Goal: Task Accomplishment & Management: Use online tool/utility

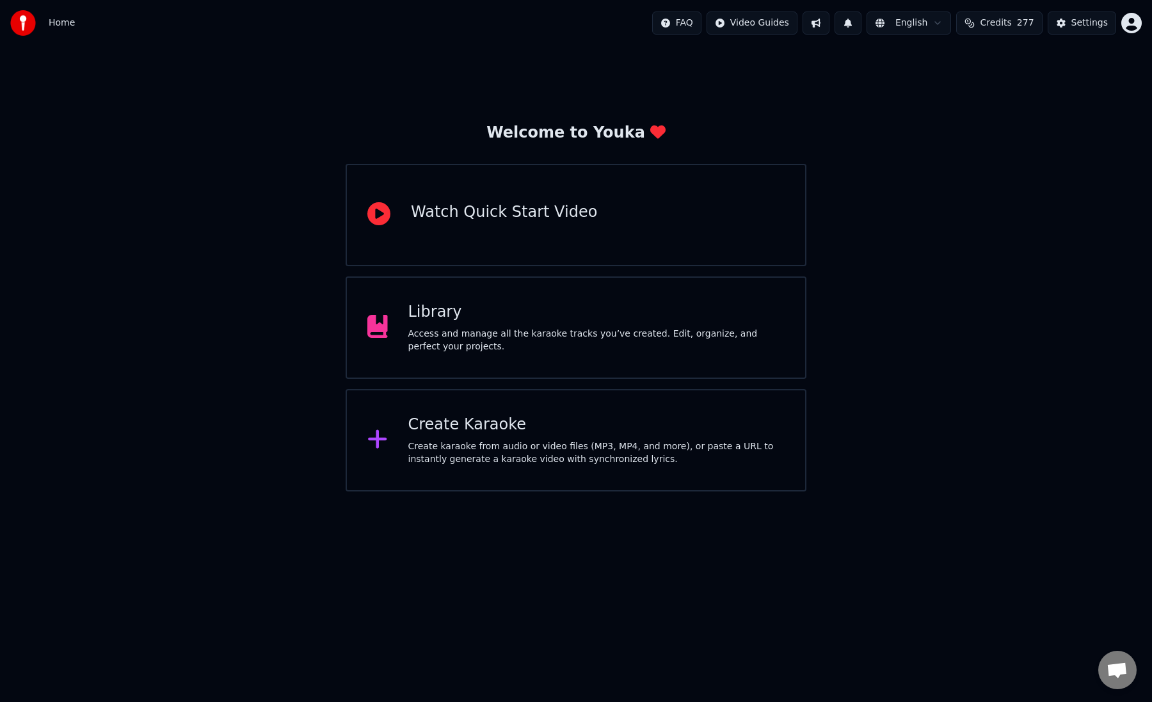
click at [1134, 28] on html "Home FAQ Video Guides English Credits 277 Settings Welcome to Youka Watch Quick…" at bounding box center [576, 245] width 1152 height 491
click at [1105, 26] on html "Home FAQ Video Guides English Credits 277 Settings Welcome to Youka Watch Quick…" at bounding box center [576, 245] width 1152 height 491
click at [1095, 23] on div "Settings" at bounding box center [1089, 23] width 36 height 13
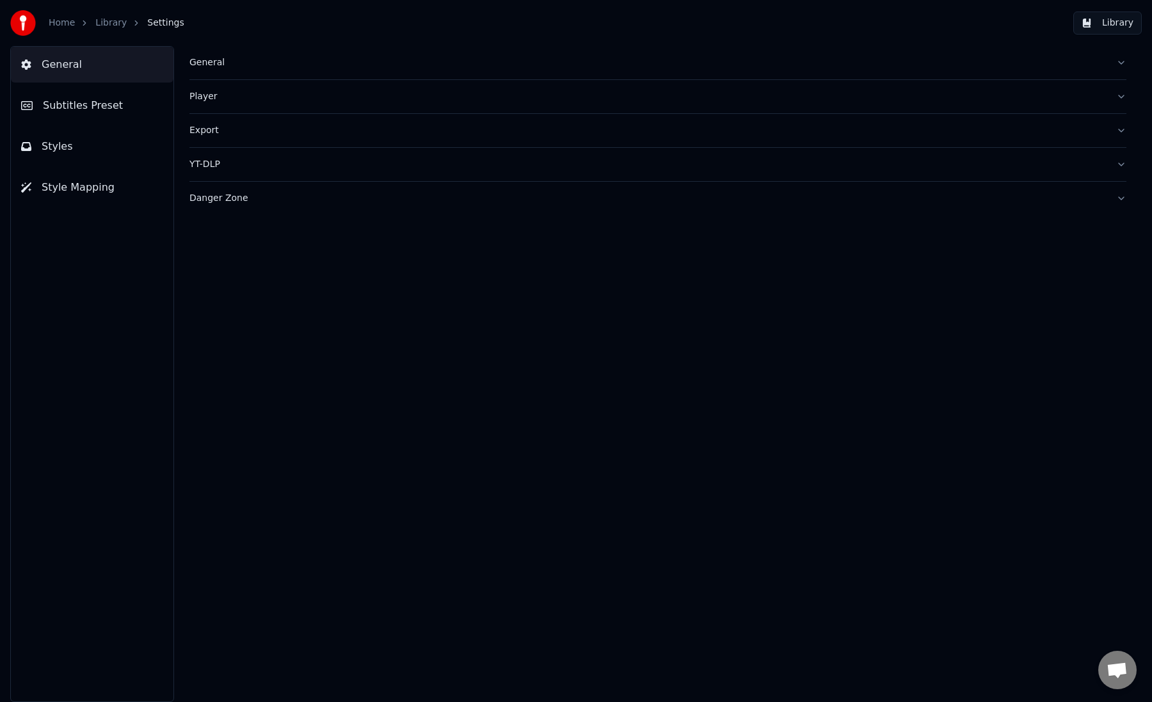
click at [80, 108] on span "Subtitles Preset" at bounding box center [83, 105] width 80 height 15
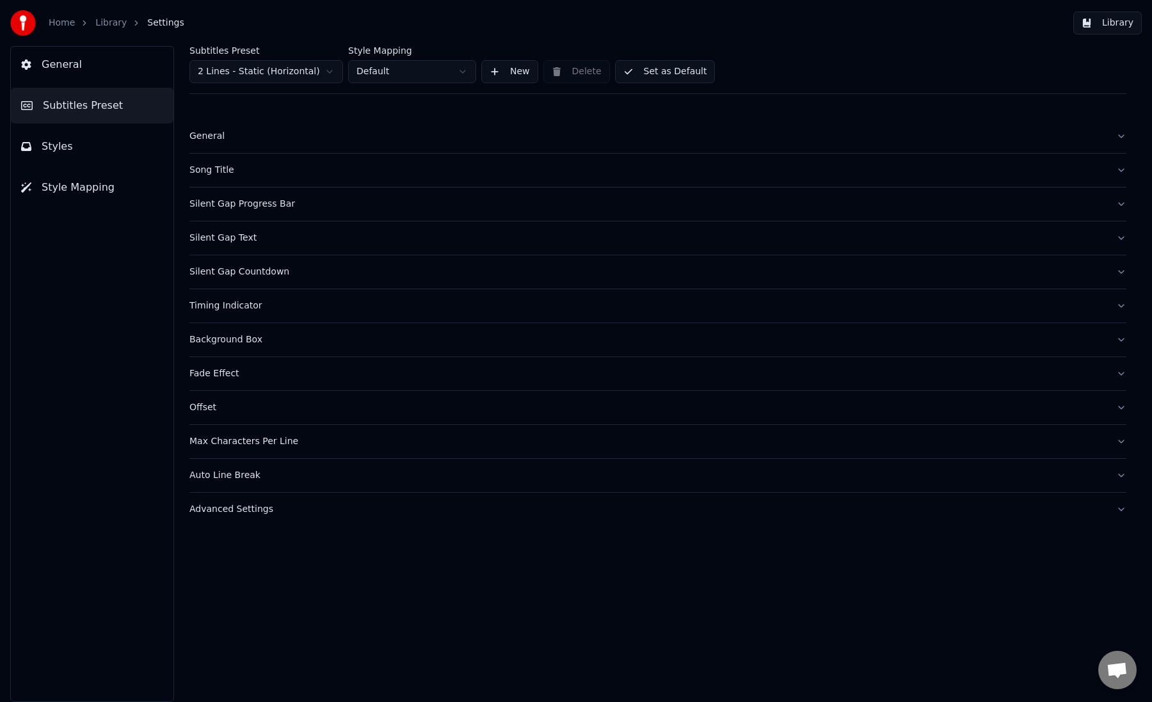
click at [301, 138] on div "General" at bounding box center [647, 136] width 916 height 13
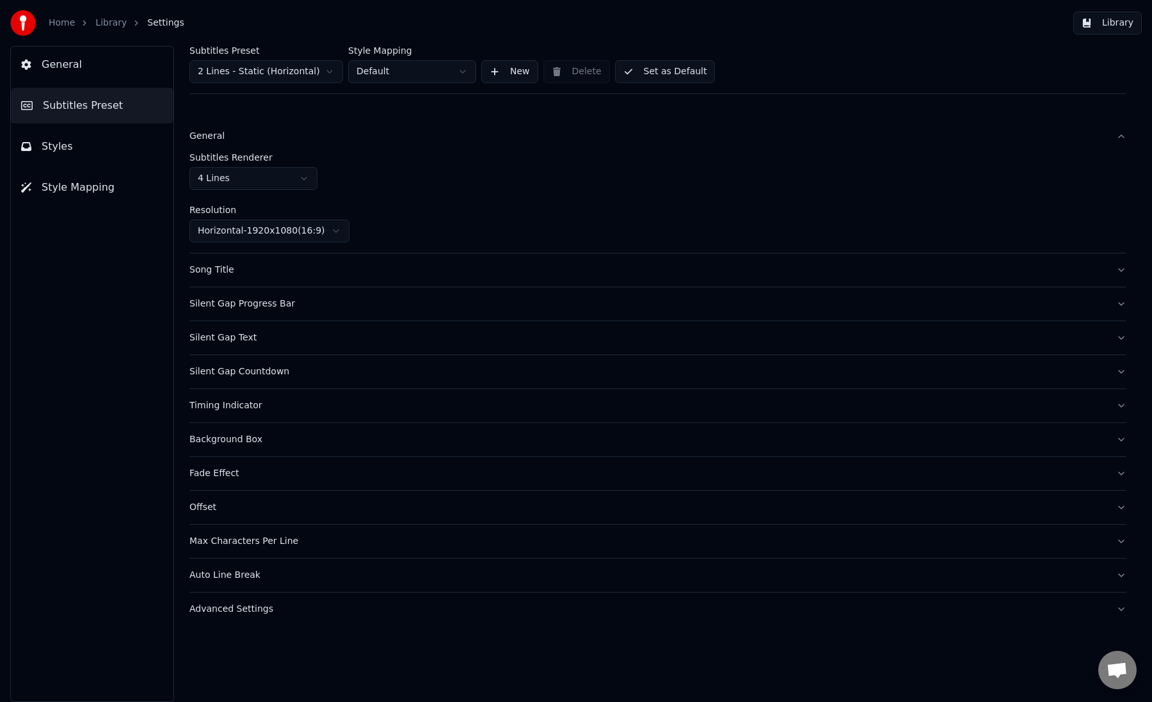
click at [303, 139] on div "General" at bounding box center [647, 136] width 916 height 13
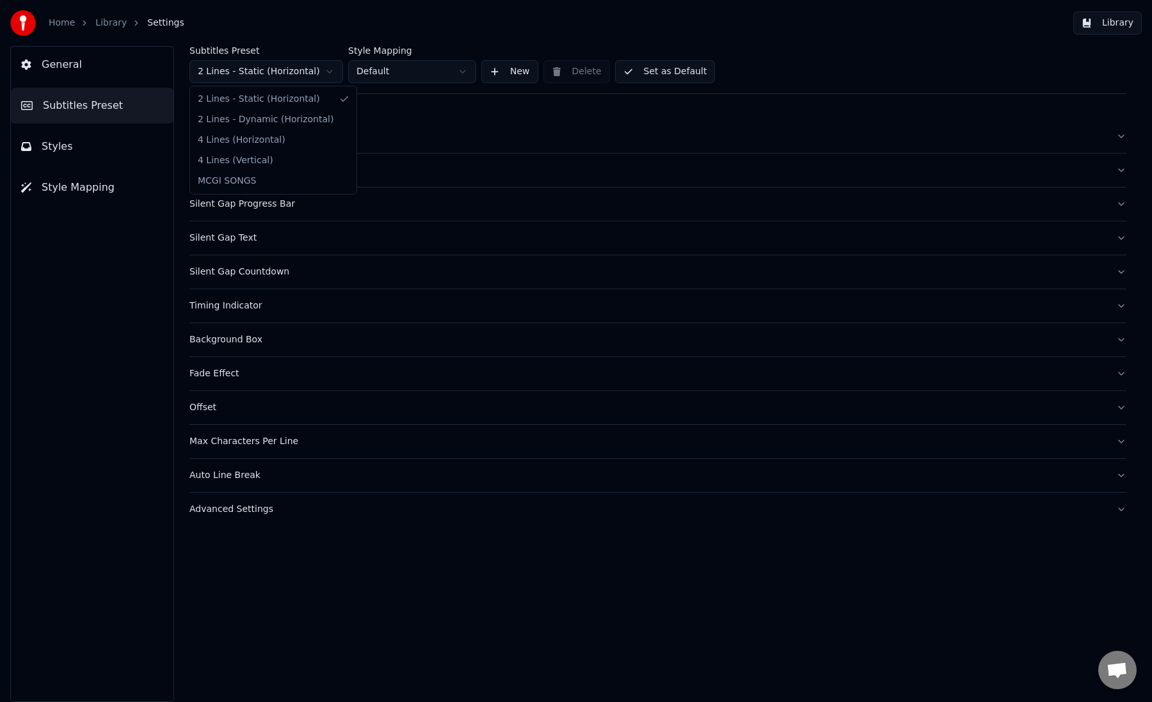
click at [286, 76] on html "Home Library Settings Library General Subtitles Preset Styles Style Mapping Sub…" at bounding box center [576, 351] width 1152 height 702
click at [429, 123] on html "Home Library Settings Library General Subtitles Preset Styles Style Mapping Sub…" at bounding box center [576, 351] width 1152 height 702
click at [74, 152] on button "Styles" at bounding box center [92, 147] width 163 height 36
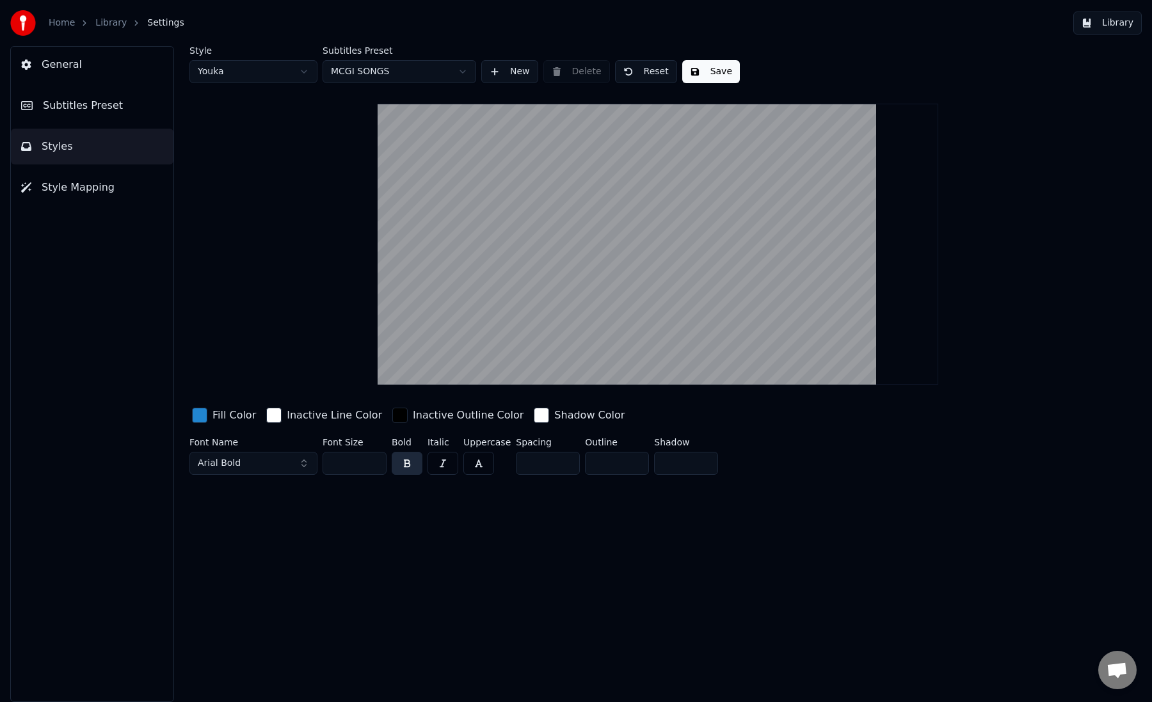
click at [109, 180] on button "Style Mapping" at bounding box center [92, 188] width 163 height 36
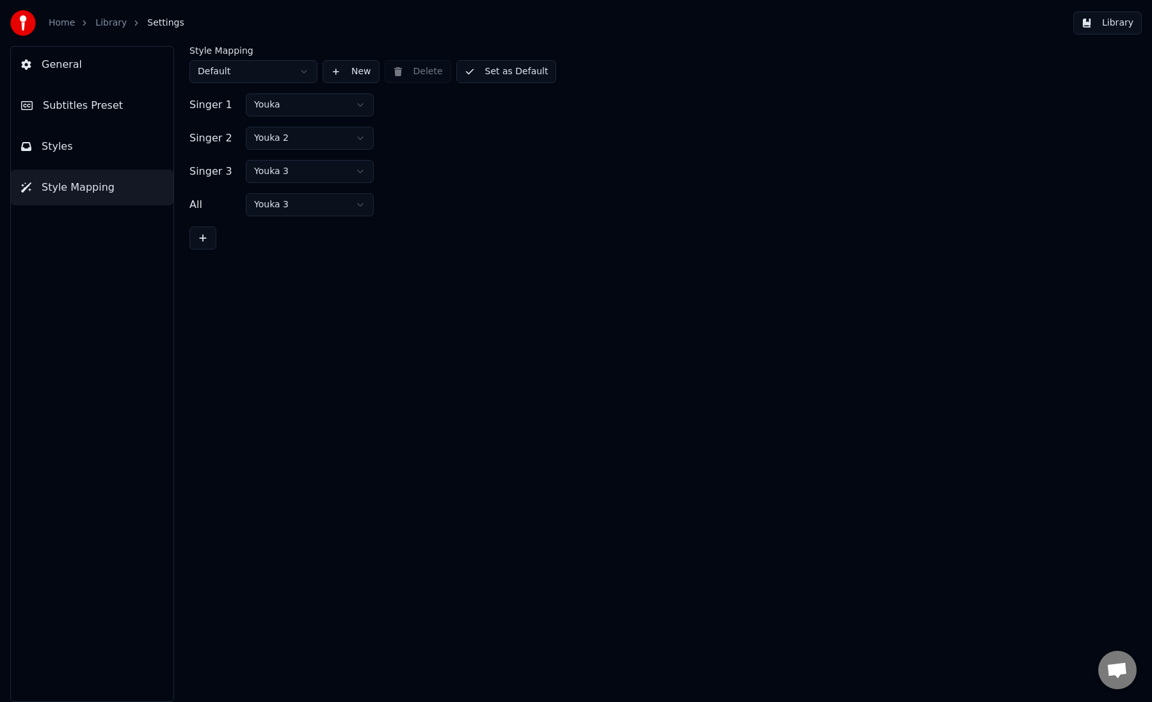
click at [1127, 19] on button "Library" at bounding box center [1107, 23] width 68 height 23
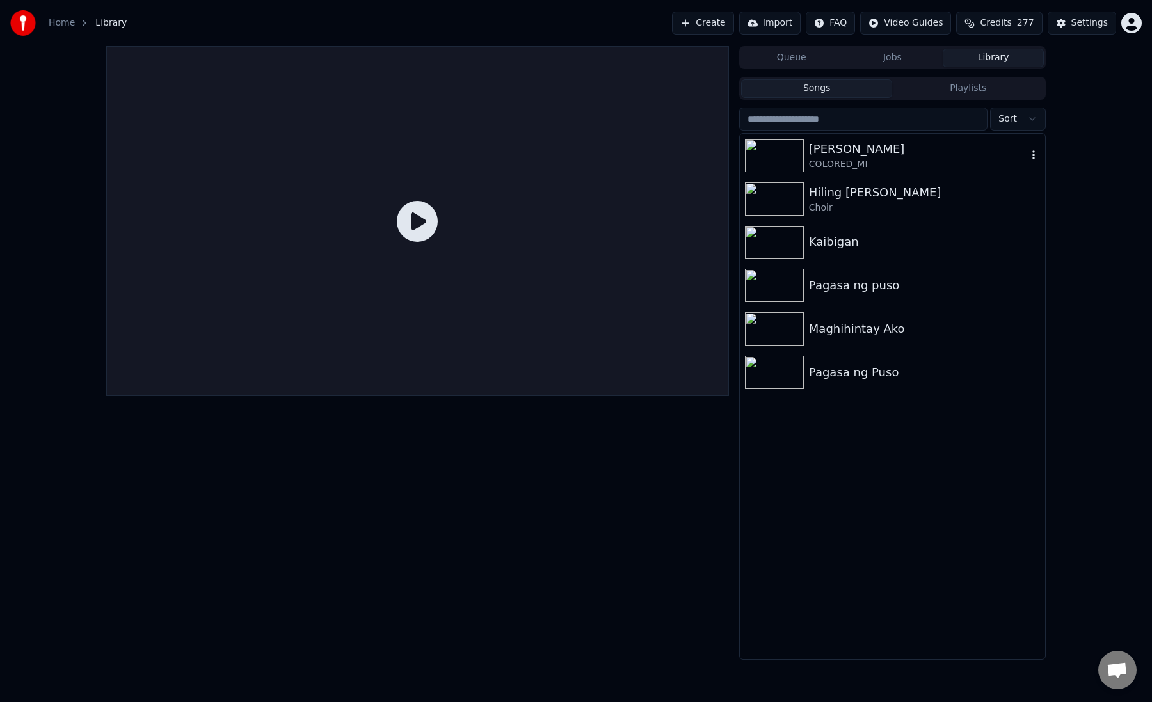
click at [865, 163] on div "COLORED_MI" at bounding box center [918, 164] width 218 height 13
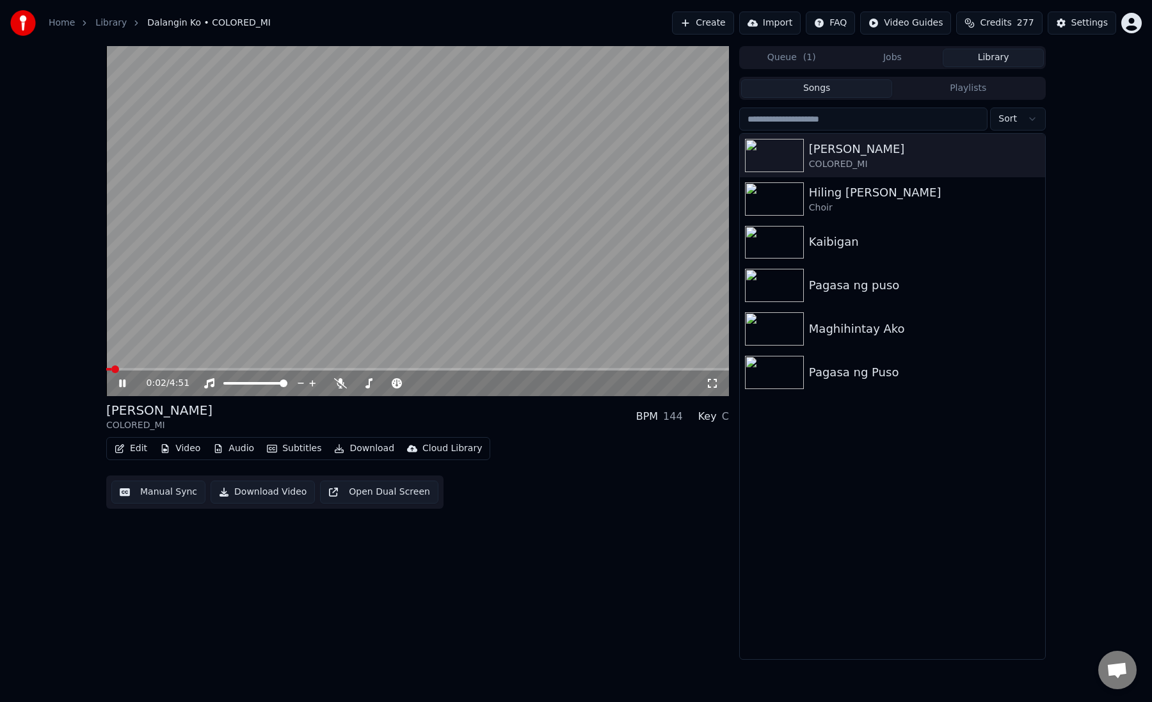
click at [121, 383] on icon at bounding box center [122, 383] width 6 height 8
click at [203, 341] on video at bounding box center [417, 221] width 623 height 350
click at [173, 366] on video at bounding box center [417, 221] width 623 height 350
click at [217, 327] on video at bounding box center [417, 221] width 623 height 350
click at [217, 370] on span at bounding box center [417, 369] width 623 height 3
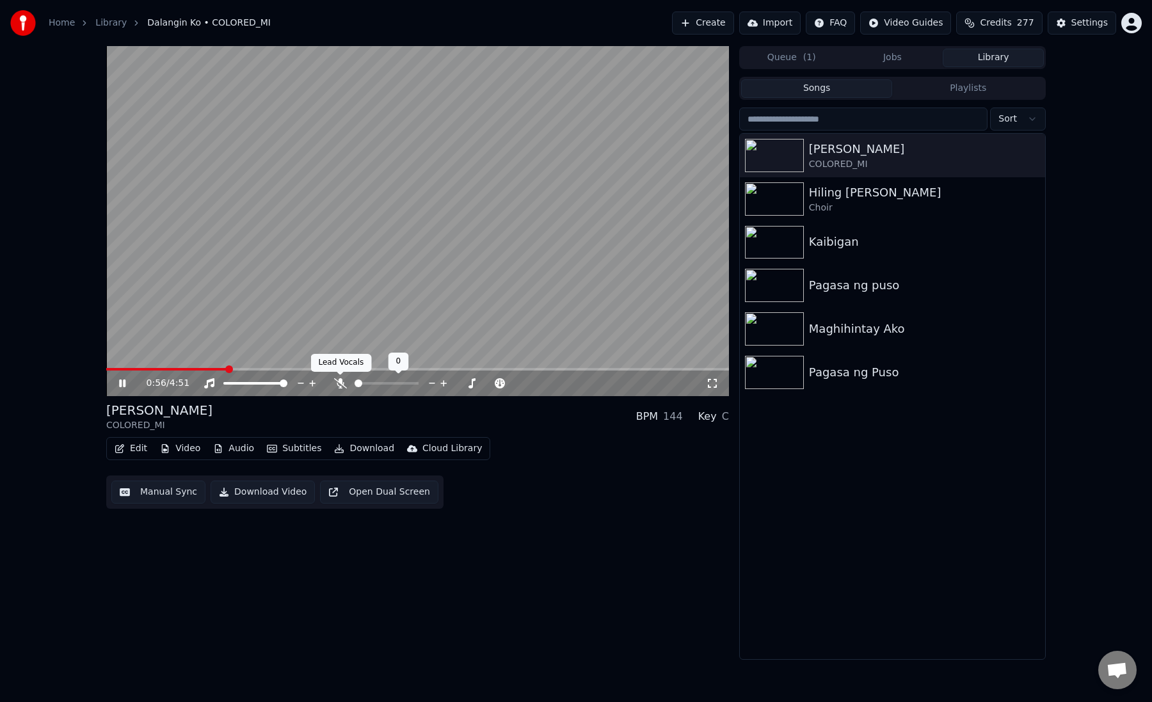
click at [342, 381] on icon at bounding box center [340, 383] width 13 height 10
click at [342, 383] on icon at bounding box center [340, 383] width 7 height 10
click at [362, 234] on video at bounding box center [417, 221] width 623 height 350
click at [146, 497] on button "Manual Sync" at bounding box center [158, 492] width 94 height 23
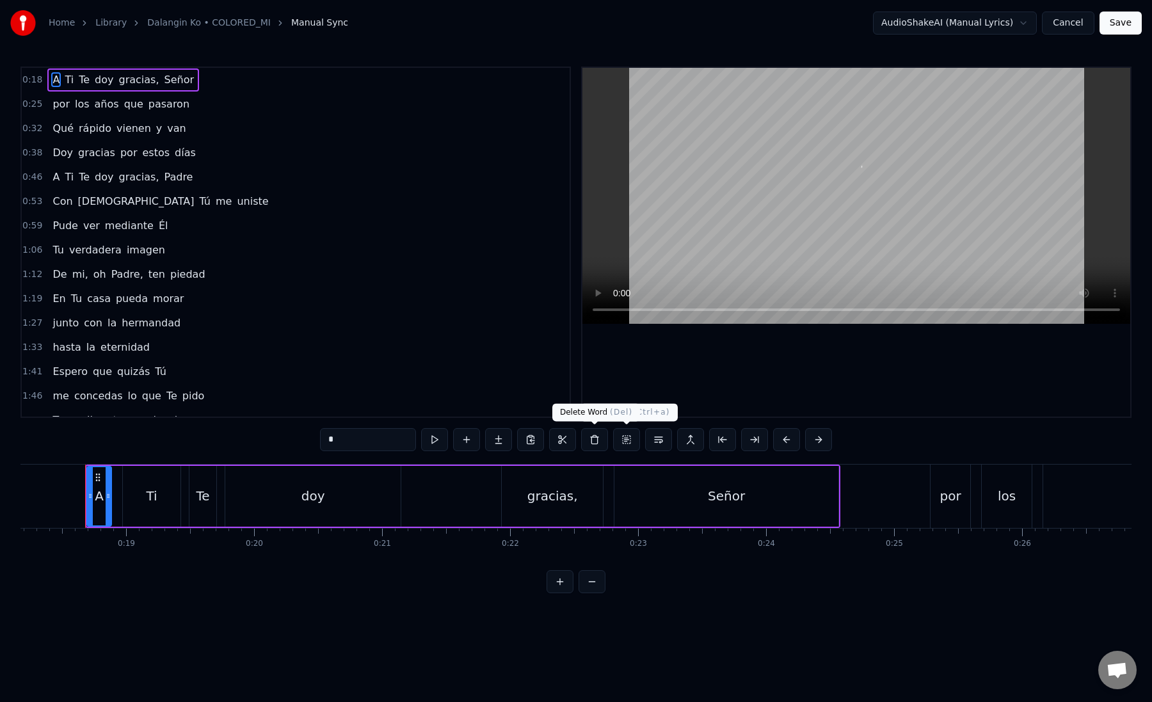
scroll to position [0, 2327]
click at [758, 508] on div "Señor" at bounding box center [726, 496] width 224 height 61
type input "*****"
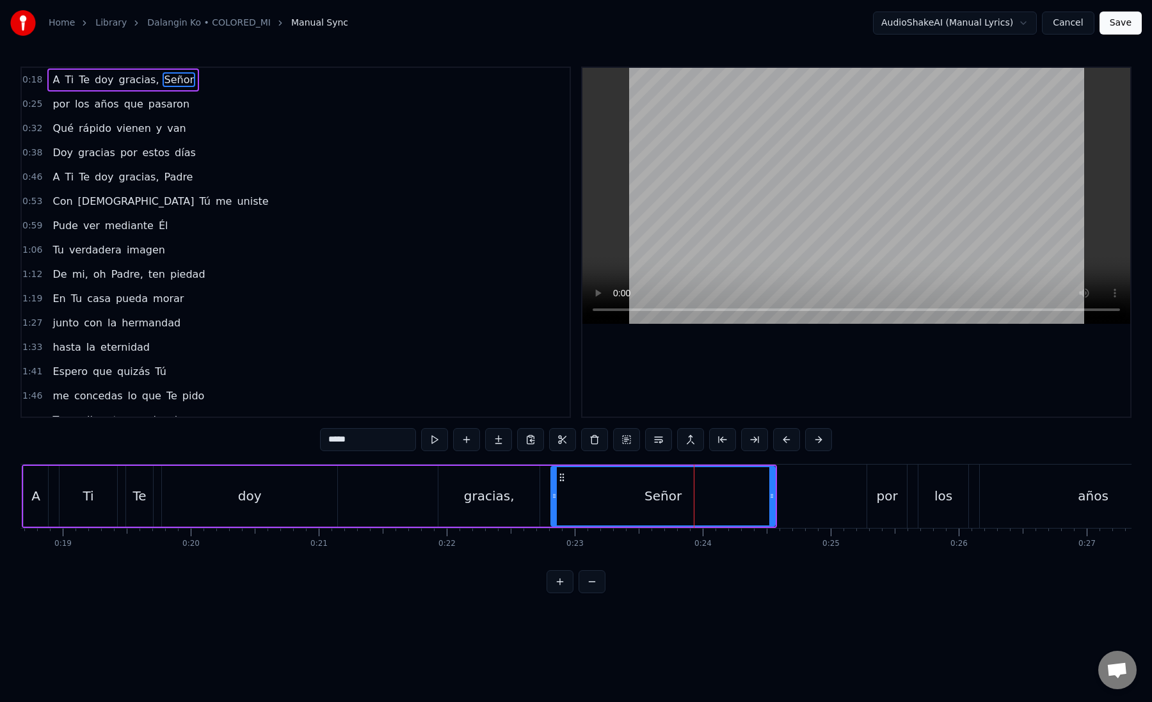
scroll to position [0, 2392]
click at [622, 493] on div "Señor" at bounding box center [660, 496] width 223 height 58
click at [604, 493] on div "Señor" at bounding box center [660, 496] width 223 height 58
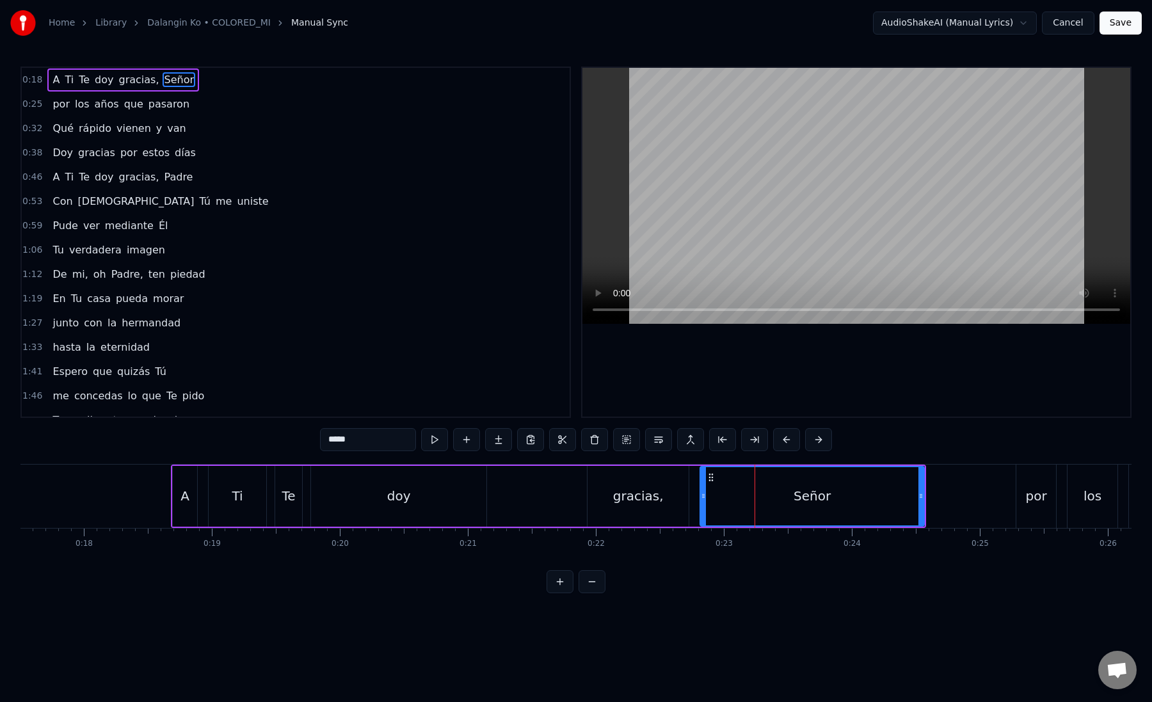
scroll to position [0, 2242]
click at [584, 496] on div "A Ti Te doy gracias, Señor" at bounding box center [547, 496] width 755 height 63
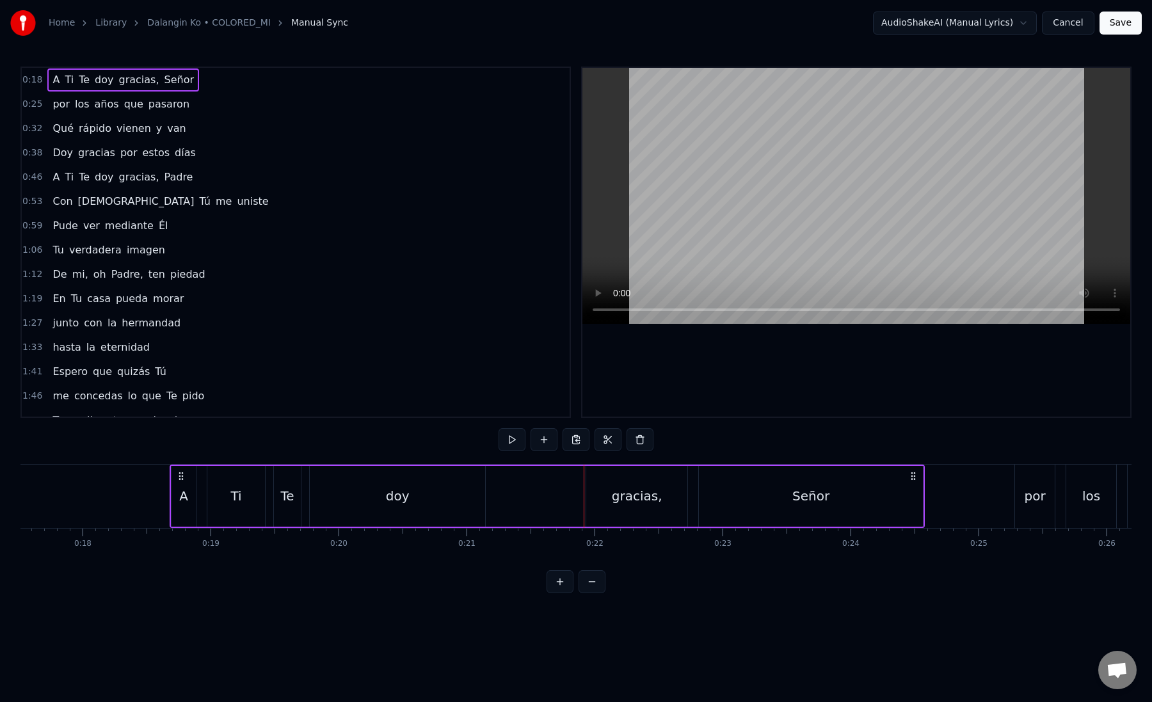
click at [609, 504] on div "gracias," at bounding box center [636, 496] width 101 height 61
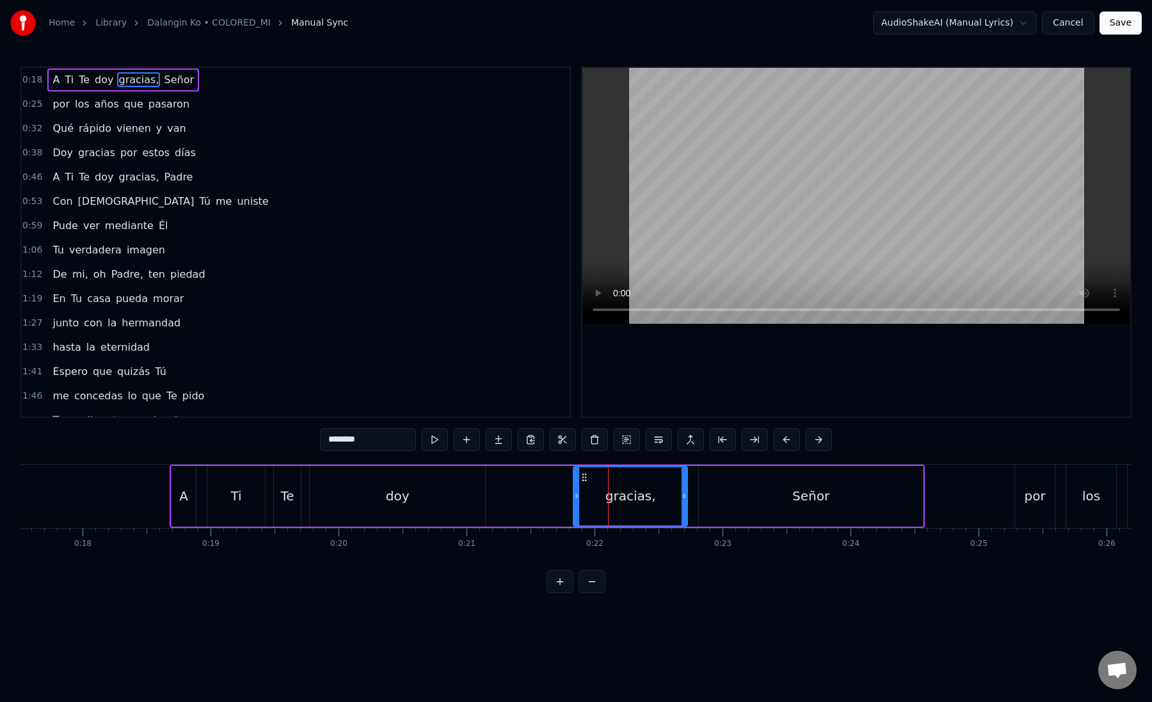
drag, startPoint x: 591, startPoint y: 495, endPoint x: 575, endPoint y: 495, distance: 16.0
click at [575, 495] on icon at bounding box center [576, 496] width 5 height 10
click at [554, 500] on div "A Ti Te doy gracias, Señor" at bounding box center [547, 496] width 755 height 63
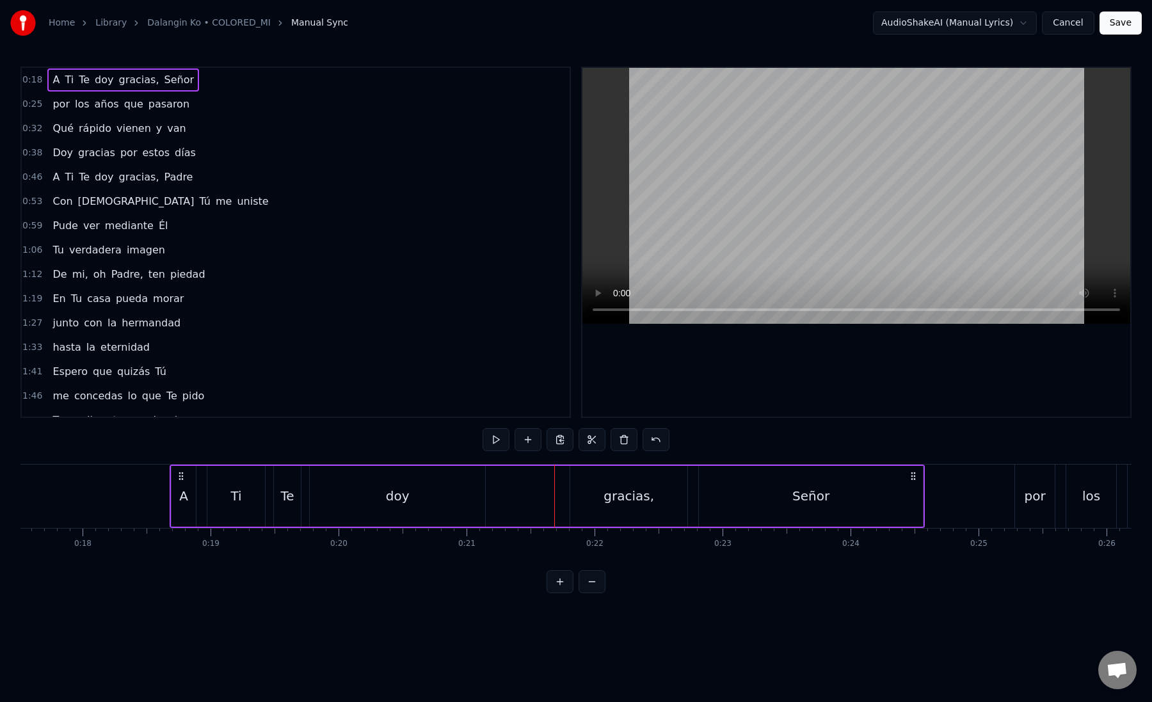
click at [585, 490] on div "gracias," at bounding box center [628, 496] width 117 height 61
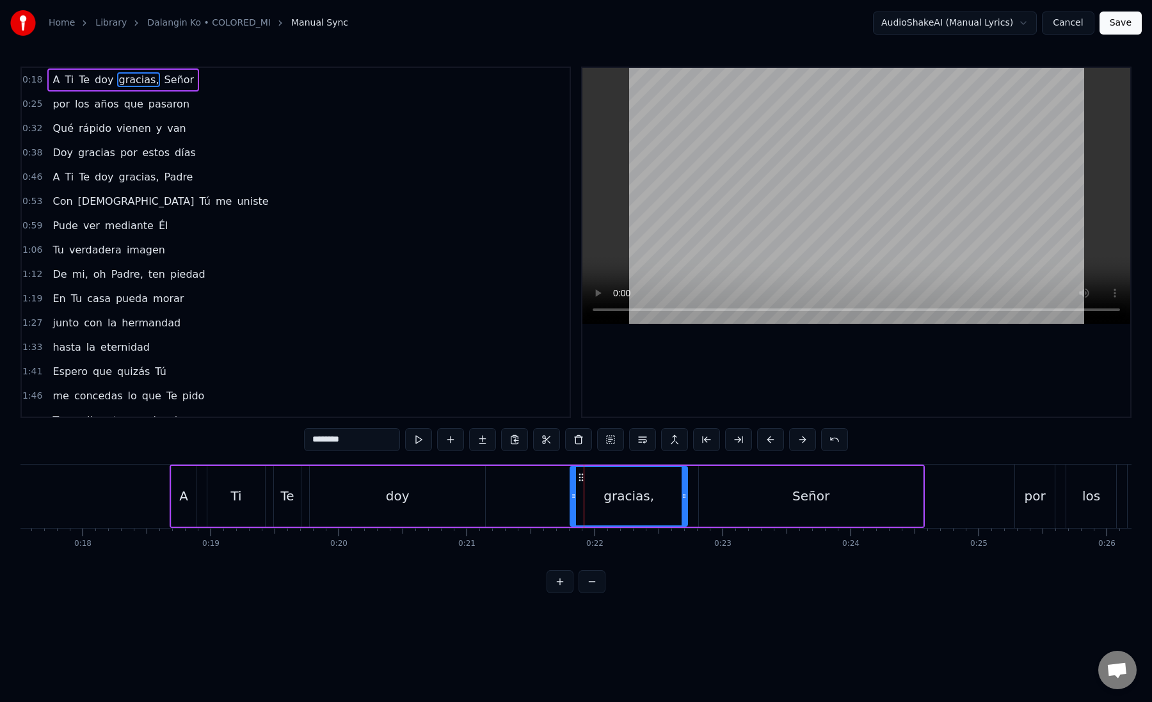
click at [565, 491] on div "A Ti Te doy gracias, Señor" at bounding box center [547, 496] width 755 height 63
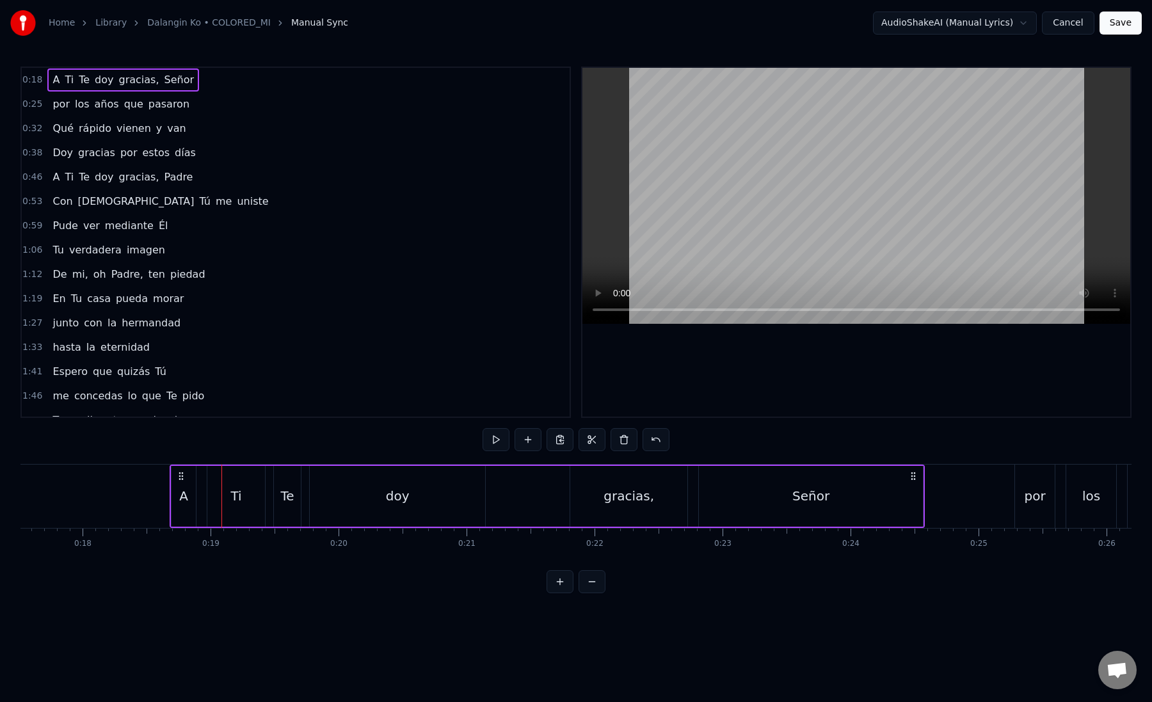
click at [557, 482] on div "A Ti Te doy gracias, Señor" at bounding box center [547, 496] width 755 height 63
click at [1074, 25] on button "Cancel" at bounding box center [1068, 23] width 52 height 23
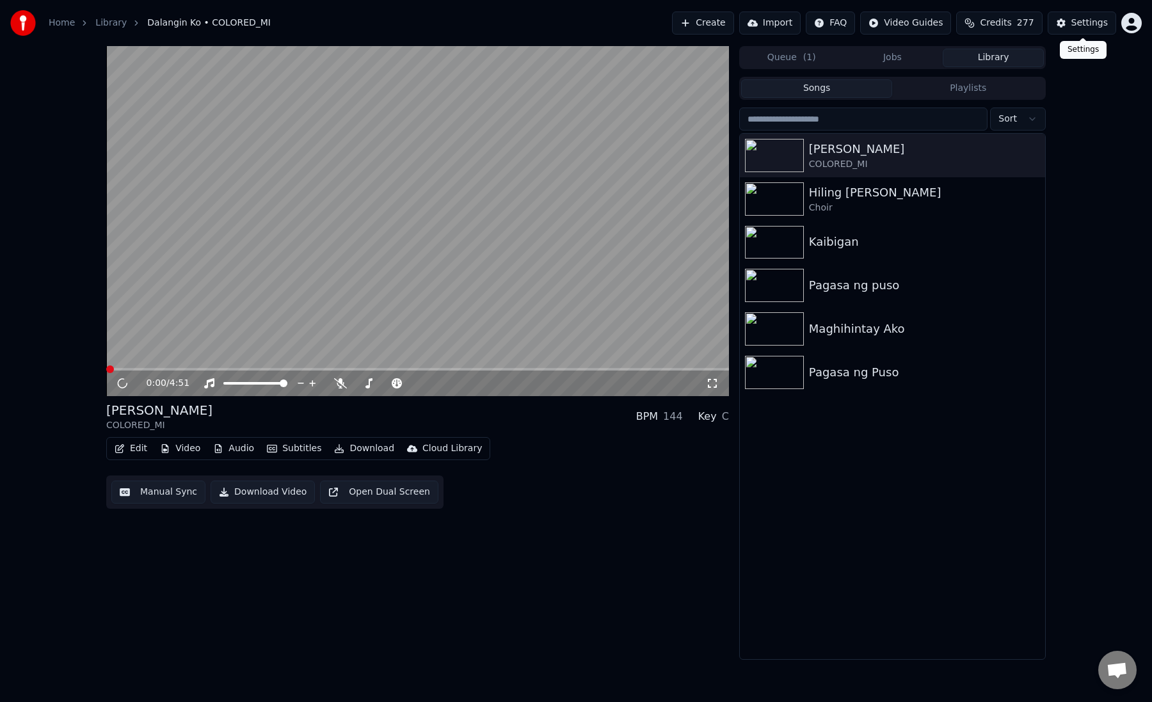
click at [1138, 20] on html "Home Library Dalangin Ko • COLORED_MI Create Import FAQ Video Guides Credits 27…" at bounding box center [576, 351] width 1152 height 702
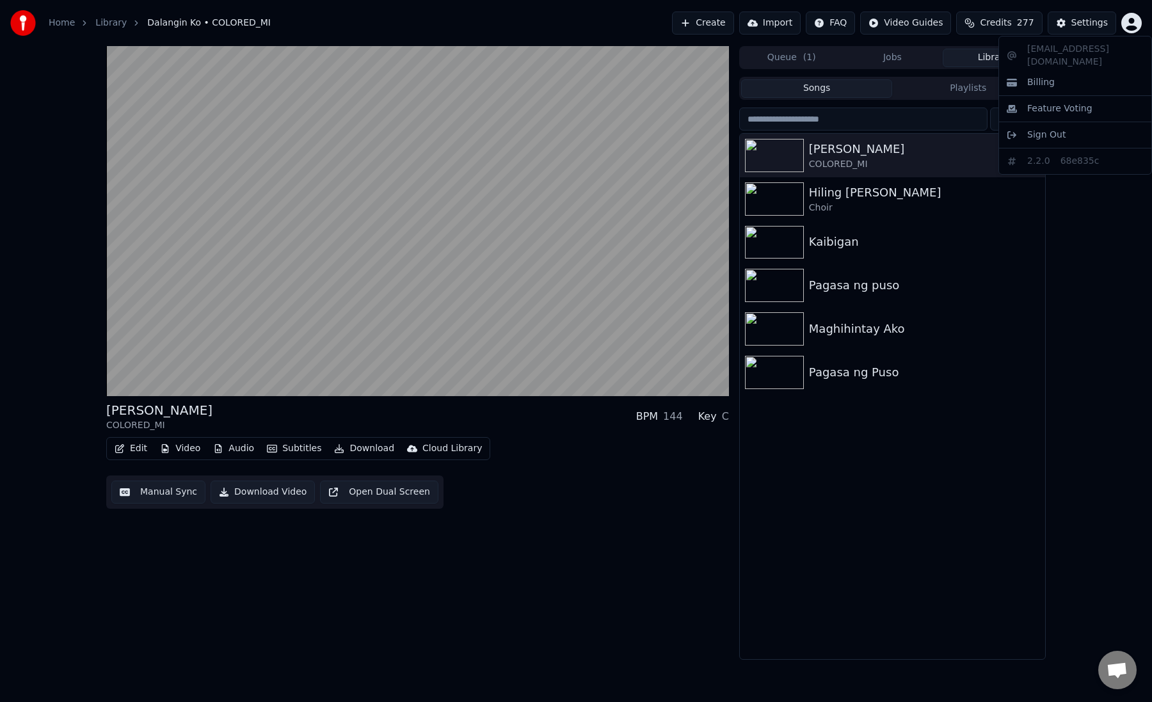
drag, startPoint x: 1027, startPoint y: 48, endPoint x: 1055, endPoint y: 48, distance: 28.2
click at [1055, 48] on div "[EMAIL_ADDRESS][DOMAIN_NAME] Billing Feature Voting Sign Out 2.2.0 68e835c" at bounding box center [1075, 105] width 154 height 139
click at [502, 291] on html "Home Library Dalangin Ko • COLORED_MI Create Import FAQ Video Guides Credits 27…" at bounding box center [576, 351] width 1152 height 702
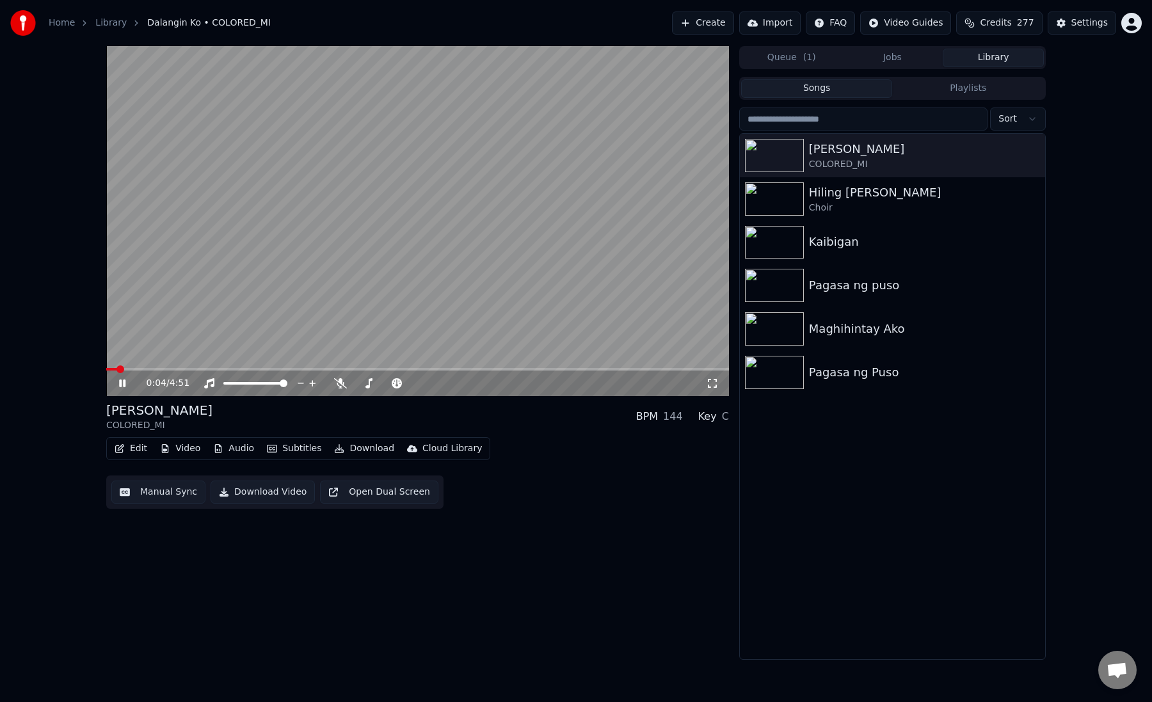
click at [496, 275] on video at bounding box center [417, 221] width 623 height 350
click at [1134, 25] on html "Home Library Dalangin Ko • COLORED_MI Create Import FAQ Video Guides Credits 27…" at bounding box center [576, 351] width 1152 height 702
click at [1135, 16] on html "Home Library Dalangin Ko • COLORED_MI Create Import FAQ Video Guides Credits 27…" at bounding box center [576, 351] width 1152 height 702
click at [1090, 26] on div "Settings" at bounding box center [1089, 23] width 36 height 13
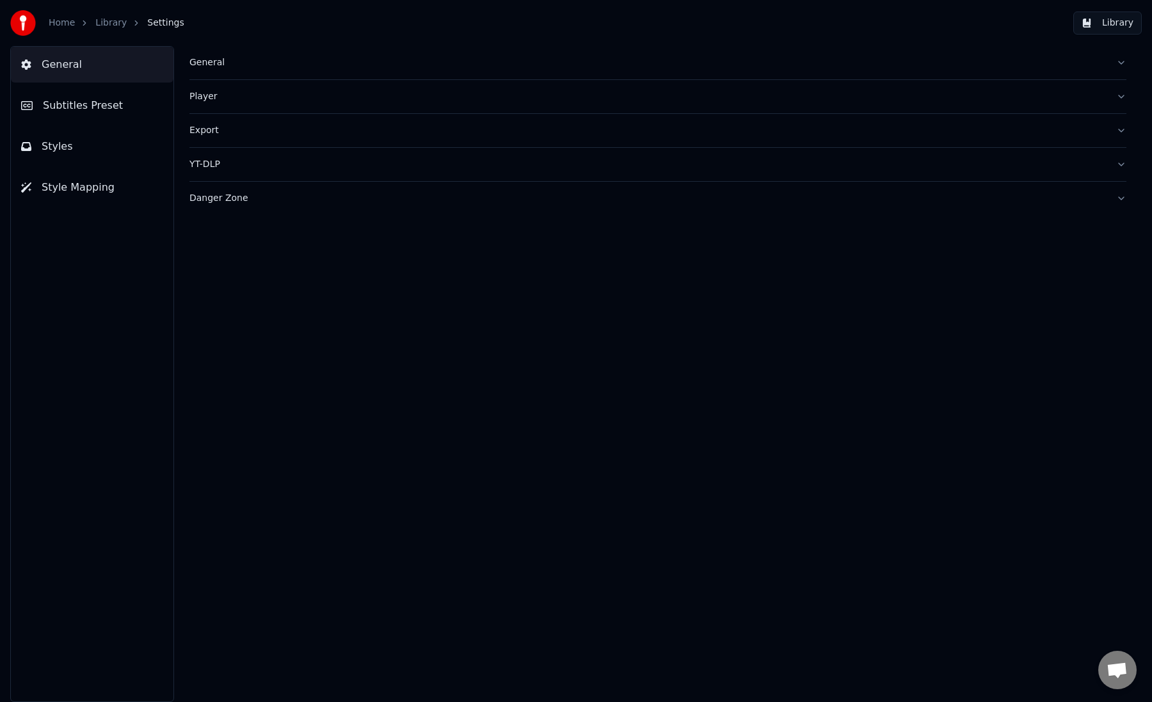
click at [52, 110] on span "Subtitles Preset" at bounding box center [83, 105] width 80 height 15
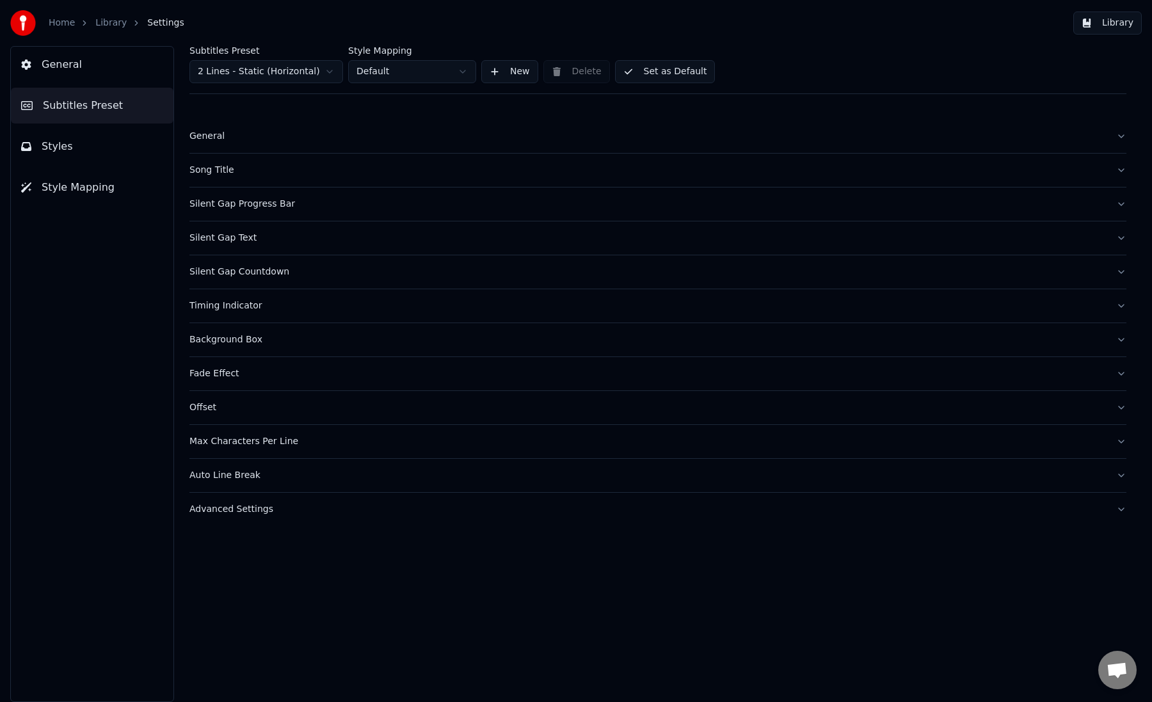
click at [298, 151] on button "General" at bounding box center [657, 136] width 937 height 33
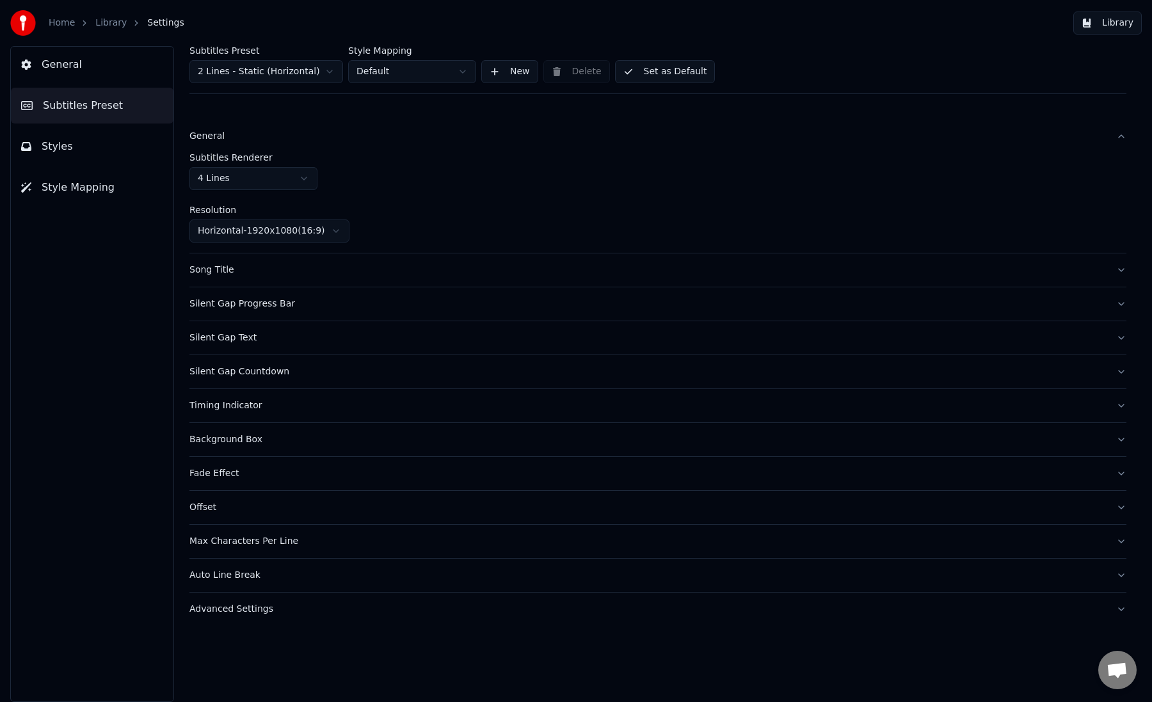
click at [283, 64] on html "Home Library Settings Library General Subtitles Preset Styles Style Mapping Sub…" at bounding box center [576, 351] width 1152 height 702
click at [508, 127] on html "Home Library Settings Library General Subtitles Preset Styles Style Mapping Sub…" at bounding box center [576, 351] width 1152 height 702
click at [63, 21] on link "Home" at bounding box center [62, 23] width 26 height 13
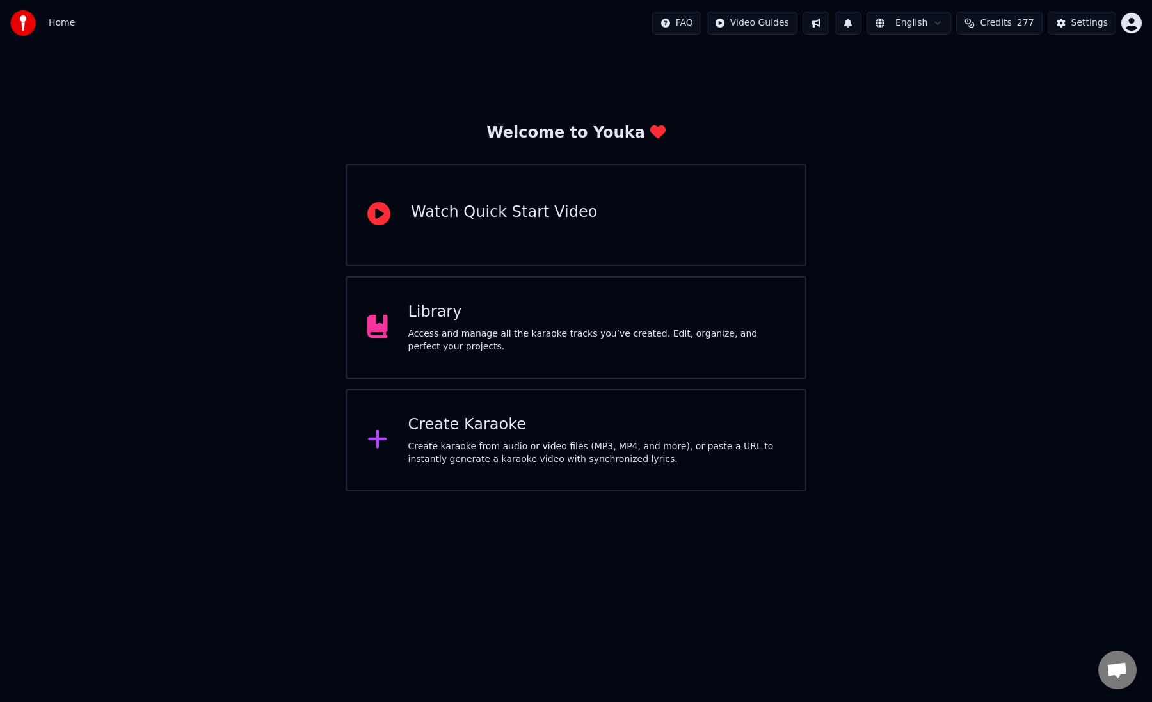
click at [667, 465] on div "Create karaoke from audio or video files (MP3, MP4, and more), or paste a URL t…" at bounding box center [596, 453] width 377 height 26
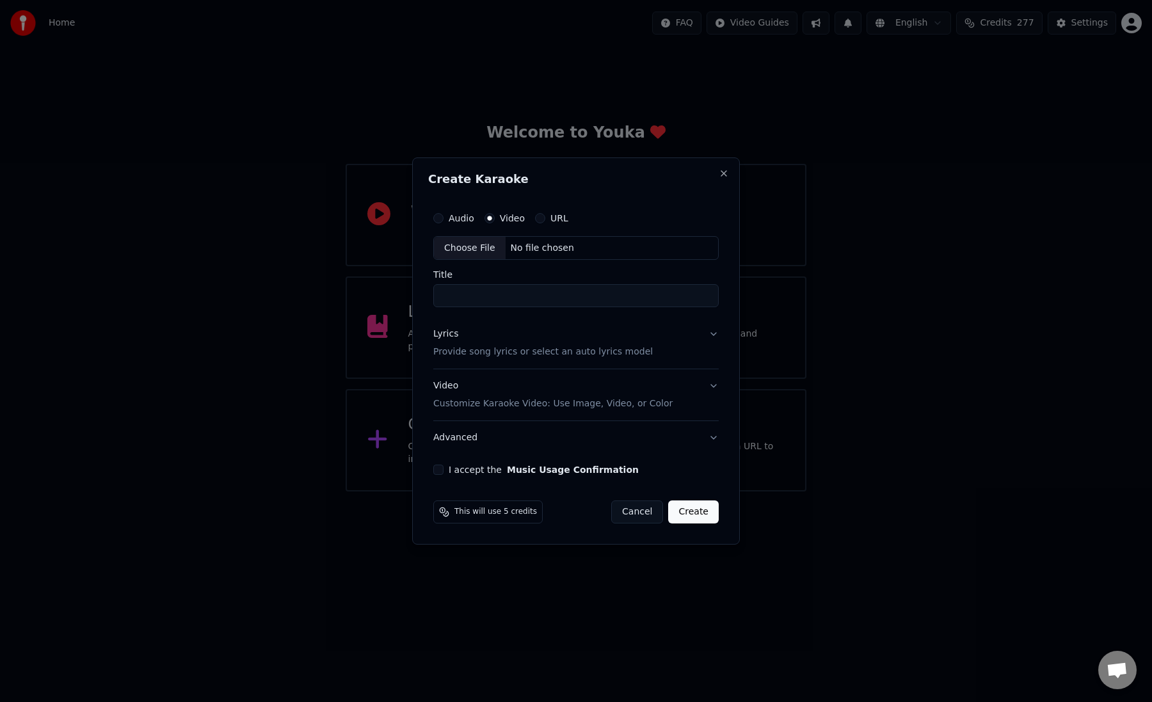
click at [490, 339] on div "Lyrics Provide song lyrics or select an auto lyrics model" at bounding box center [542, 343] width 219 height 31
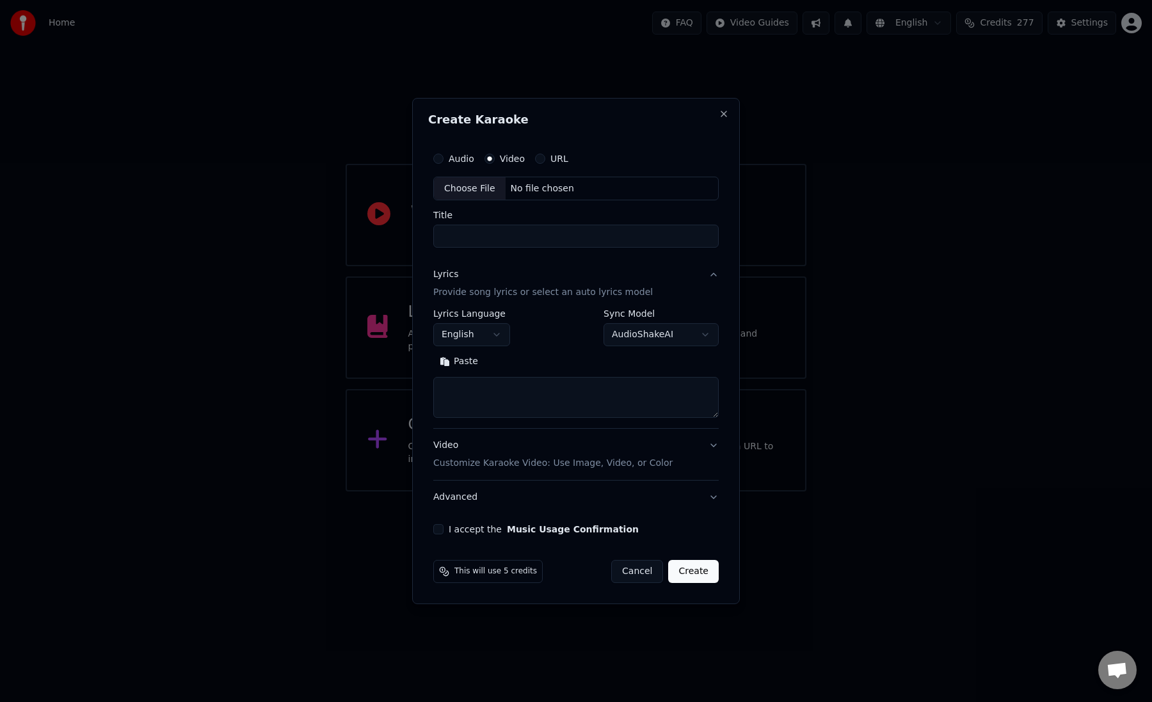
click at [635, 435] on button "Video Customize Karaoke Video: Use Image, Video, or Color" at bounding box center [575, 454] width 285 height 51
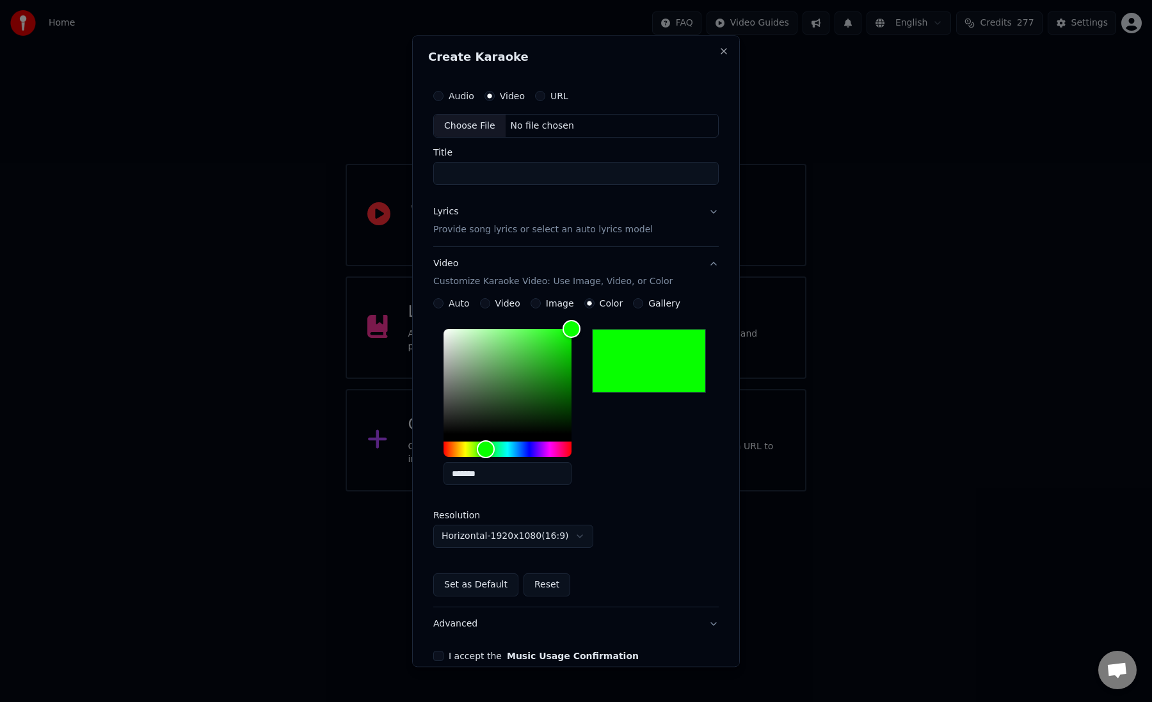
drag, startPoint x: 507, startPoint y: 472, endPoint x: 441, endPoint y: 474, distance: 65.9
click at [441, 474] on div "*******" at bounding box center [575, 409] width 285 height 171
click at [677, 465] on div "*******" at bounding box center [575, 409] width 285 height 171
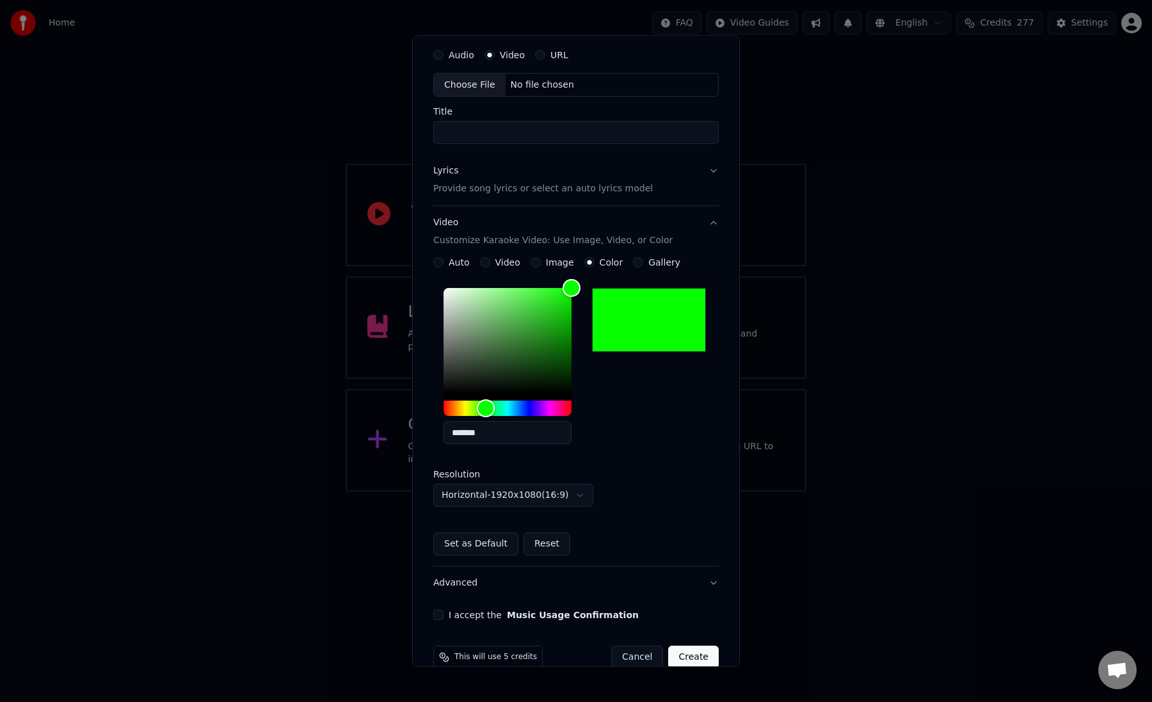
scroll to position [64, 0]
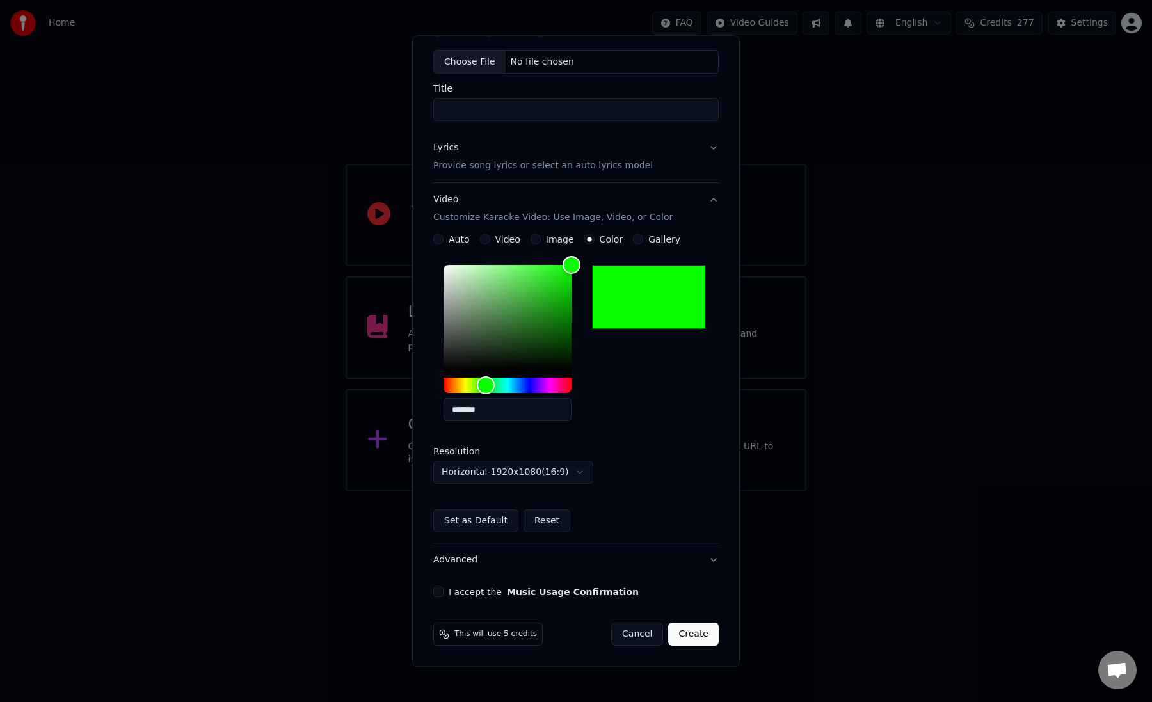
click at [632, 639] on button "Cancel" at bounding box center [637, 634] width 52 height 23
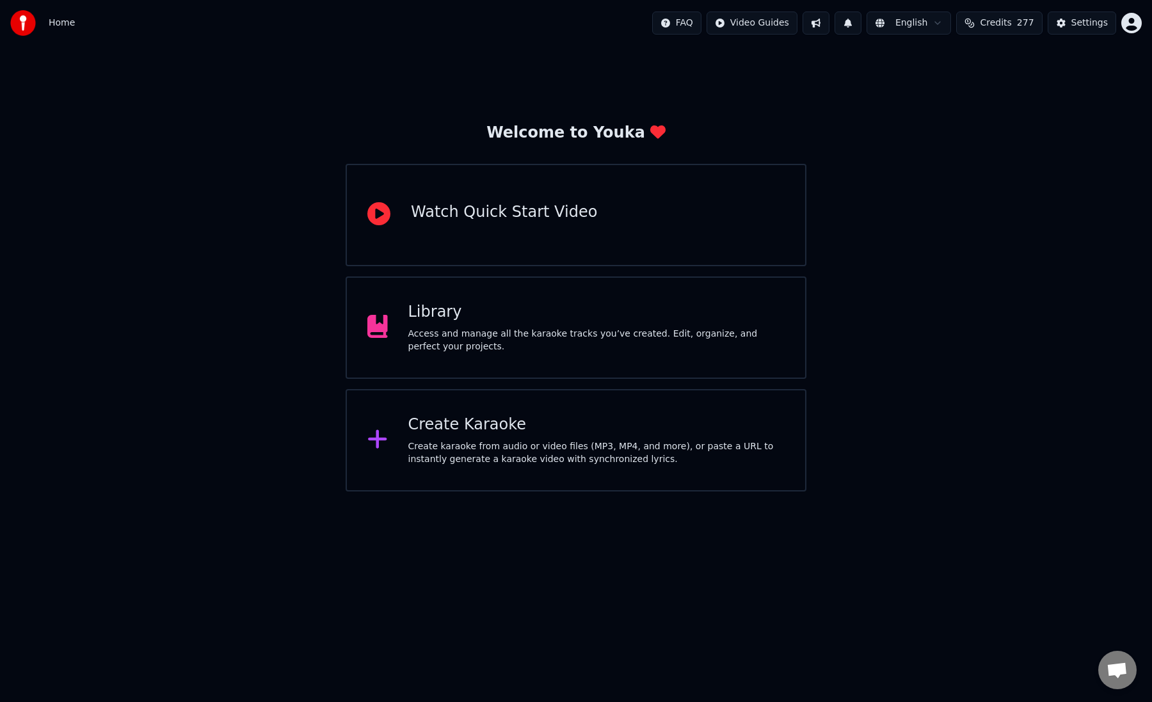
click at [550, 301] on div "Library Access and manage all the karaoke tracks you’ve created. Edit, organize…" at bounding box center [576, 327] width 461 height 102
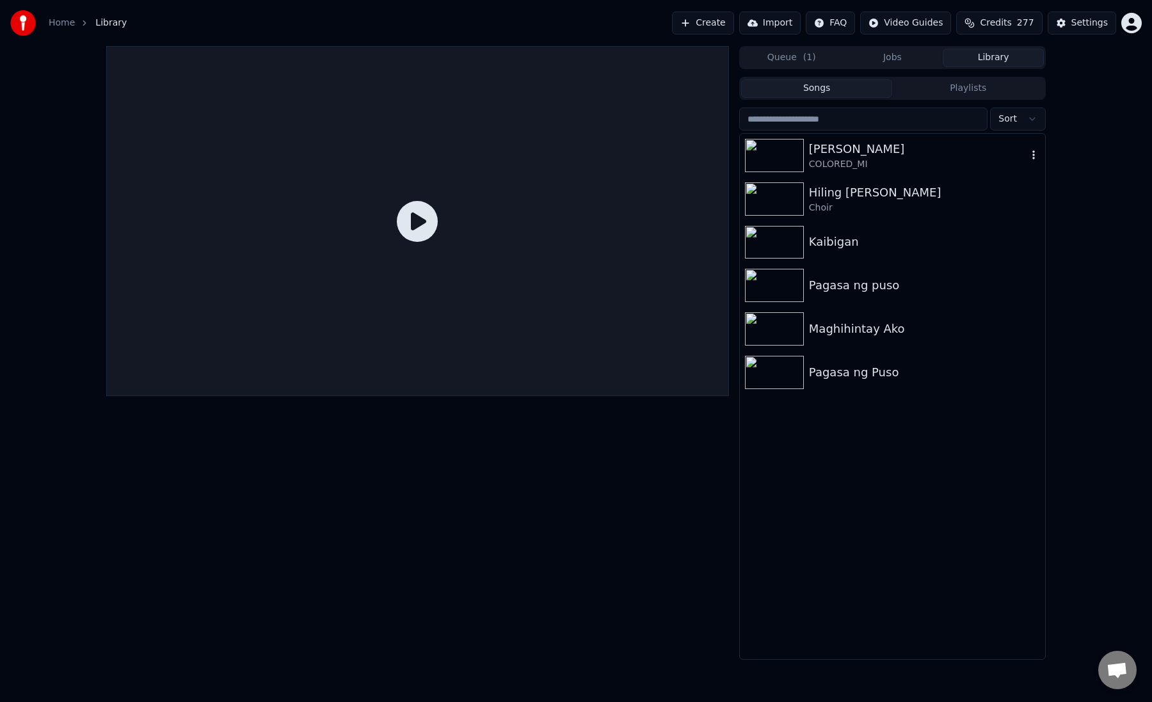
click at [870, 163] on div "COLORED_MI" at bounding box center [918, 164] width 218 height 13
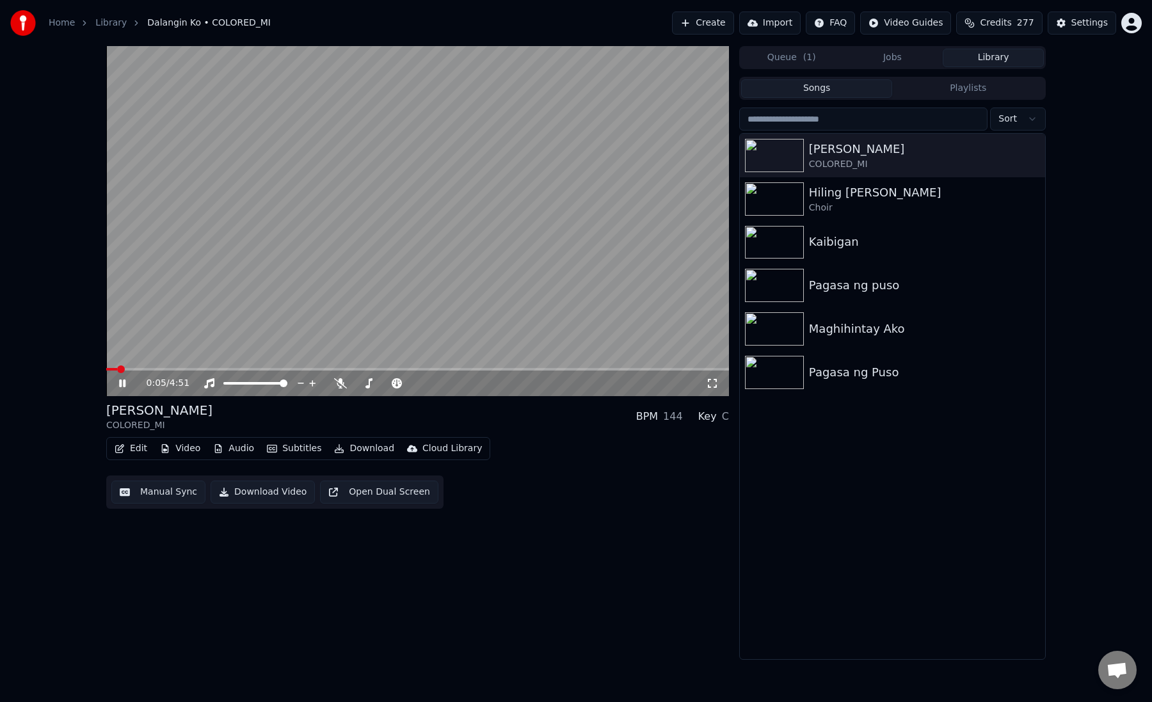
click at [417, 154] on video at bounding box center [417, 221] width 623 height 350
click at [136, 496] on button "Manual Sync" at bounding box center [158, 492] width 94 height 23
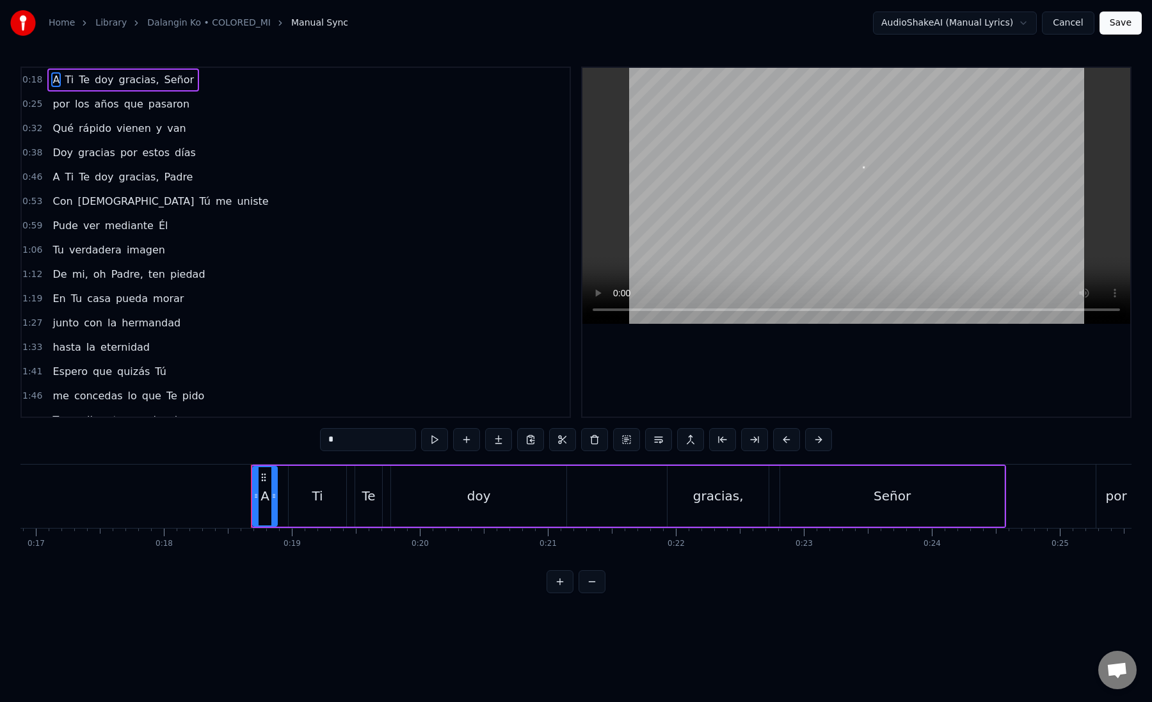
scroll to position [0, 2327]
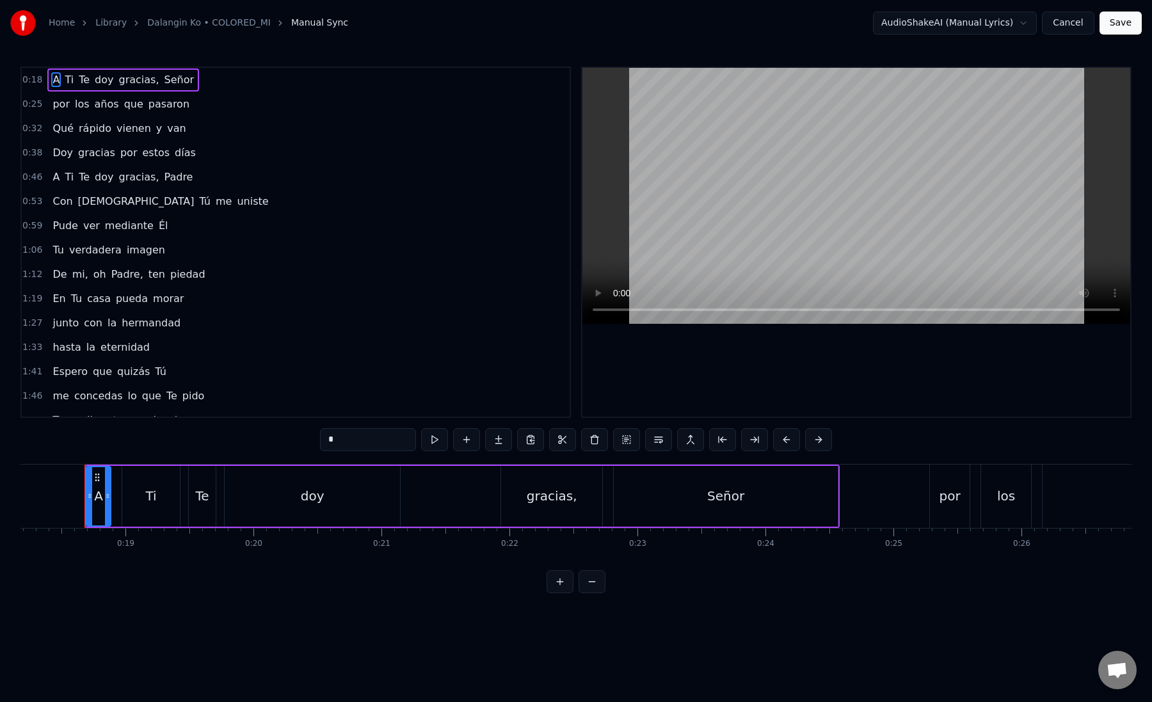
click at [540, 509] on div "gracias," at bounding box center [551, 496] width 101 height 61
click at [522, 502] on div "gracias," at bounding box center [552, 496] width 100 height 58
click at [633, 487] on div "Señor" at bounding box center [726, 496] width 224 height 61
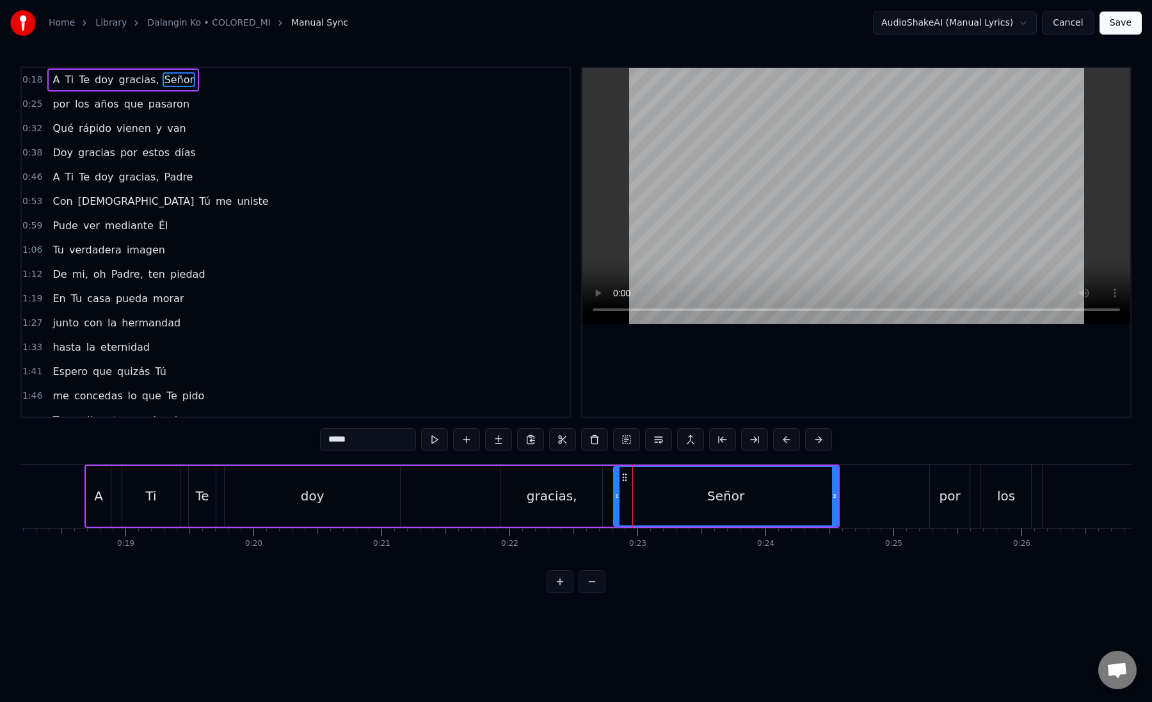
click at [677, 488] on div "Señor" at bounding box center [725, 496] width 223 height 58
click at [723, 487] on div "Señor" at bounding box center [725, 495] width 37 height 19
click at [767, 492] on div "Señor" at bounding box center [725, 496] width 223 height 58
click at [683, 492] on div "Señor" at bounding box center [725, 496] width 223 height 58
click at [303, 490] on div "doy" at bounding box center [313, 495] width 24 height 19
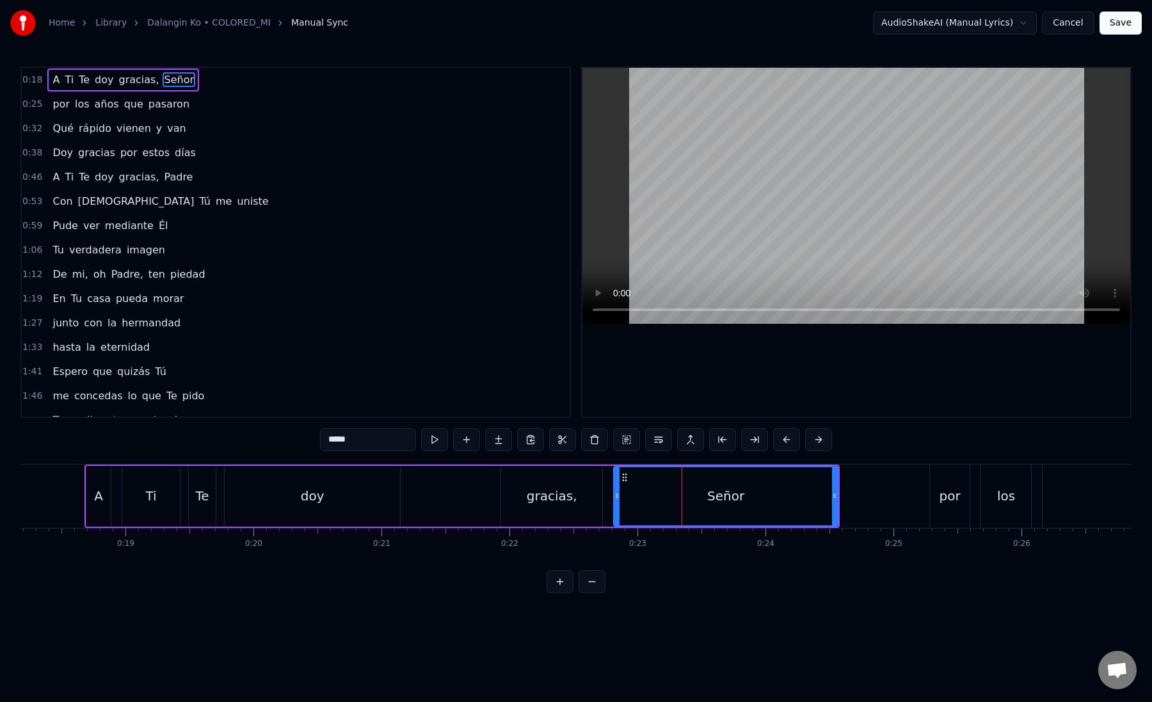
type input "***"
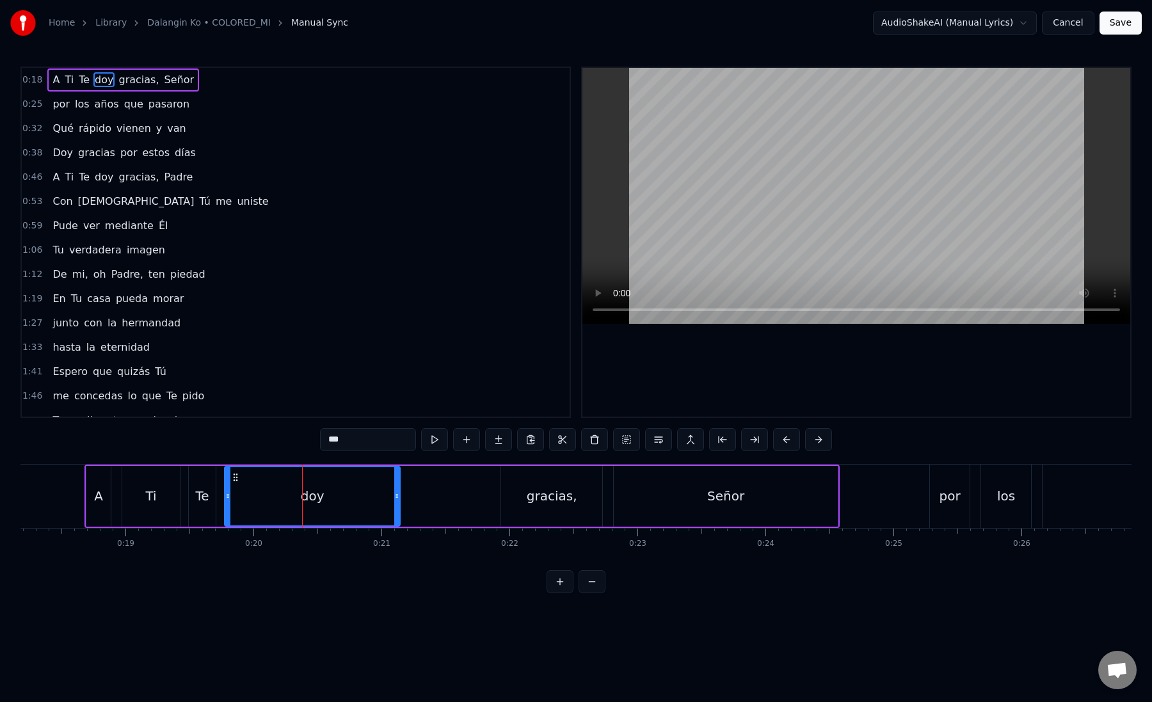
click at [449, 500] on div "A Ti Te doy gracias, Señor" at bounding box center [461, 496] width 755 height 63
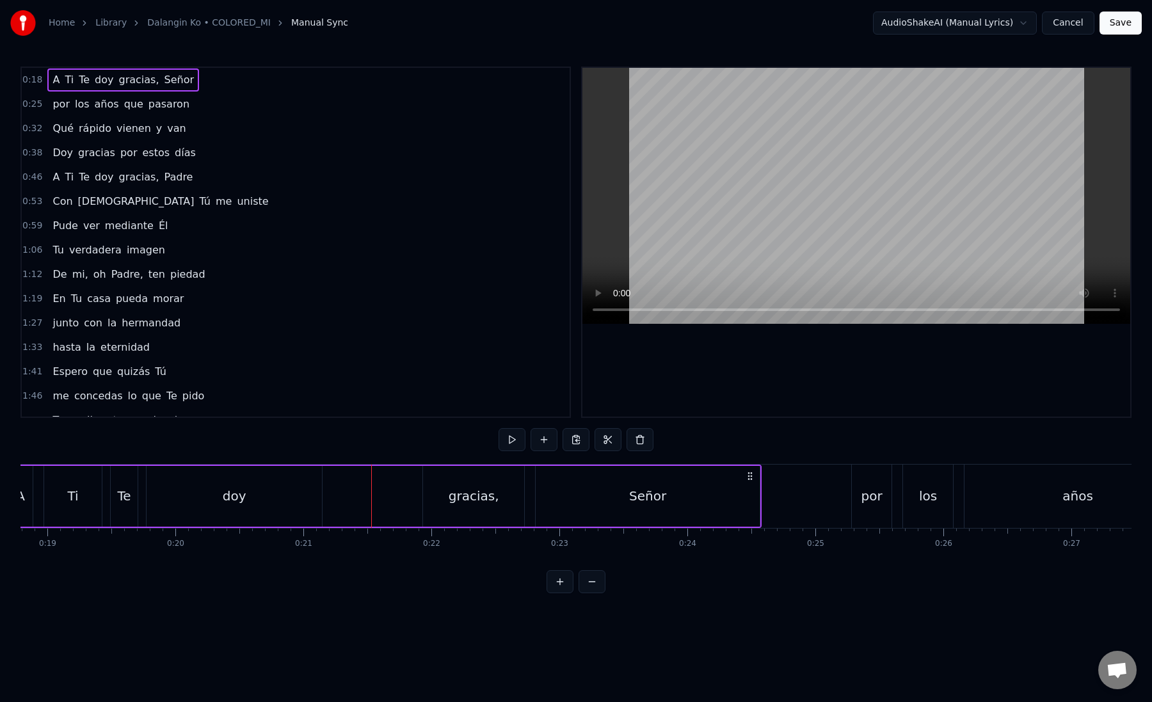
click at [591, 497] on div "Señor" at bounding box center [648, 496] width 224 height 61
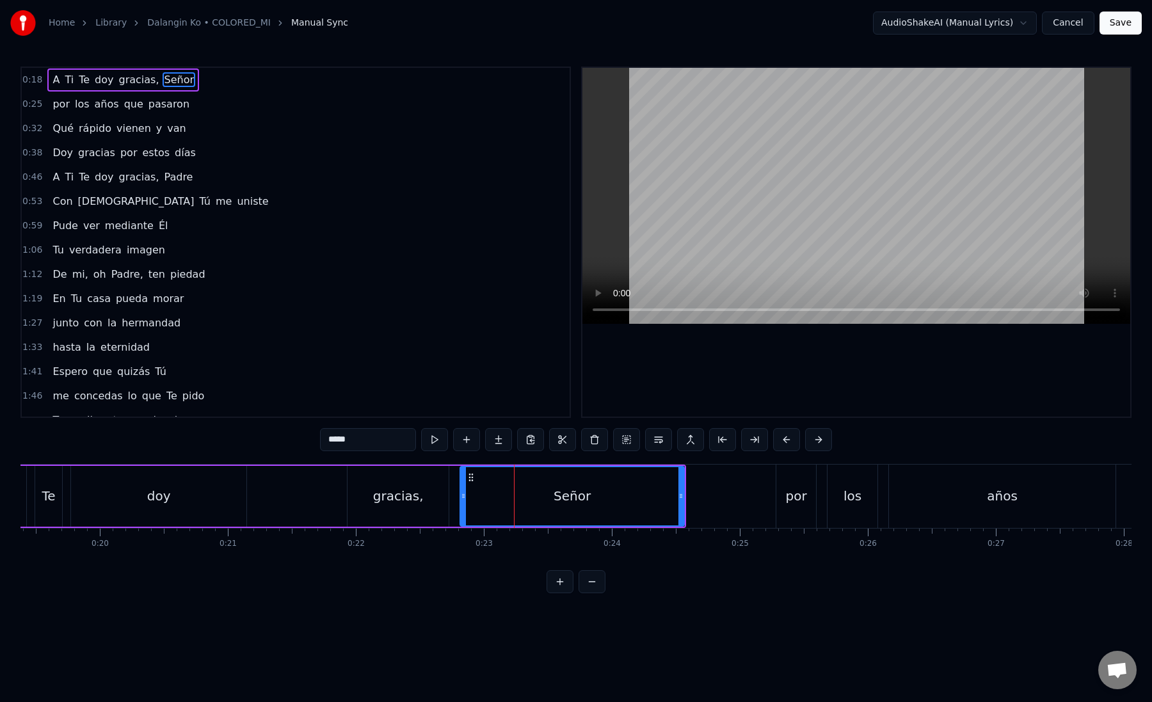
scroll to position [0, 2485]
click at [467, 497] on div "Señor" at bounding box center [567, 496] width 223 height 58
click at [466, 496] on div at bounding box center [466, 496] width 1 height 63
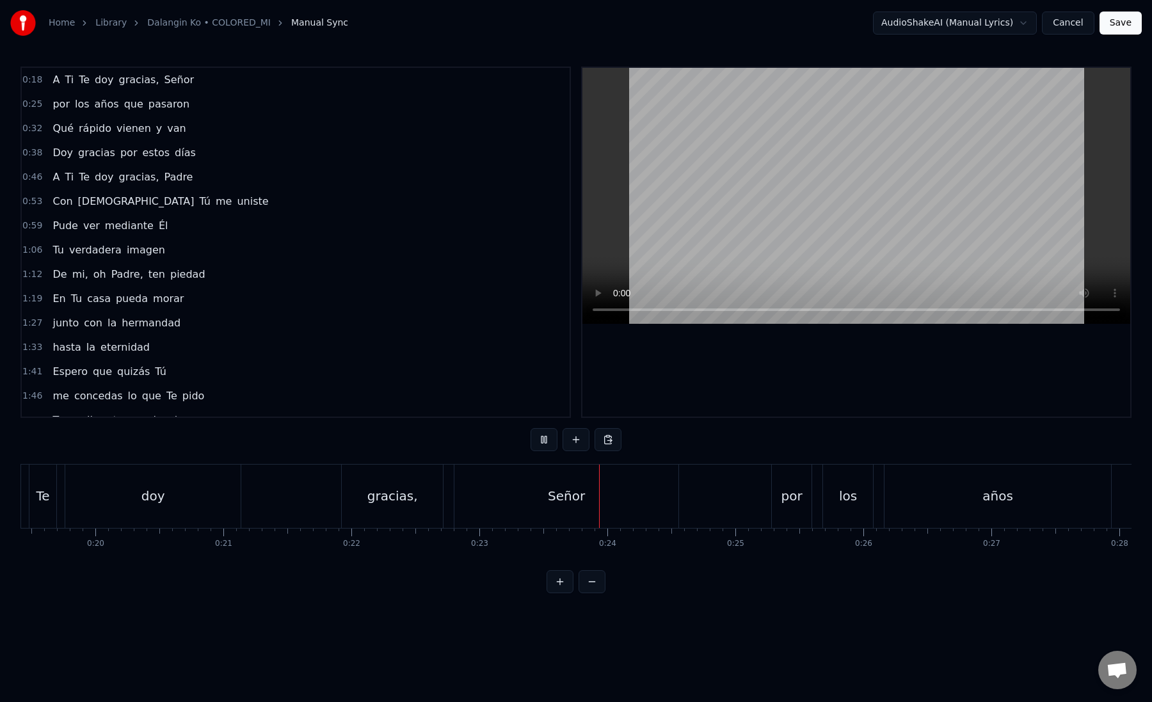
click at [466, 496] on div "Señor" at bounding box center [566, 496] width 224 height 63
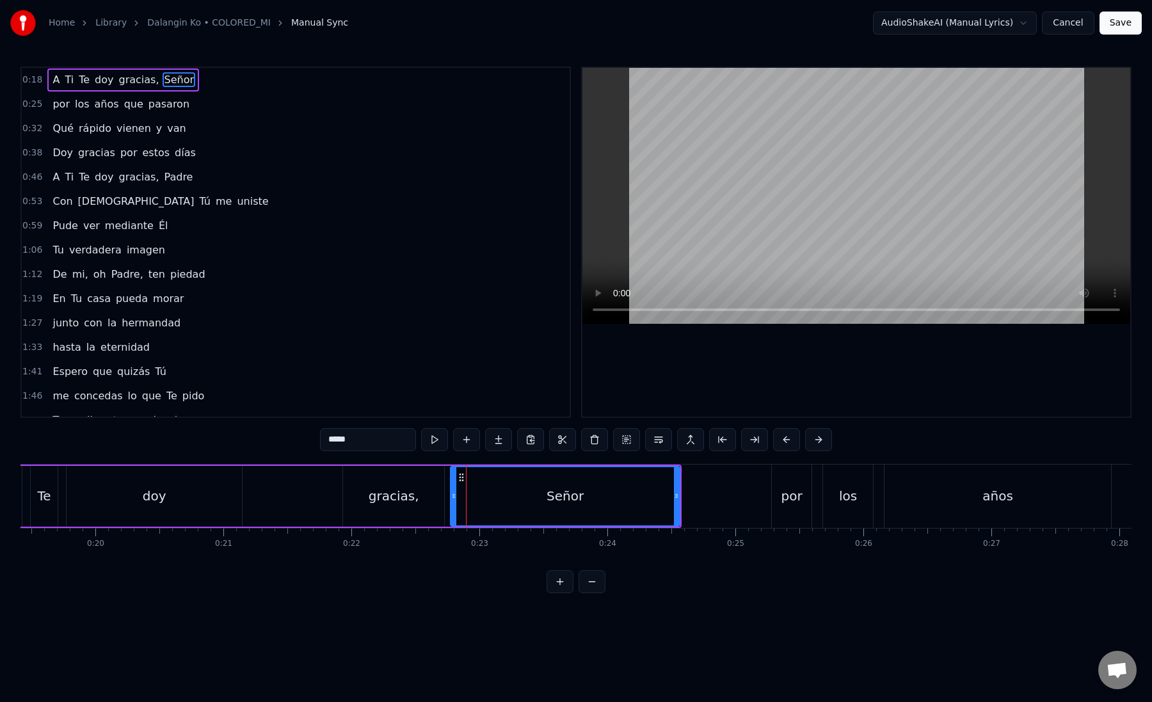
click at [452, 493] on icon at bounding box center [453, 496] width 5 height 10
click at [459, 500] on div "Señor" at bounding box center [564, 496] width 228 height 58
click at [508, 496] on div "Señor" at bounding box center [564, 496] width 228 height 58
click at [739, 441] on button at bounding box center [738, 439] width 27 height 23
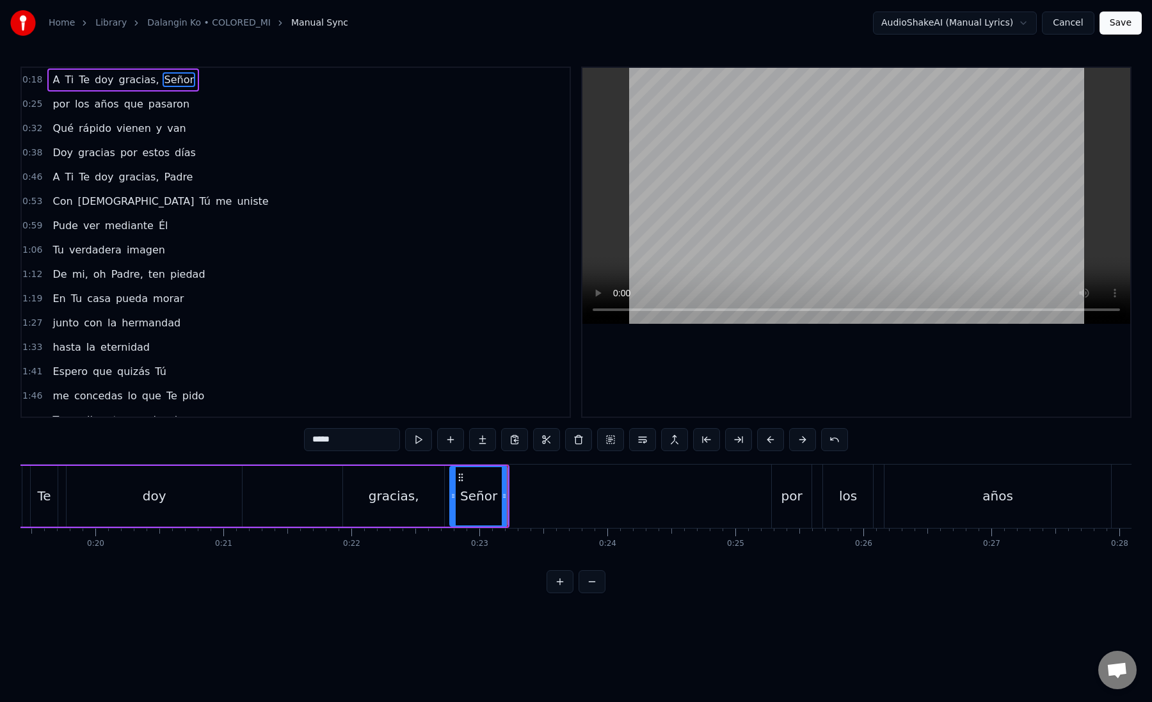
drag, startPoint x: 347, startPoint y: 441, endPoint x: 323, endPoint y: 442, distance: 24.3
click at [323, 442] on input "*****" at bounding box center [352, 439] width 96 height 23
type input "**"
click at [484, 440] on button at bounding box center [482, 439] width 27 height 23
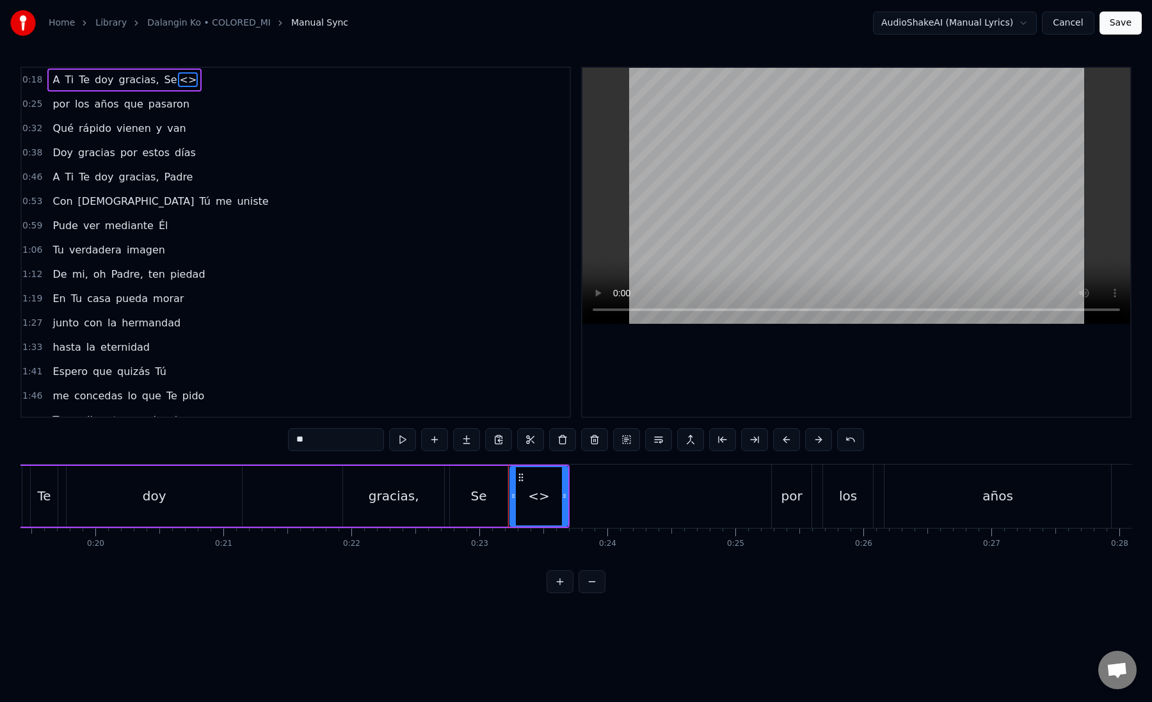
drag, startPoint x: 364, startPoint y: 446, endPoint x: 278, endPoint y: 431, distance: 87.6
click at [278, 431] on div "0:18 A Ti Te doy gracias, Se <> 0:25 por los años que pasaron 0:32 Qué rápido v…" at bounding box center [575, 330] width 1111 height 527
paste input "*"
click at [164, 83] on span "Se" at bounding box center [170, 79] width 15 height 15
click at [181, 82] on span "ñor" at bounding box center [188, 79] width 20 height 15
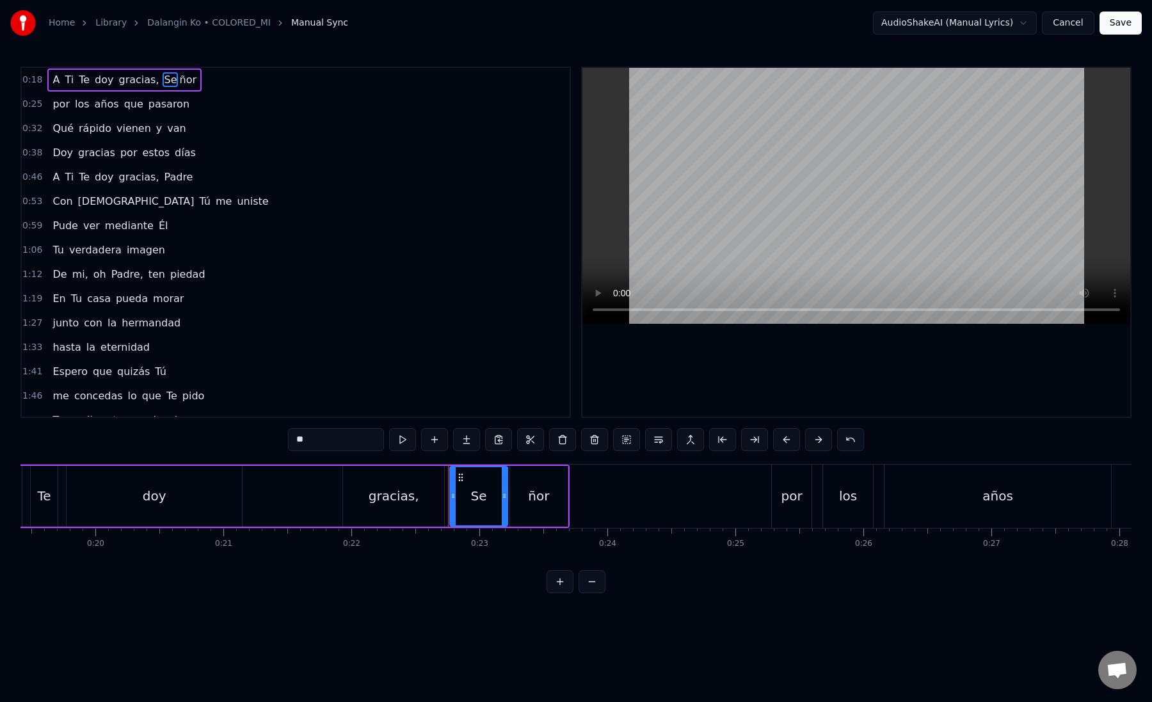
type input "***"
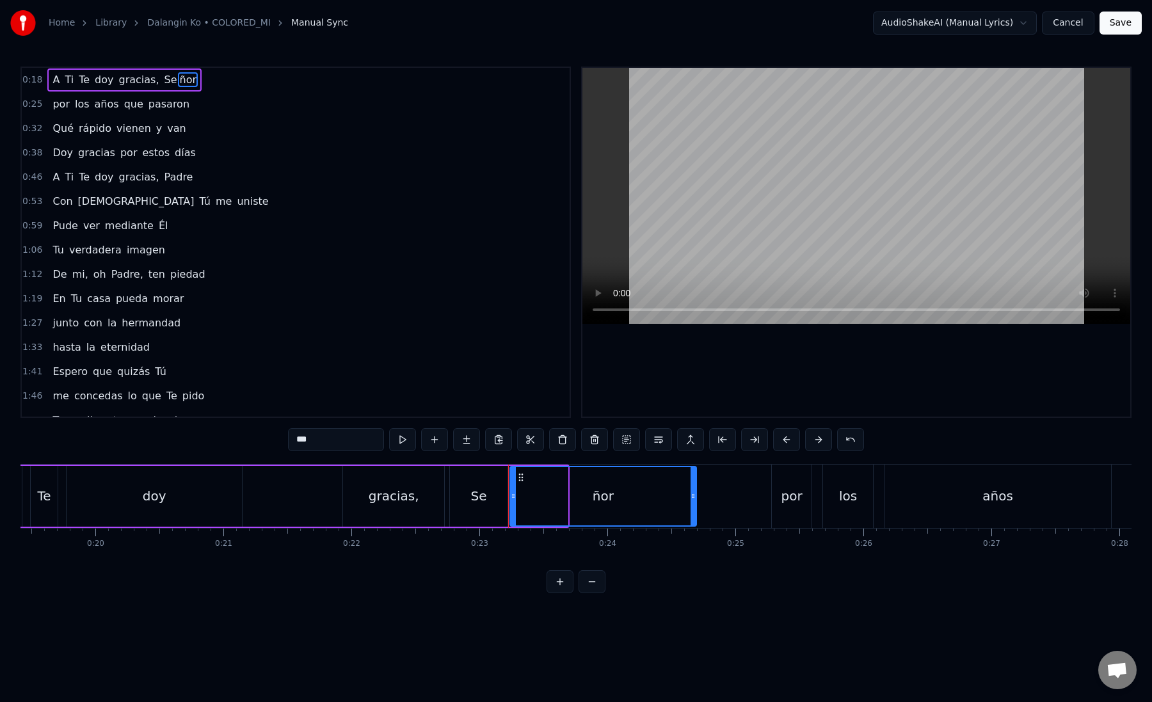
drag, startPoint x: 564, startPoint y: 497, endPoint x: 692, endPoint y: 499, distance: 128.6
click at [692, 499] on icon at bounding box center [692, 496] width 5 height 10
click at [519, 504] on div "ñor" at bounding box center [603, 496] width 185 height 58
drag, startPoint x: 694, startPoint y: 496, endPoint x: 677, endPoint y: 497, distance: 16.6
click at [677, 497] on icon at bounding box center [676, 496] width 5 height 10
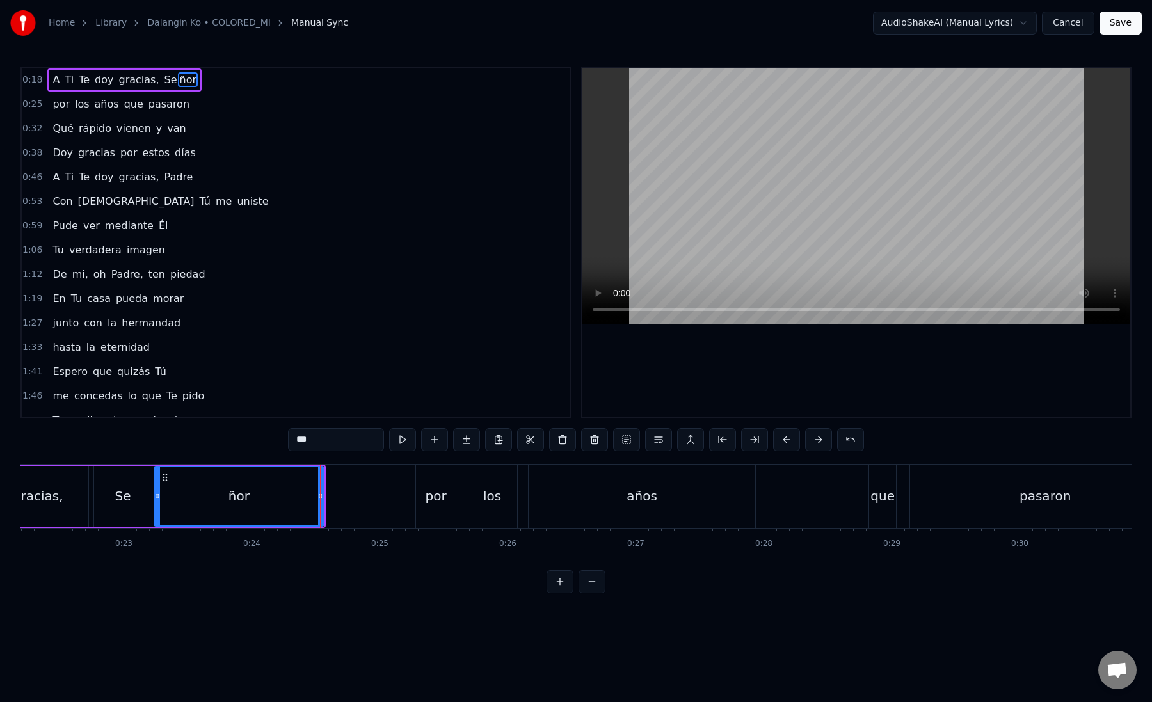
scroll to position [0, 2863]
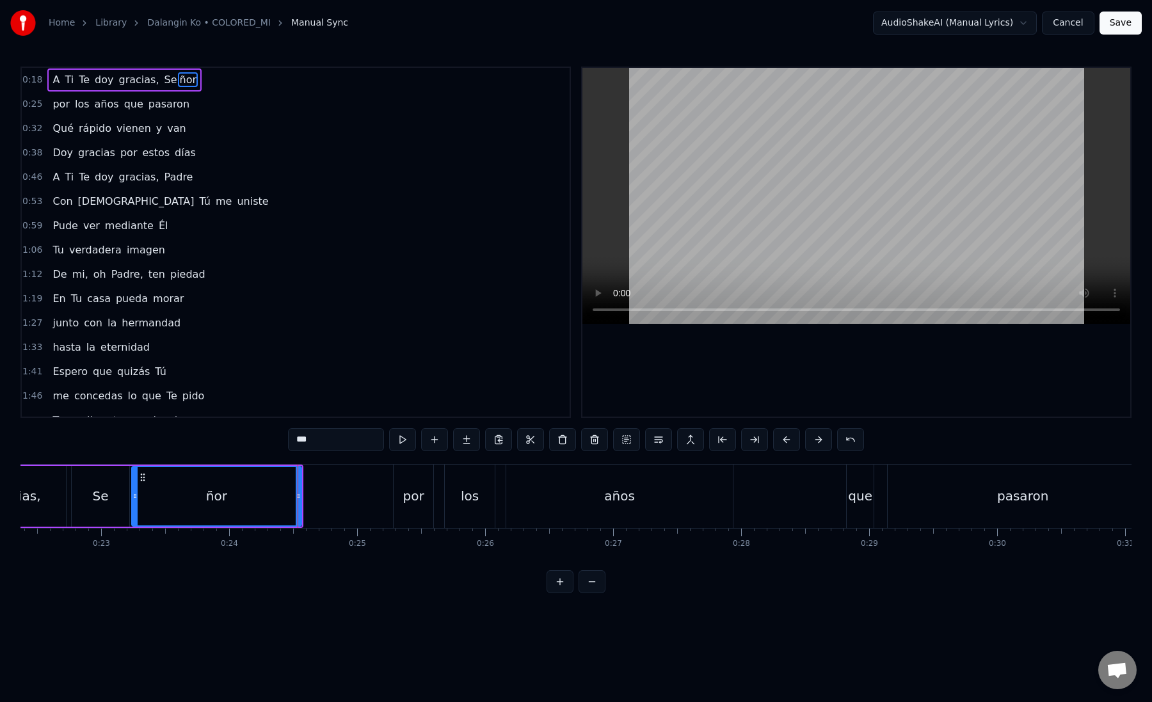
click at [1109, 24] on button "Save" at bounding box center [1120, 23] width 42 height 23
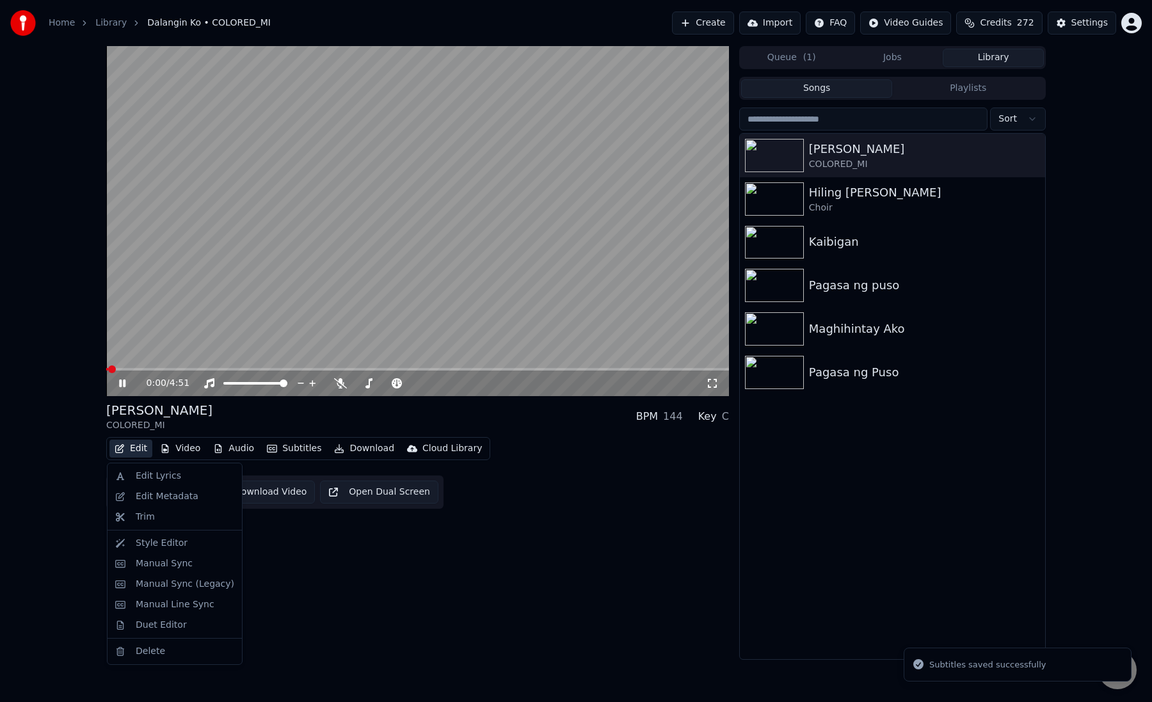
click at [143, 447] on button "Edit" at bounding box center [130, 449] width 43 height 18
click at [166, 475] on div "Edit Lyrics" at bounding box center [158, 476] width 45 height 13
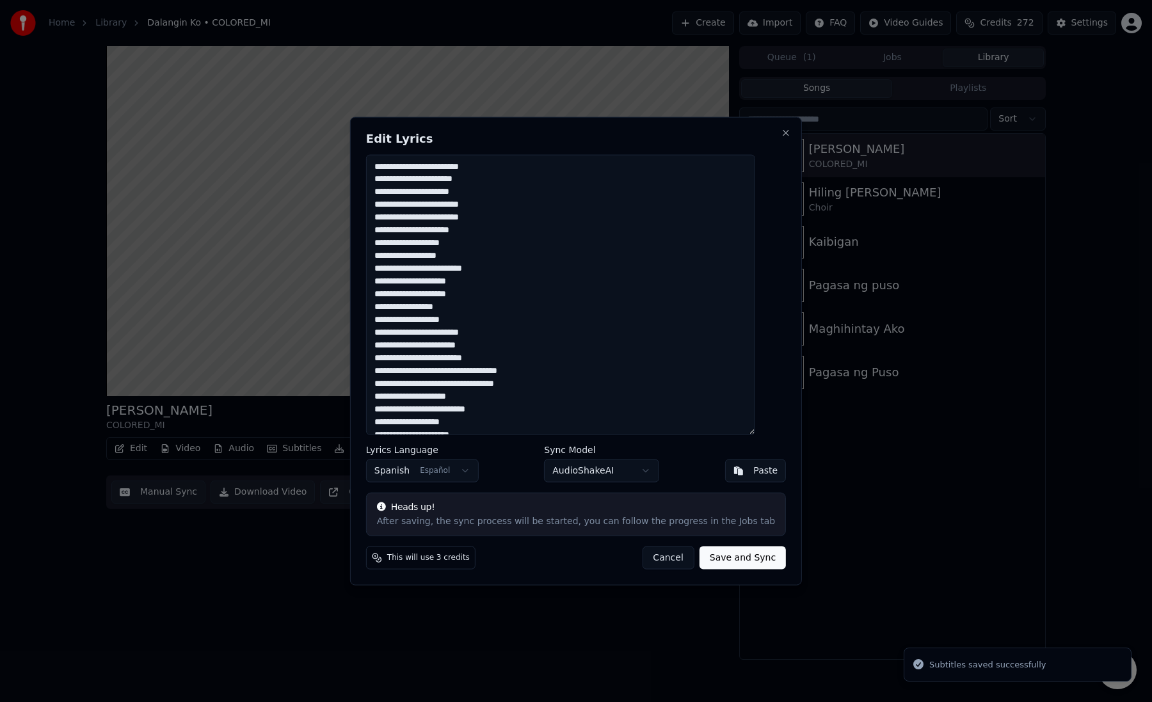
scroll to position [115, 0]
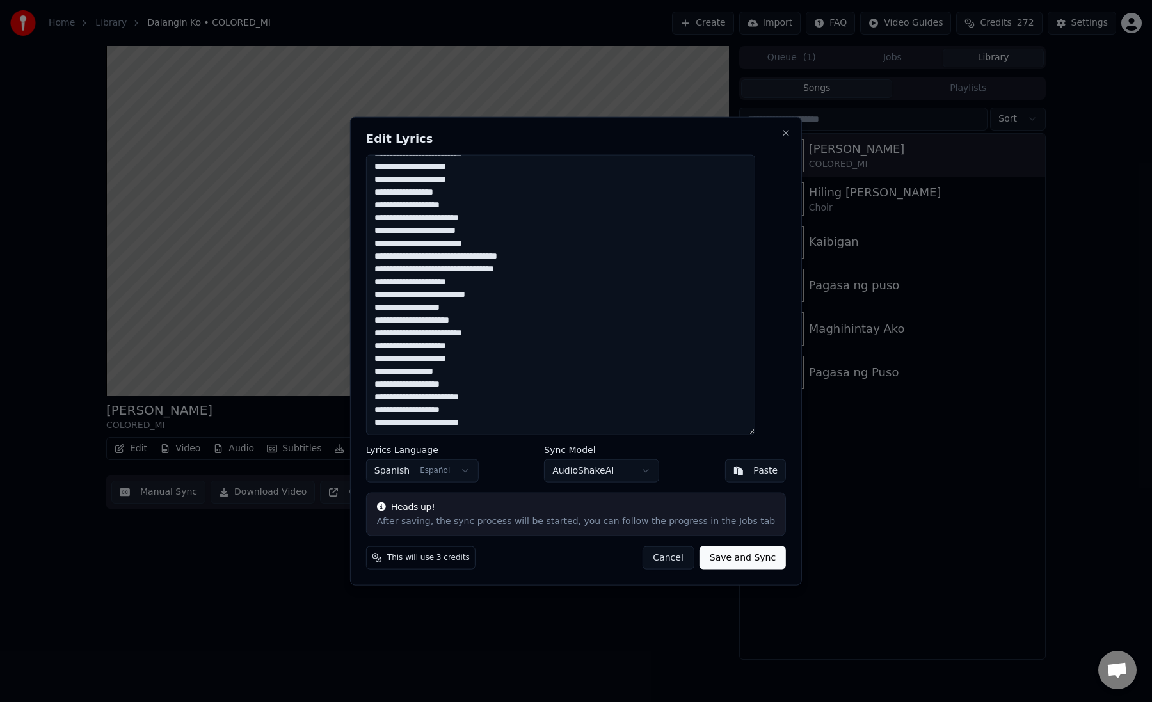
click at [653, 564] on button "Cancel" at bounding box center [668, 557] width 52 height 23
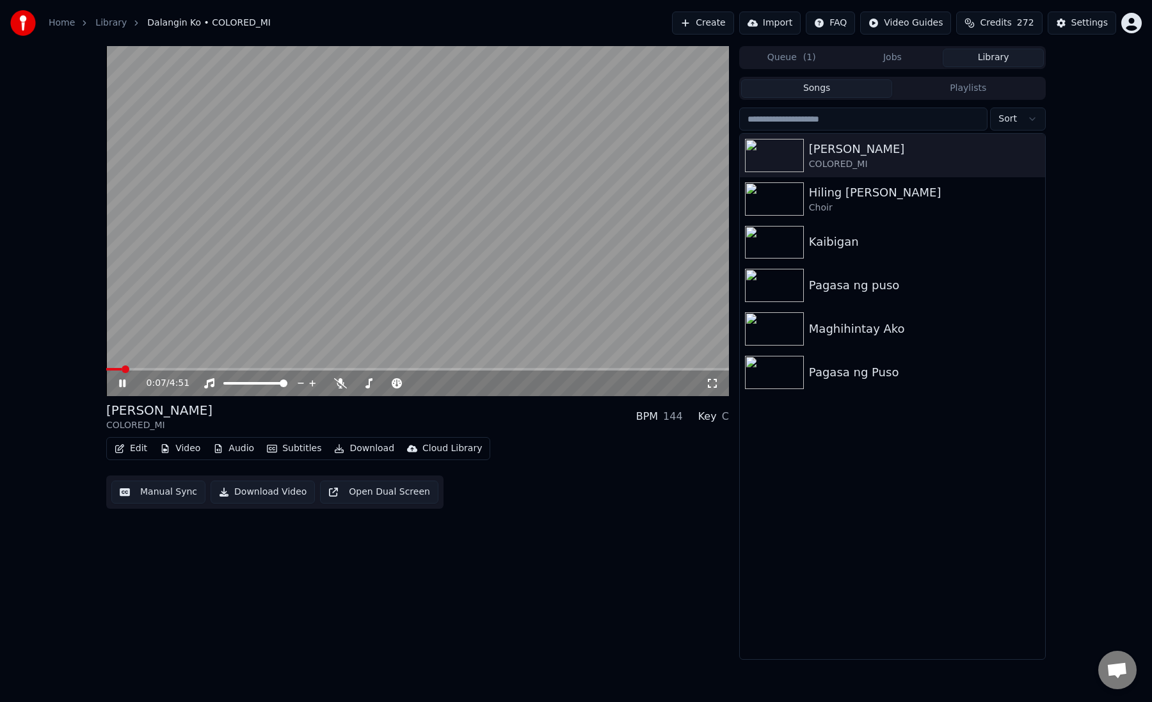
click at [177, 301] on video at bounding box center [417, 221] width 623 height 350
click at [136, 488] on button "Manual Sync" at bounding box center [158, 492] width 94 height 23
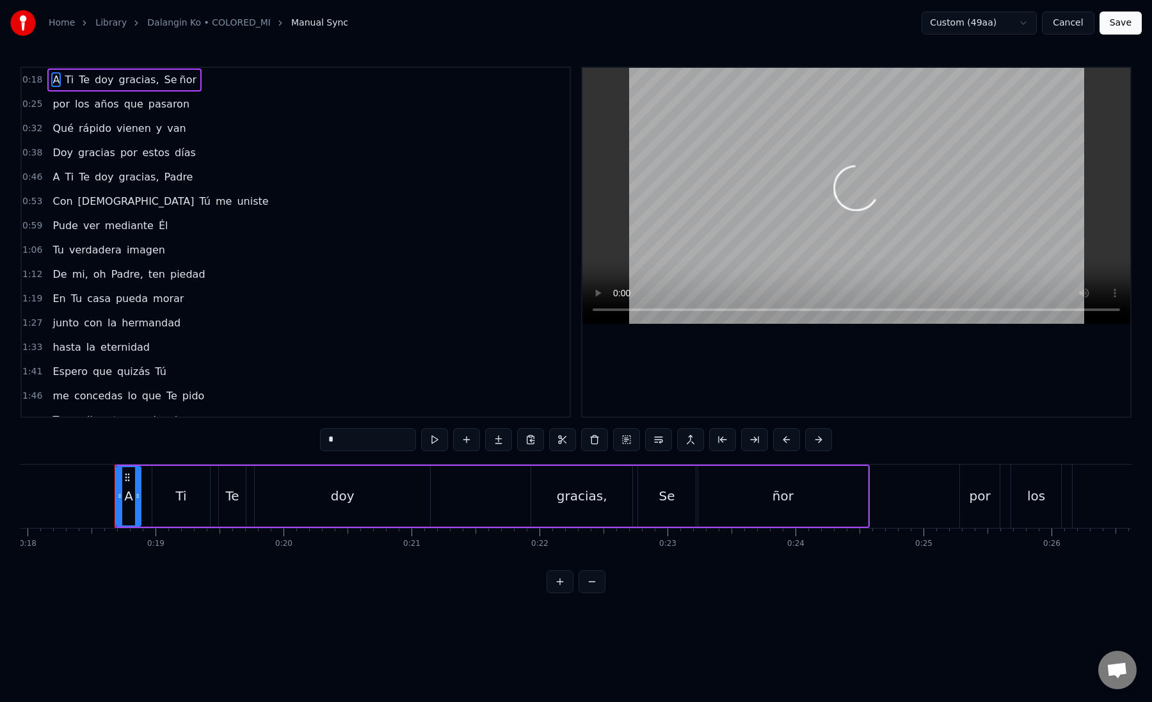
scroll to position [0, 2327]
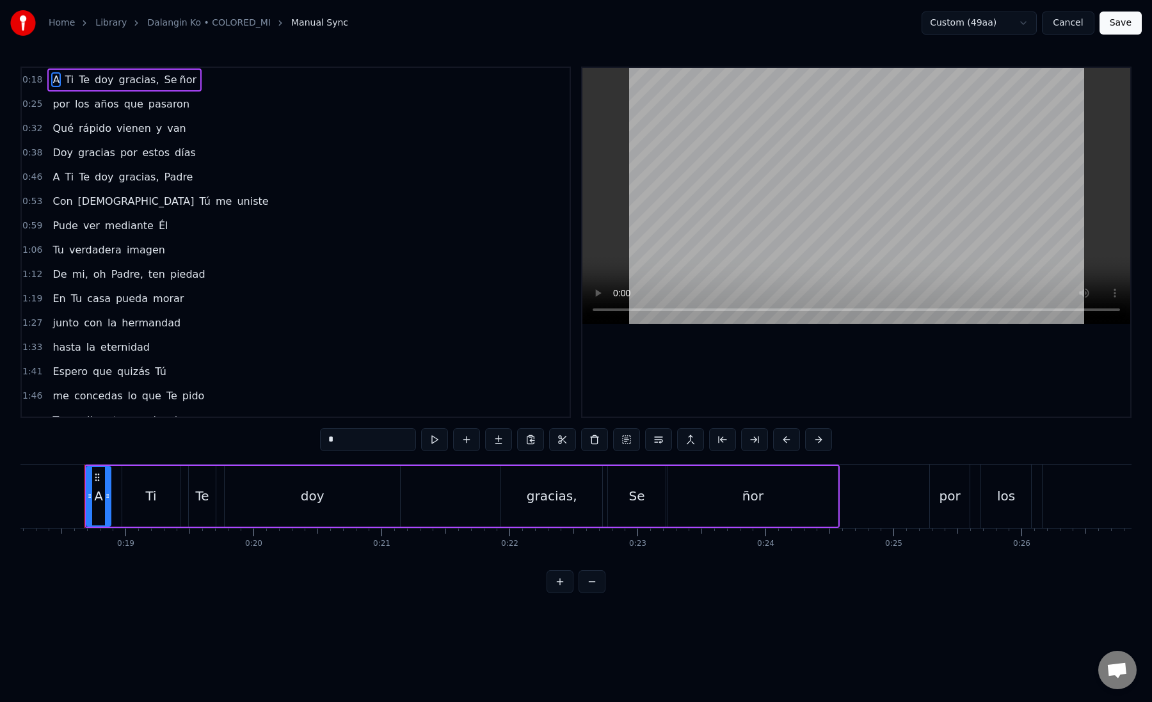
click at [1006, 29] on html "Home Library Dalangin Ko • COLORED_MI Manual Sync Custom (49aa) Cancel Save 0:1…" at bounding box center [576, 307] width 1152 height 614
click at [868, 37] on html "Home Library Dalangin Ko • COLORED_MI Manual Sync Custom (49aa) Cancel Save 0:1…" at bounding box center [576, 307] width 1152 height 614
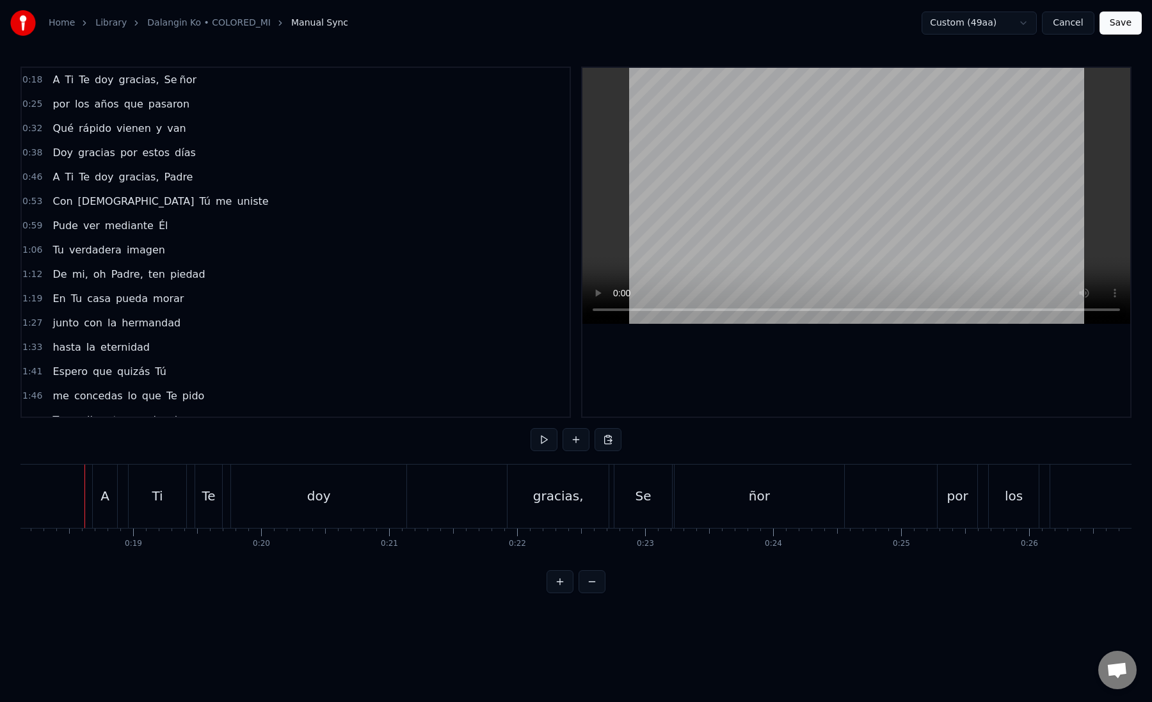
click at [572, 484] on div "gracias," at bounding box center [565, 496] width 101 height 63
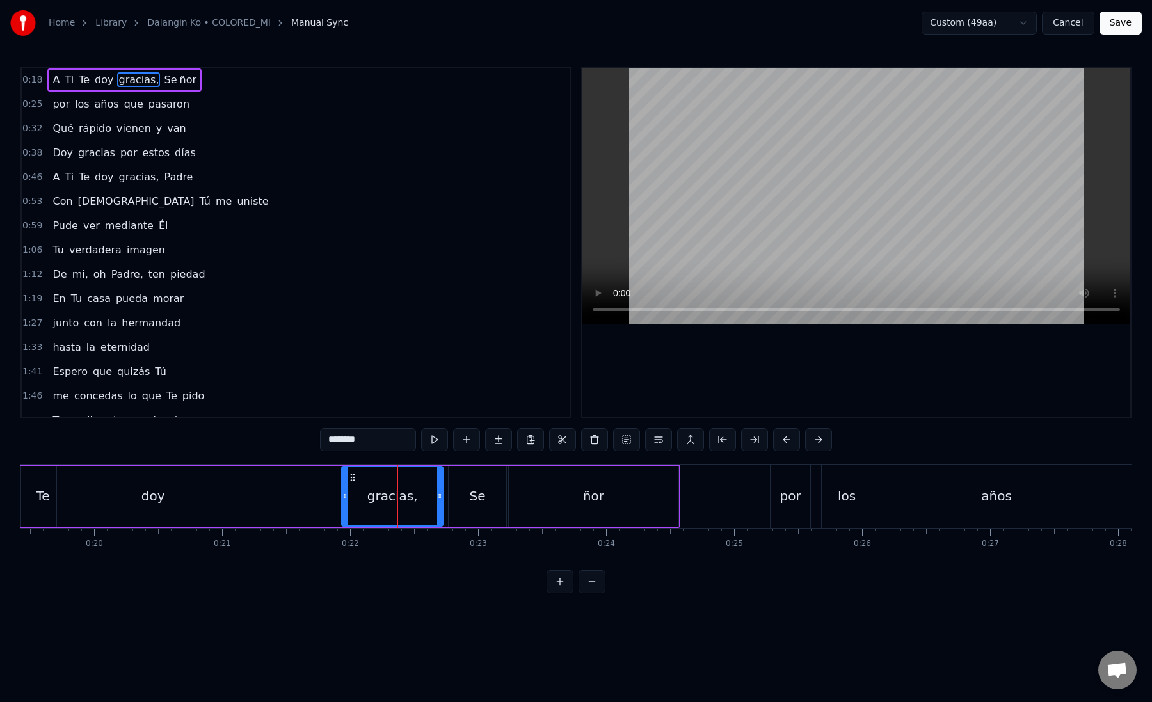
scroll to position [0, 2487]
click at [622, 493] on div "ñor" at bounding box center [593, 496] width 170 height 61
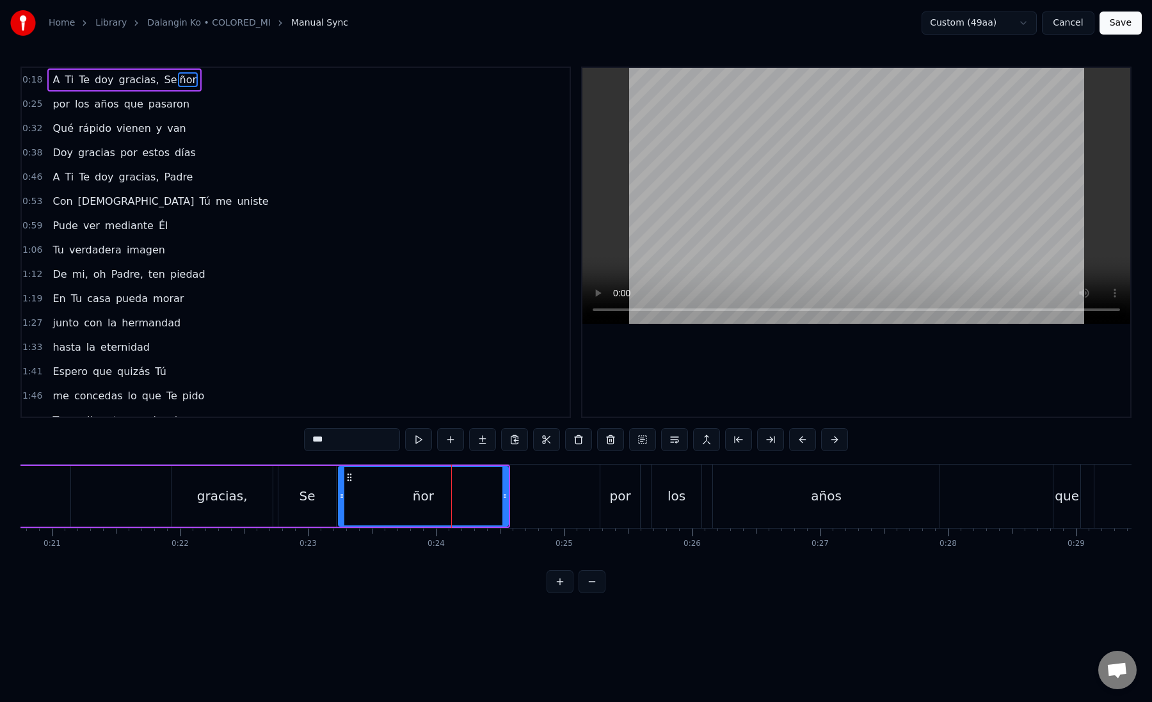
scroll to position [0, 2686]
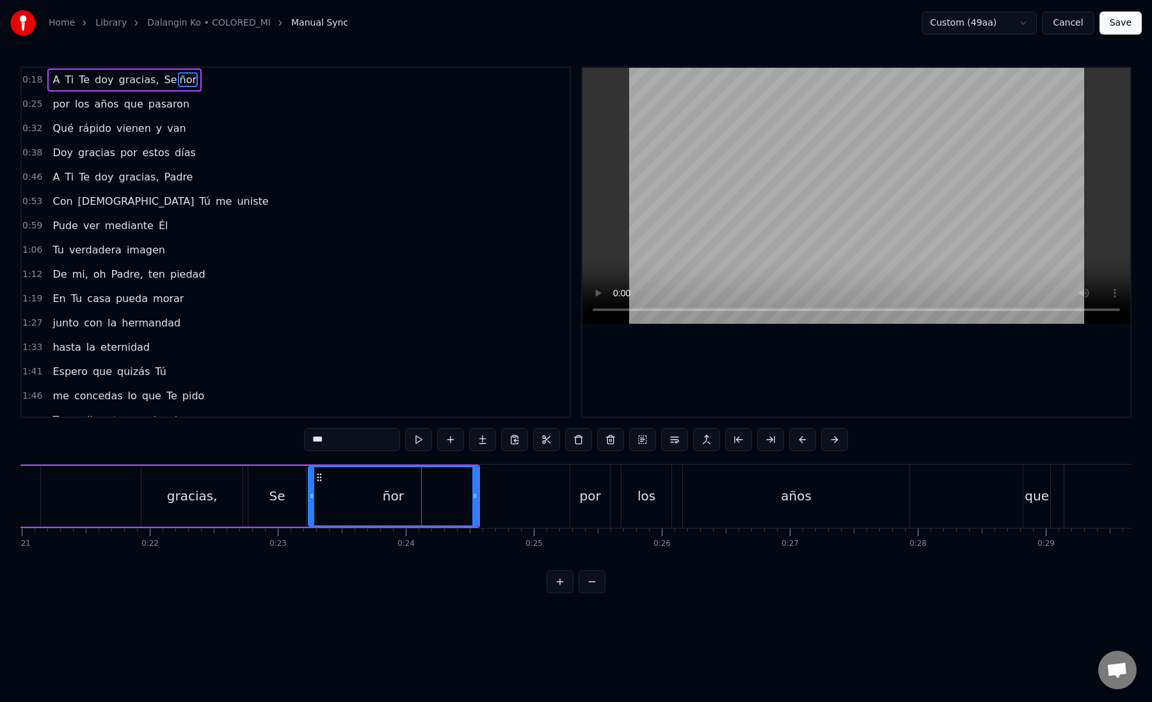
click at [600, 500] on div "por" at bounding box center [590, 496] width 40 height 63
type input "***"
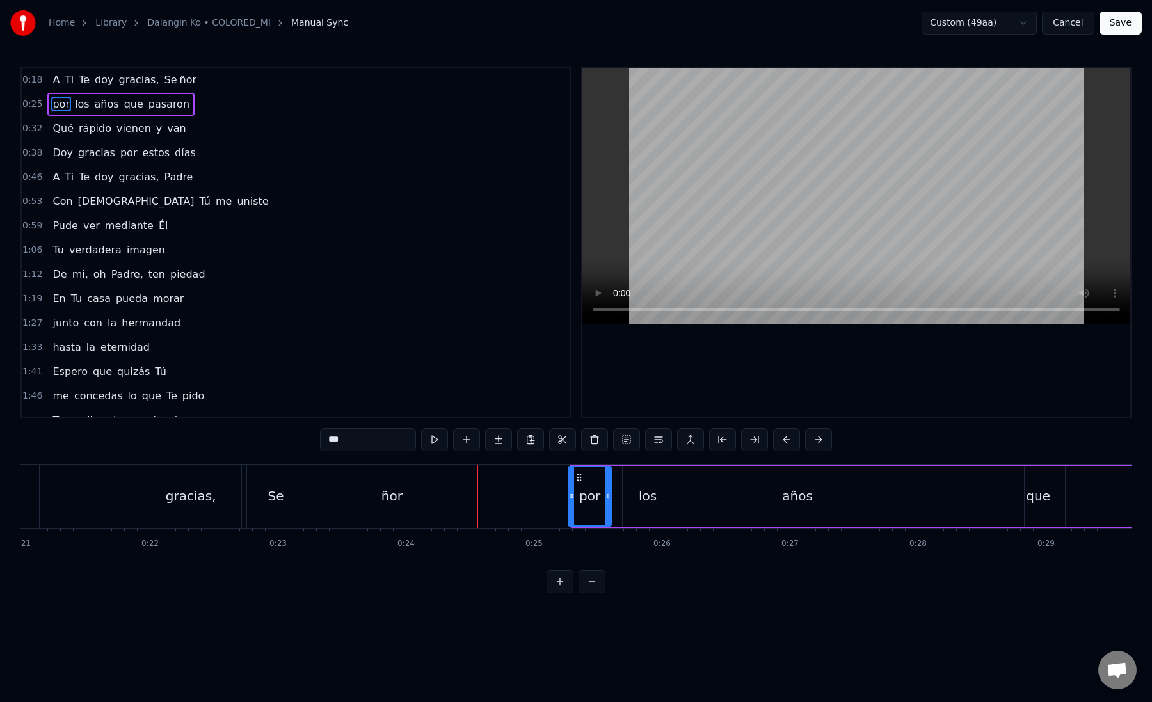
click at [571, 495] on icon at bounding box center [571, 496] width 5 height 10
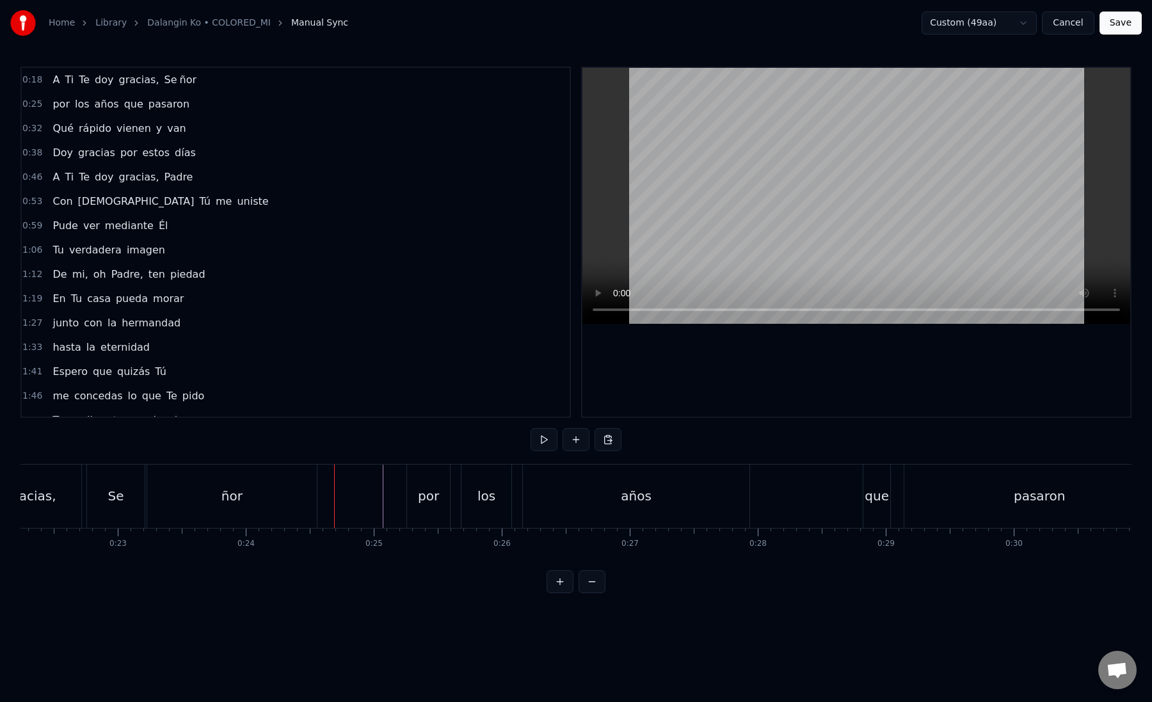
scroll to position [0, 2848]
click at [433, 488] on div "por" at bounding box center [426, 495] width 21 height 19
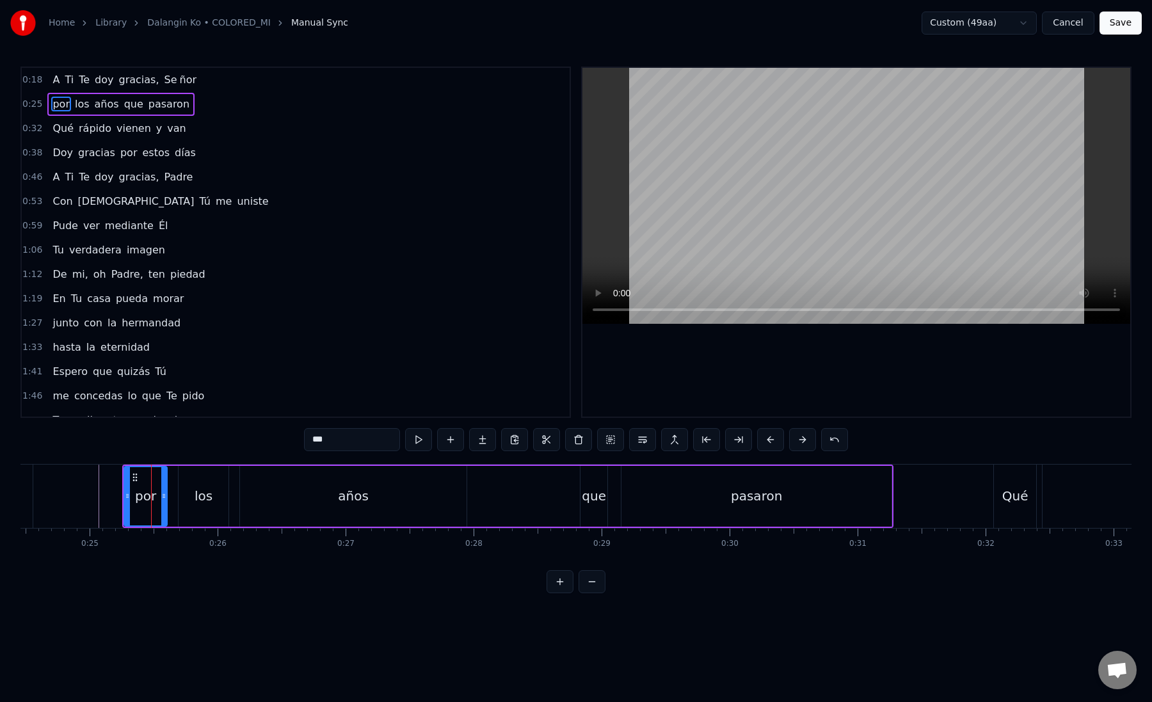
scroll to position [0, 3183]
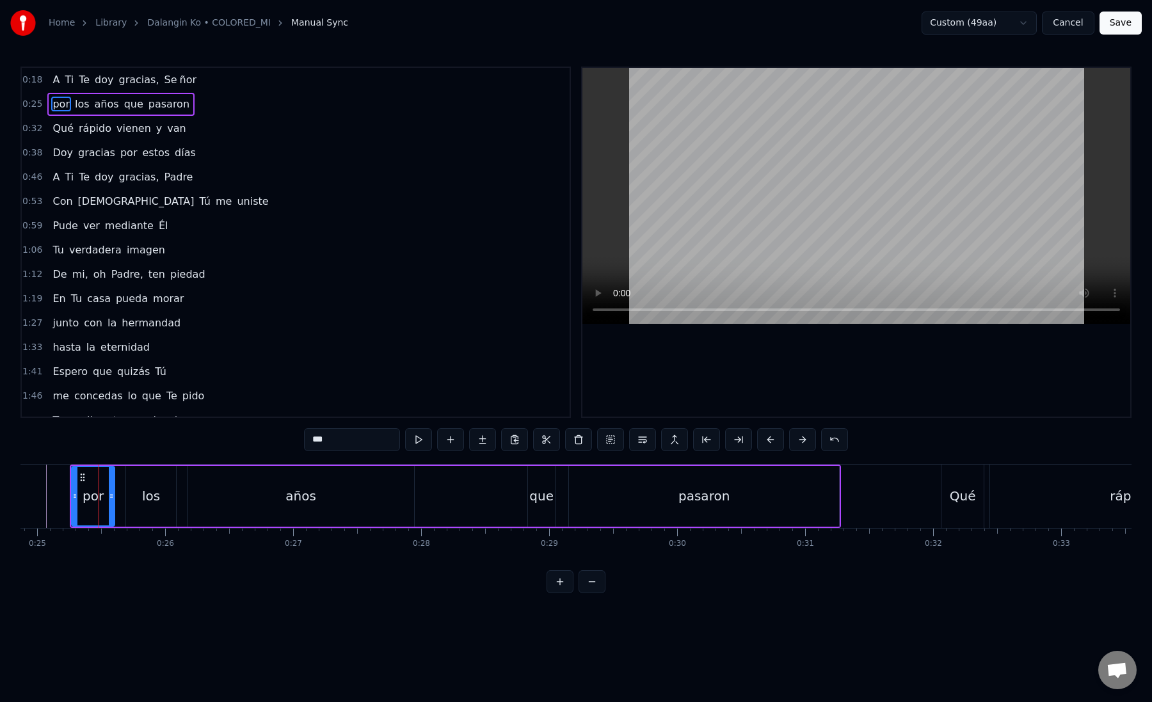
click at [488, 493] on div "por los años que pasaron" at bounding box center [455, 496] width 771 height 63
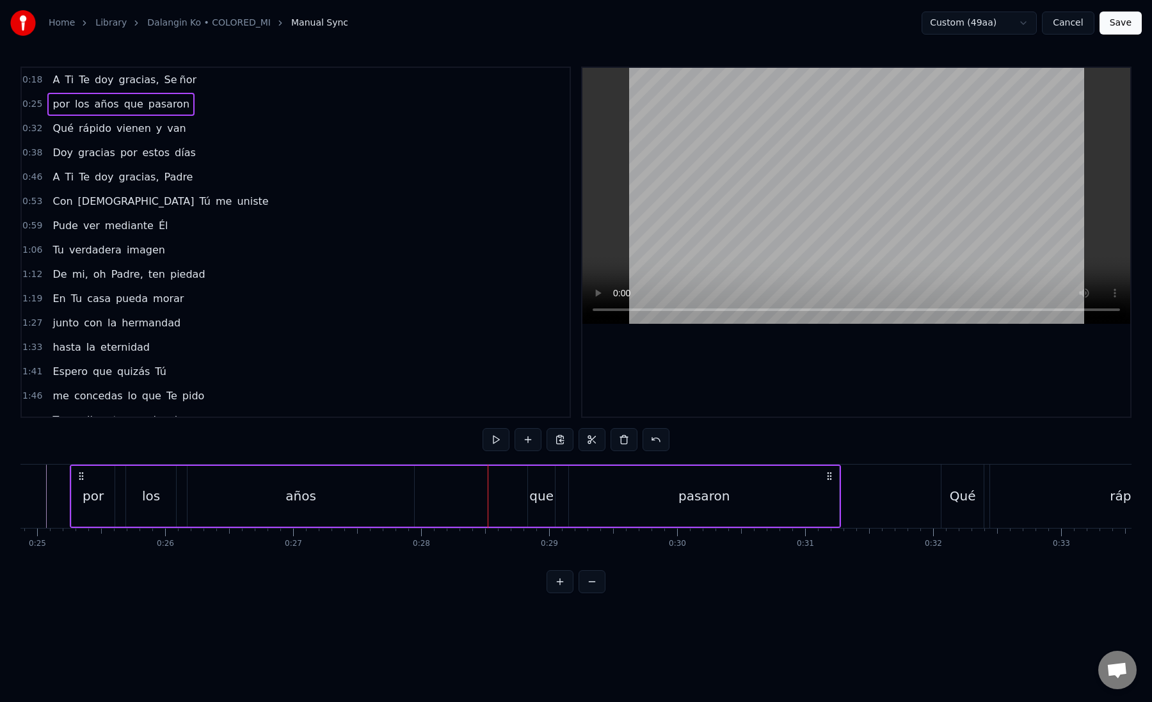
click at [101, 23] on link "Library" at bounding box center [110, 23] width 31 height 13
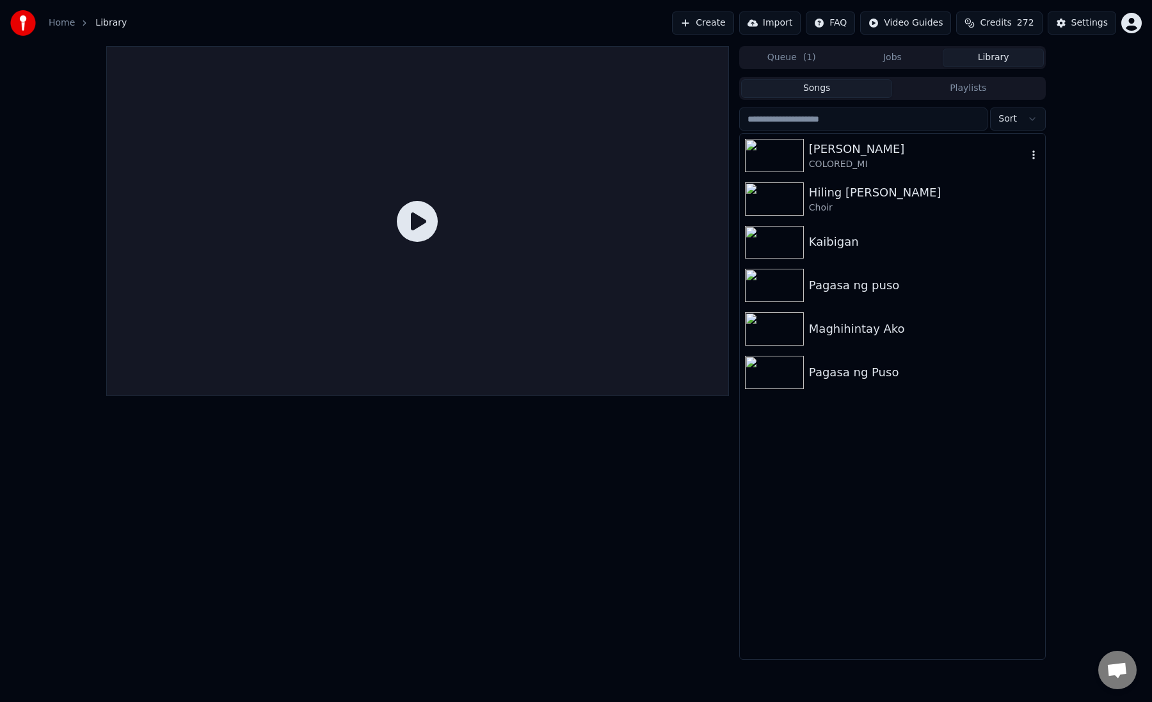
click at [861, 154] on div "[PERSON_NAME]" at bounding box center [918, 149] width 218 height 18
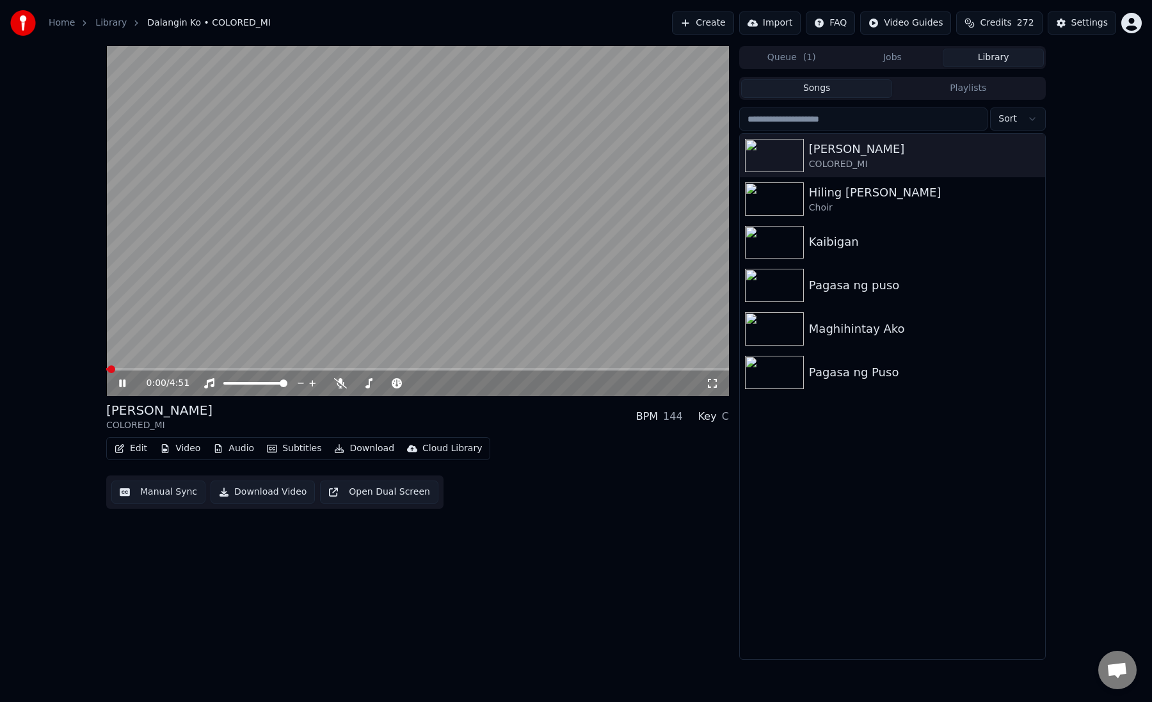
click at [118, 388] on div "0:00 / 4:51" at bounding box center [417, 383] width 612 height 13
click at [121, 383] on icon at bounding box center [122, 383] width 6 height 8
click at [133, 448] on button "Edit" at bounding box center [130, 449] width 43 height 18
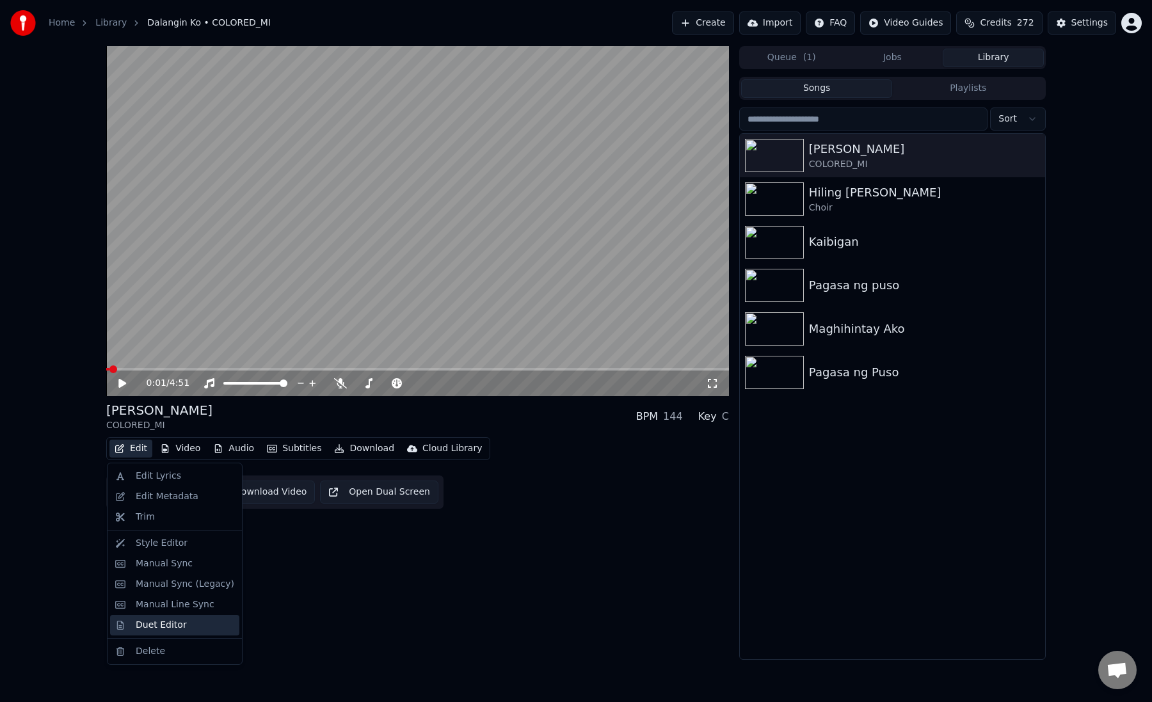
click at [163, 626] on div "Duet Editor" at bounding box center [161, 625] width 51 height 13
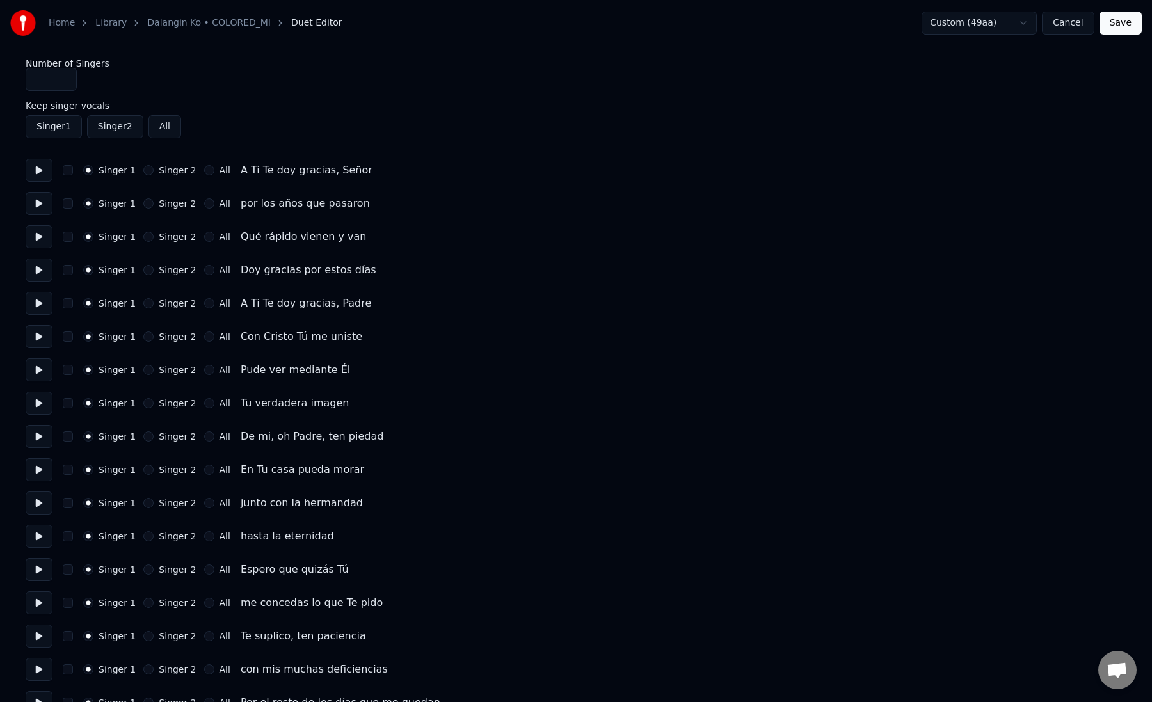
click at [64, 77] on input "*" at bounding box center [51, 79] width 51 height 23
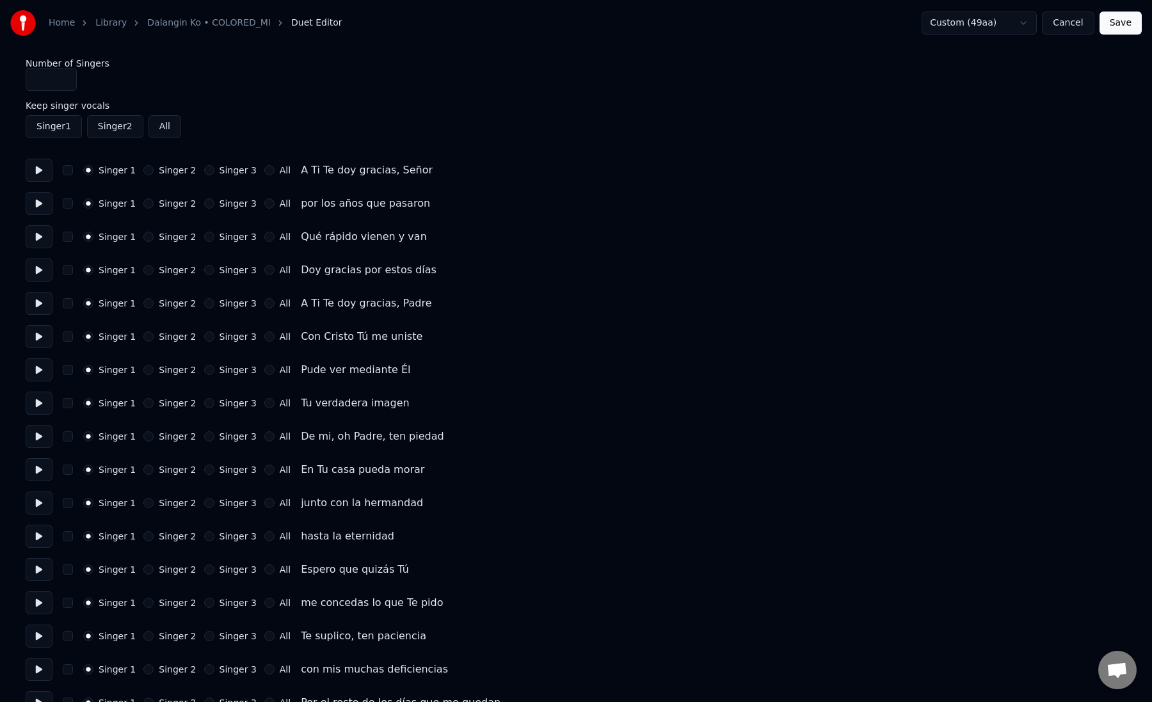
click at [58, 126] on button "Singer 1" at bounding box center [54, 126] width 56 height 23
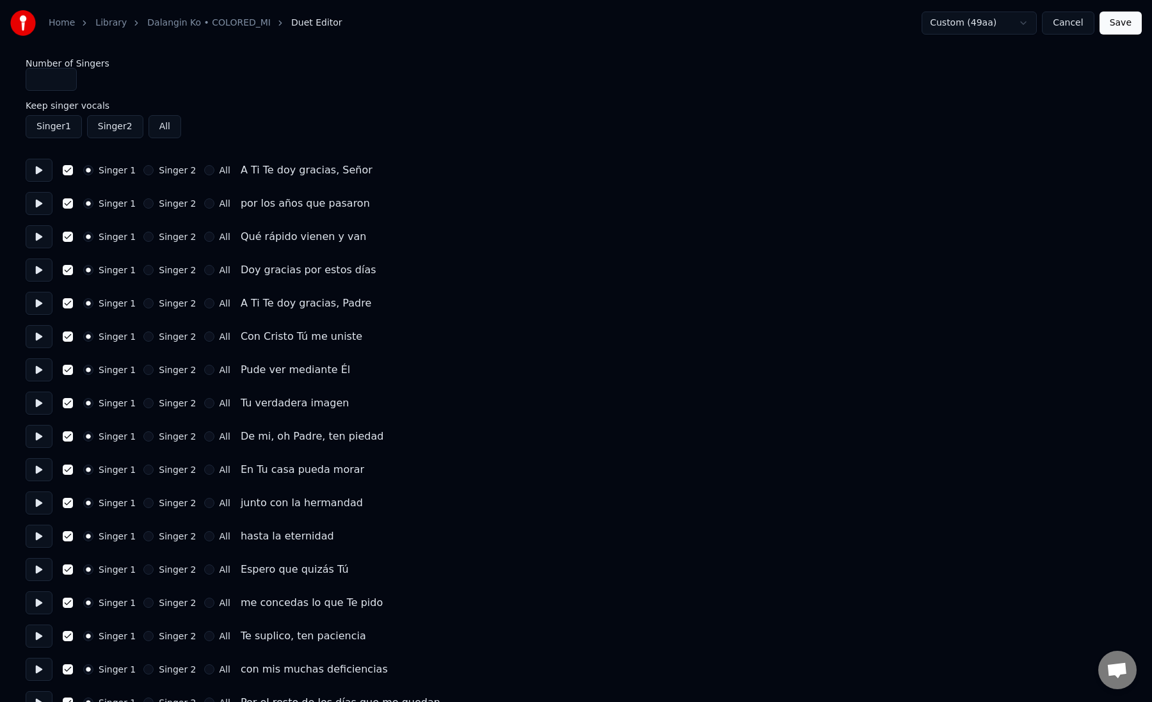
click at [64, 71] on input "*" at bounding box center [51, 79] width 51 height 23
type input "*"
click at [63, 76] on input "*" at bounding box center [51, 79] width 51 height 23
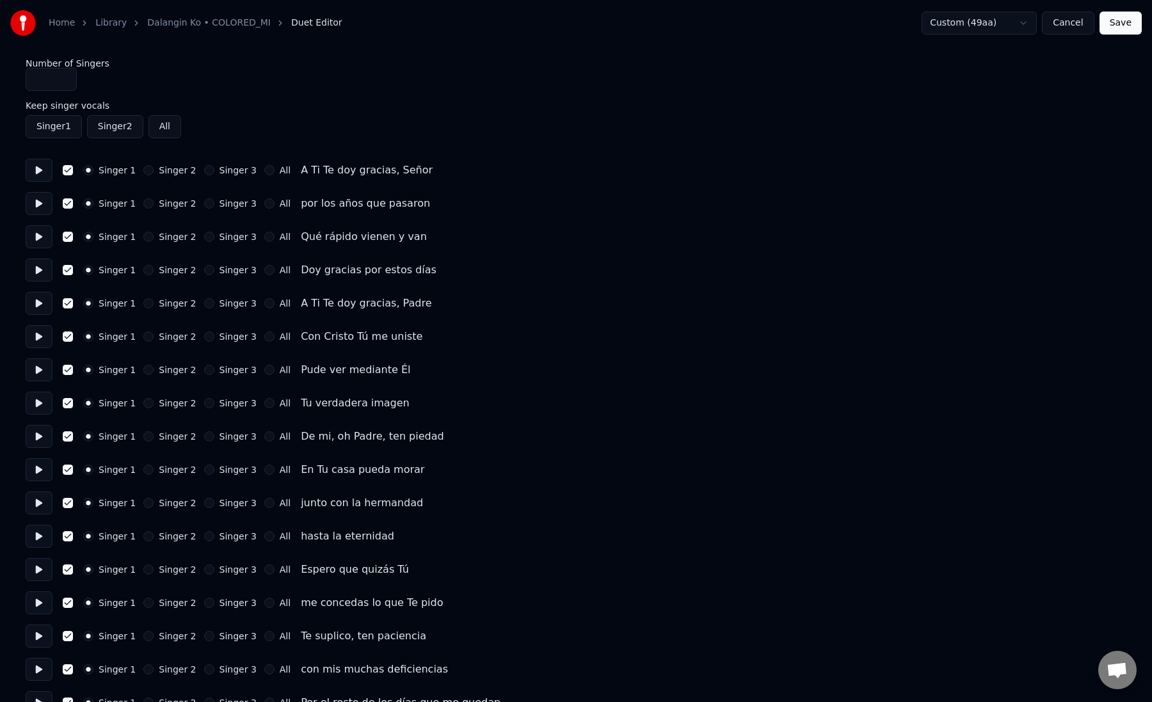
click at [241, 73] on div "Number of Singers *" at bounding box center [576, 75] width 1101 height 32
click at [1067, 21] on button "Cancel" at bounding box center [1068, 23] width 52 height 23
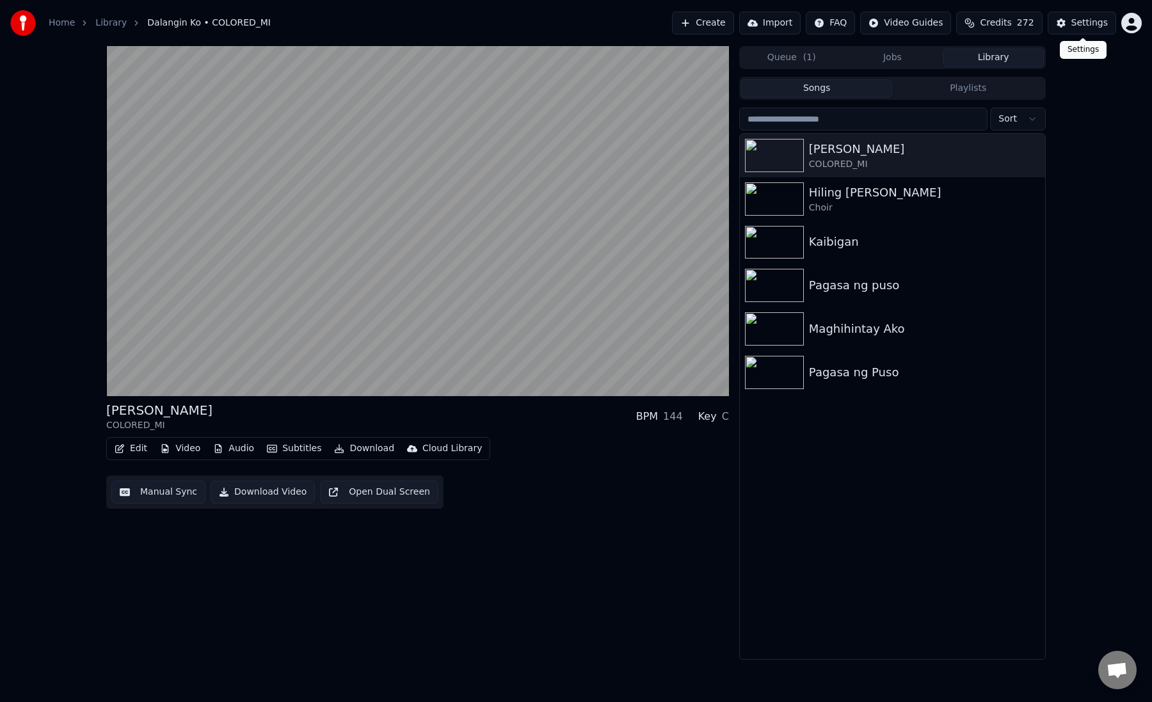
click at [1085, 26] on div "Settings" at bounding box center [1089, 23] width 36 height 13
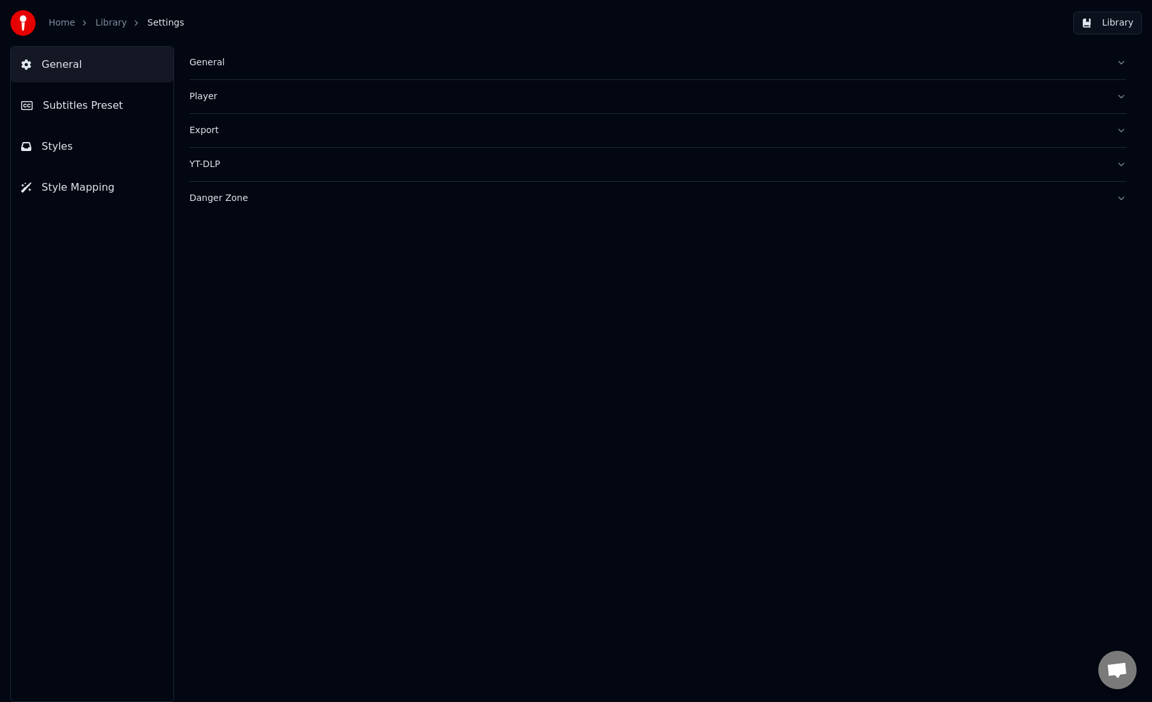
click at [106, 90] on button "Subtitles Preset" at bounding box center [92, 106] width 163 height 36
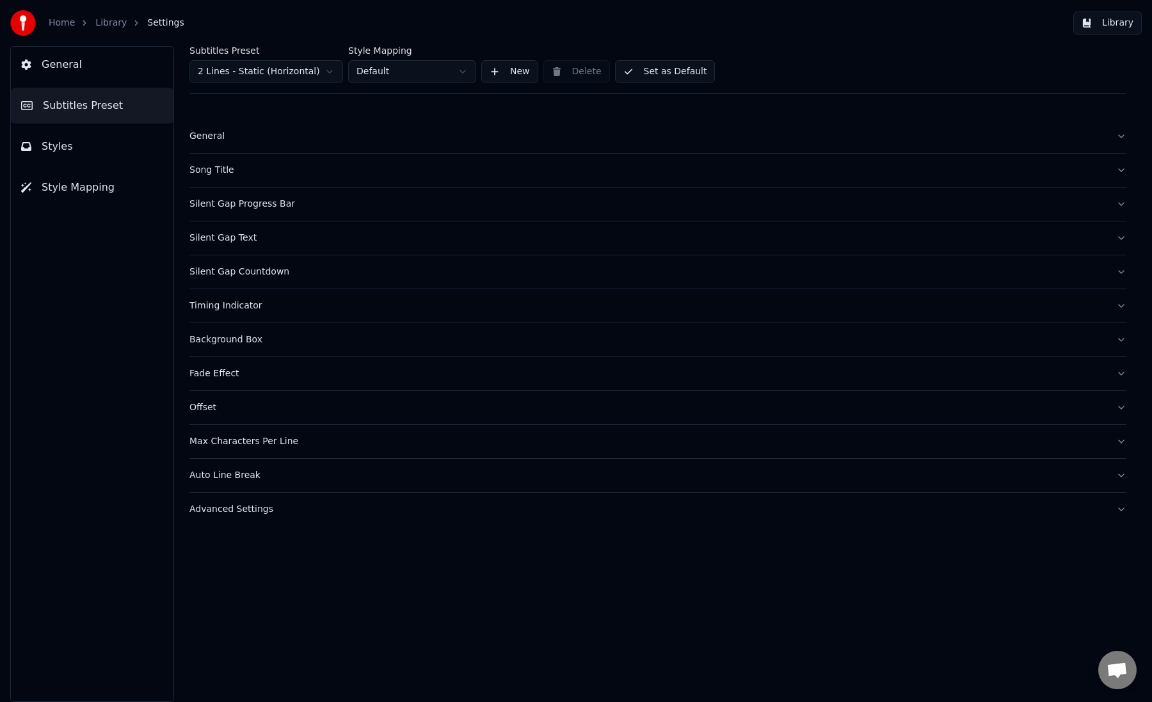
click at [109, 178] on button "Style Mapping" at bounding box center [92, 188] width 163 height 36
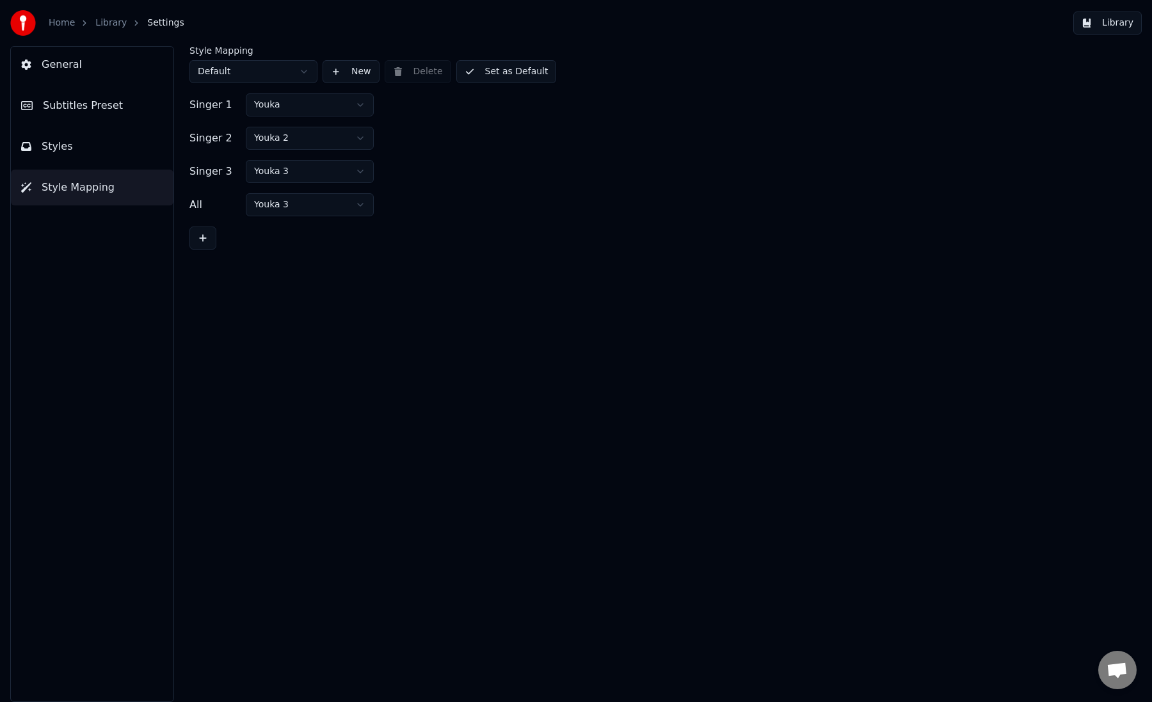
click at [335, 109] on html "Home Library Settings Library General Subtitles Preset Styles Style Mapping Sty…" at bounding box center [576, 351] width 1152 height 702
click at [514, 127] on html "Home Library Settings Library General Subtitles Preset Styles Style Mapping Sty…" at bounding box center [576, 351] width 1152 height 702
click at [277, 76] on html "Home Library Settings Library General Subtitles Preset Styles Style Mapping Sty…" at bounding box center [576, 351] width 1152 height 702
click at [489, 165] on div "Singer 3 SISTERS" at bounding box center [657, 171] width 937 height 23
click at [109, 26] on link "Library" at bounding box center [110, 23] width 31 height 13
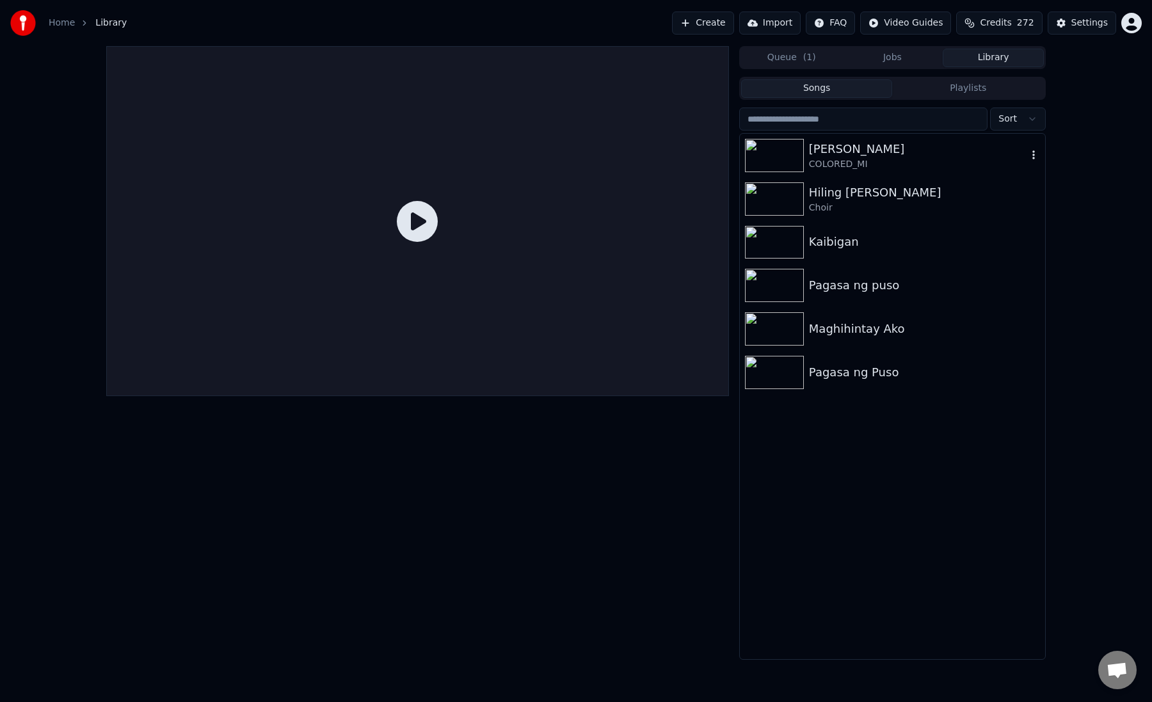
click at [916, 135] on div "Dalangin Ko COLORED_MI" at bounding box center [892, 156] width 305 height 44
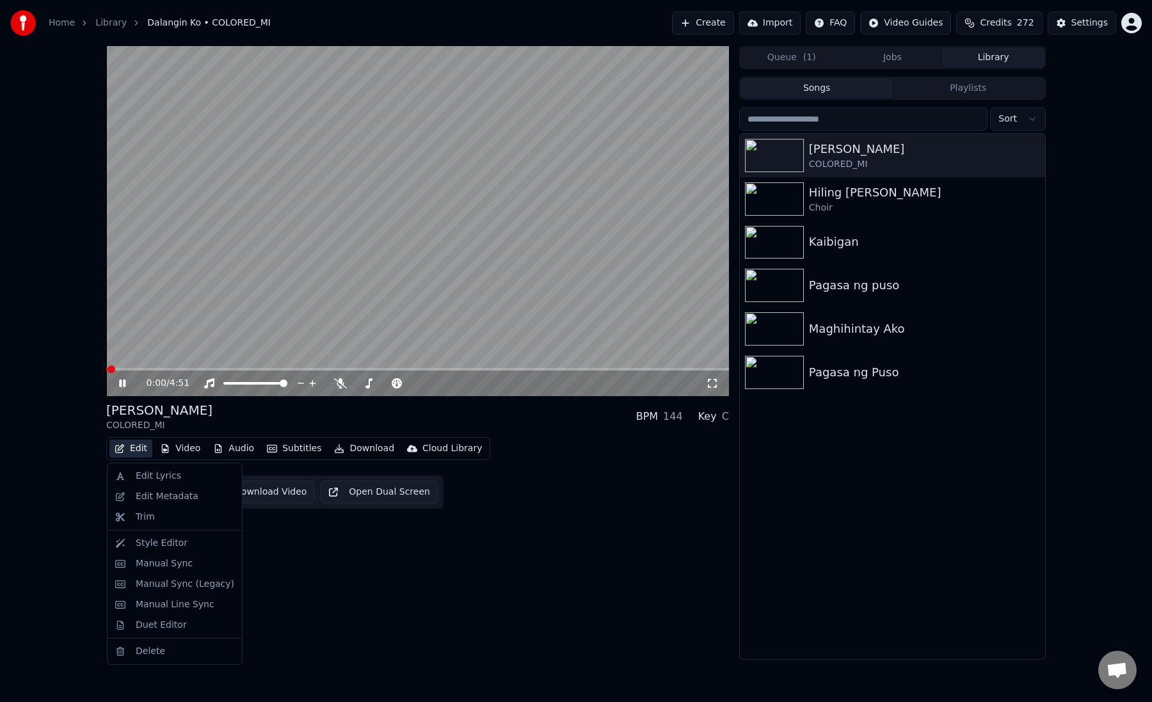
click at [138, 447] on button "Edit" at bounding box center [130, 449] width 43 height 18
click at [171, 621] on div "Duet Editor" at bounding box center [161, 625] width 51 height 13
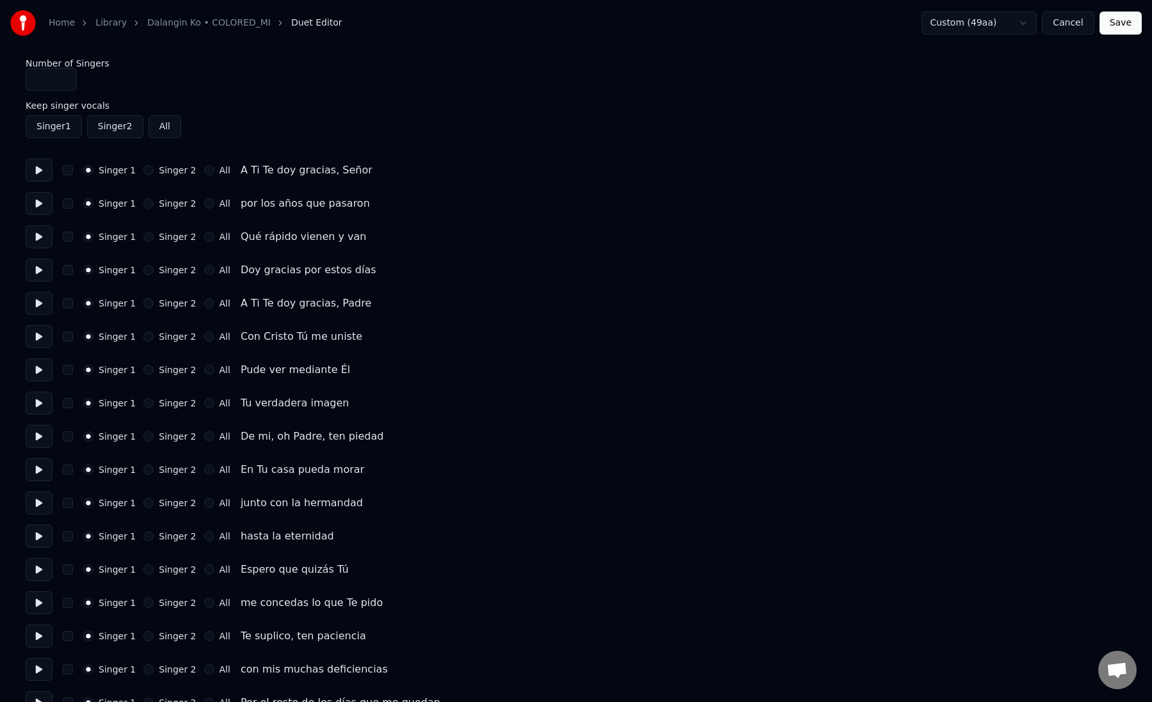
click at [147, 172] on button "Singer 2" at bounding box center [148, 170] width 10 height 10
click at [145, 202] on button "Singer 2" at bounding box center [148, 203] width 10 height 10
click at [148, 239] on button "Singer 2" at bounding box center [148, 237] width 10 height 10
click at [146, 274] on button "Singer 2" at bounding box center [148, 270] width 10 height 10
click at [63, 77] on input "*" at bounding box center [51, 79] width 51 height 23
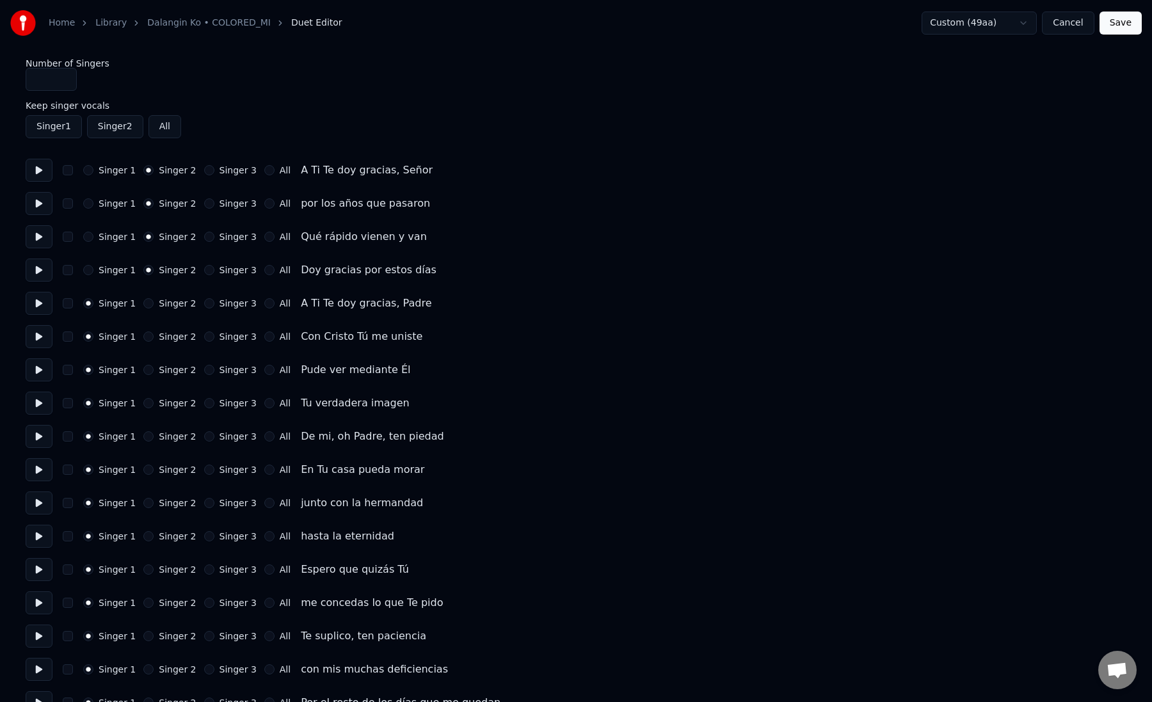
click at [264, 305] on button "All" at bounding box center [269, 303] width 10 height 10
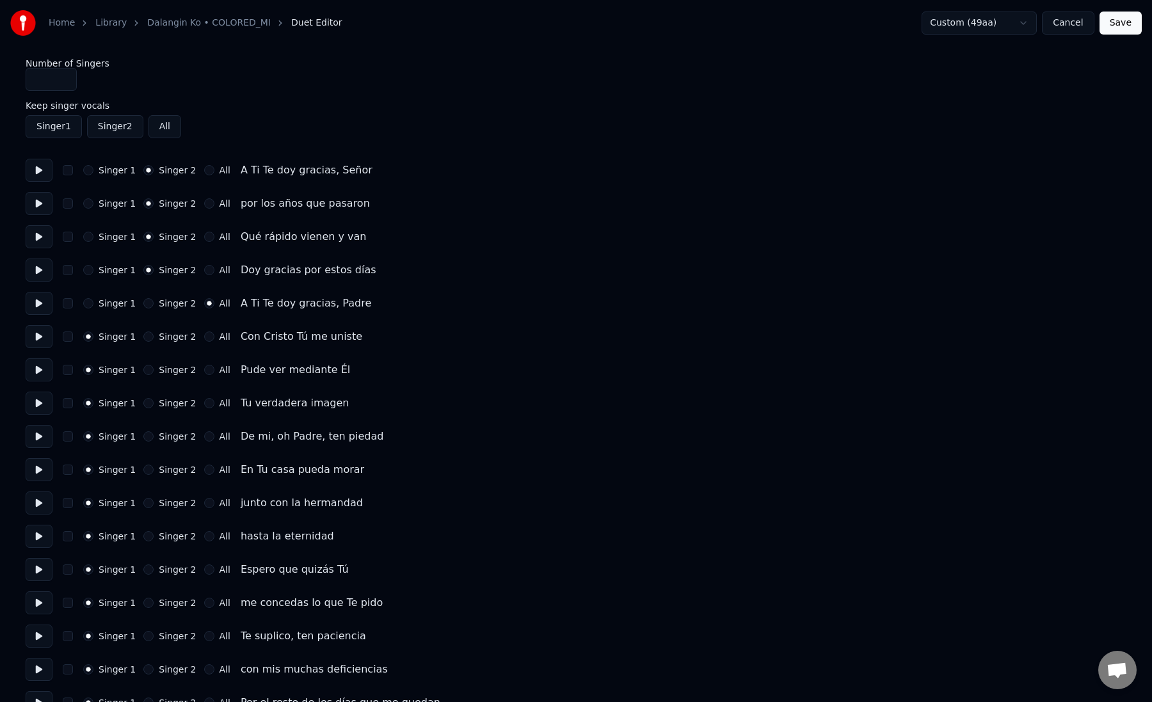
type input "*"
click at [65, 78] on input "*" at bounding box center [51, 79] width 51 height 23
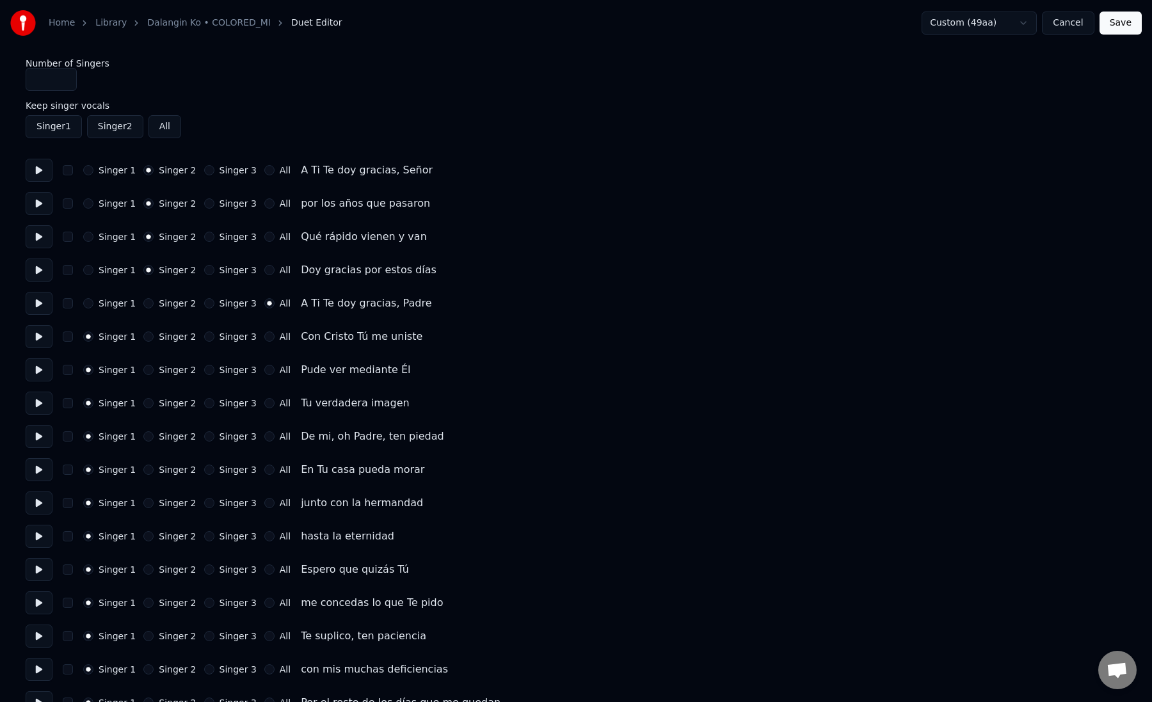
click at [202, 309] on div "Singer 1 Singer 2 Singer 3 All A Ti Te doy gracias, Padre" at bounding box center [576, 303] width 1101 height 23
click at [204, 303] on button "Singer 3" at bounding box center [209, 303] width 10 height 10
click at [202, 342] on div "Singer 1 Singer 2 Singer 3 All Con Cristo Tú me uniste" at bounding box center [576, 336] width 1101 height 23
click at [204, 337] on button "Singer 3" at bounding box center [209, 336] width 10 height 10
click at [204, 373] on button "Singer 3" at bounding box center [209, 370] width 10 height 10
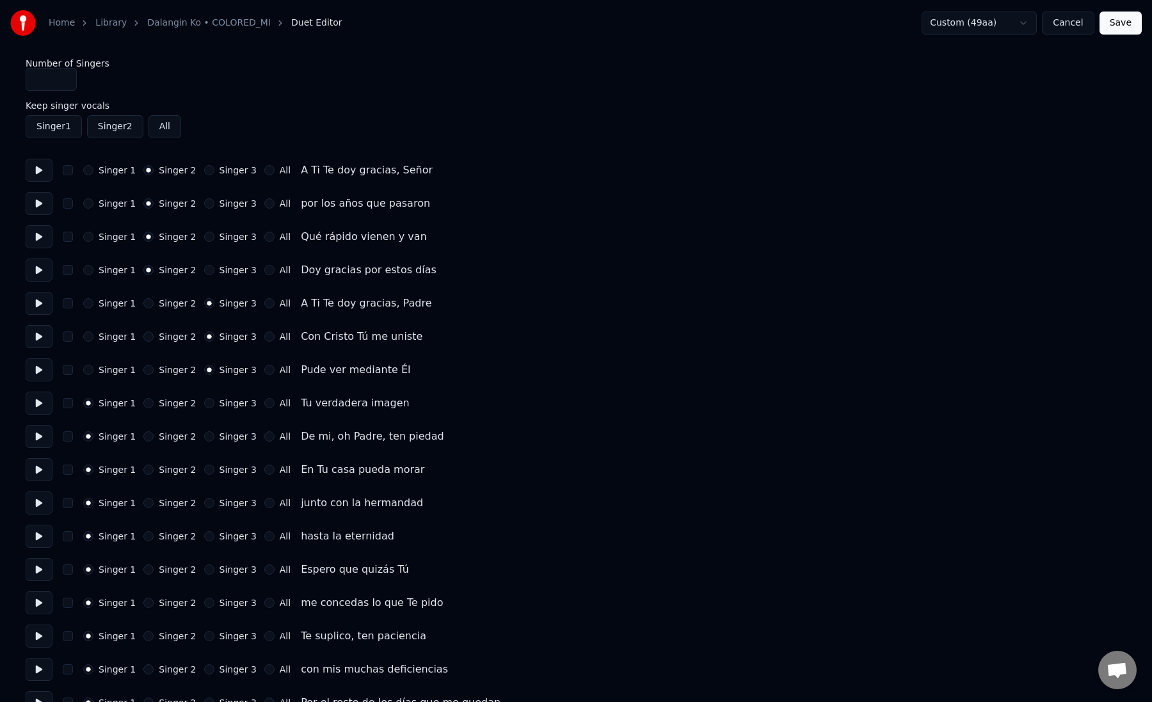
click at [204, 403] on button "Singer 3" at bounding box center [209, 403] width 10 height 10
click at [264, 440] on button "All" at bounding box center [269, 436] width 10 height 10
click at [264, 468] on button "All" at bounding box center [269, 470] width 10 height 10
click at [264, 507] on button "All" at bounding box center [269, 503] width 10 height 10
click at [264, 537] on button "All" at bounding box center [269, 536] width 10 height 10
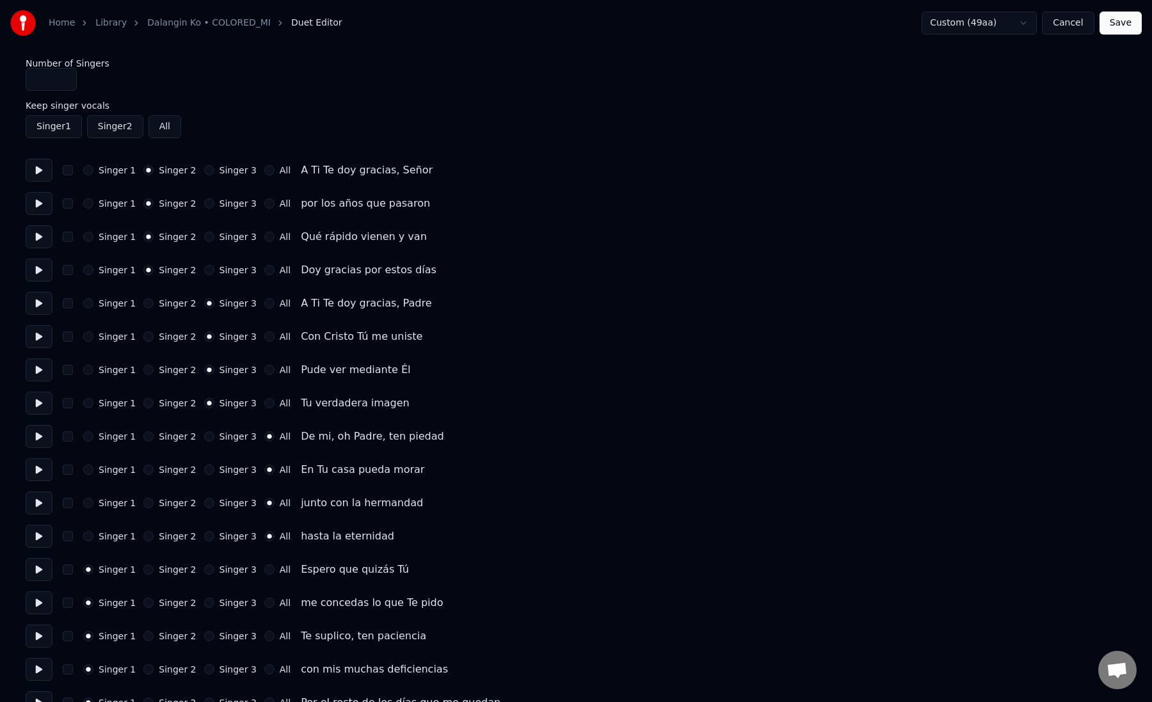
click at [1115, 21] on button "Save" at bounding box center [1120, 23] width 42 height 23
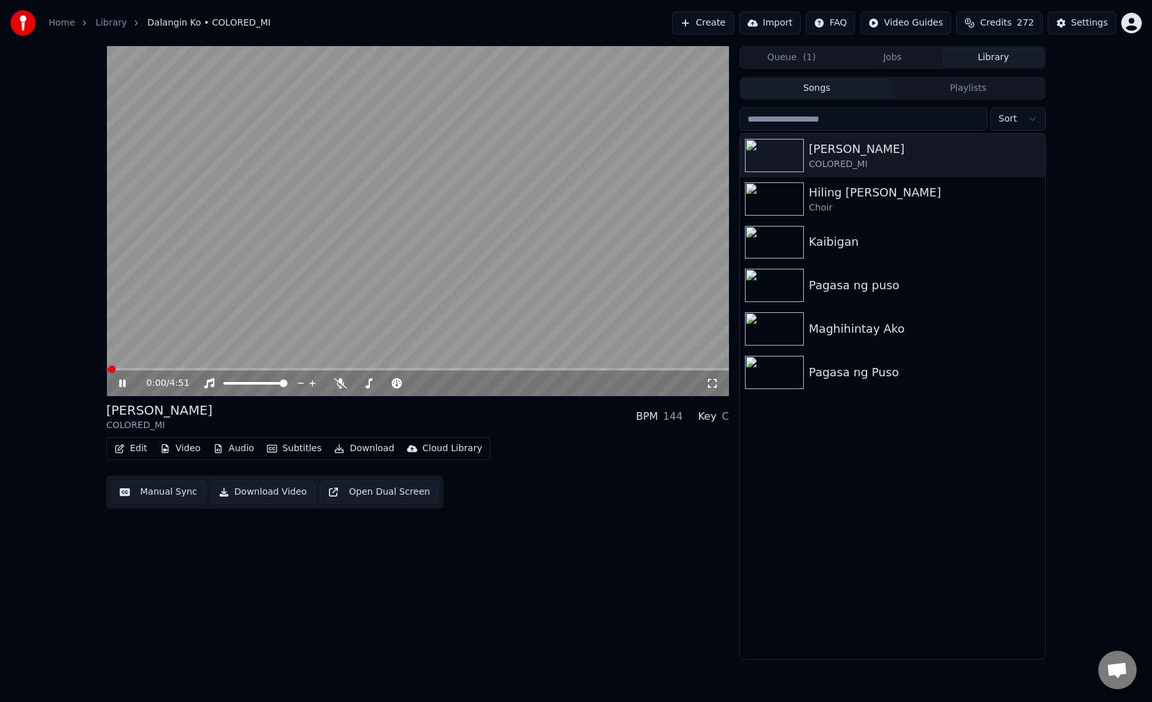
click at [154, 368] on span at bounding box center [417, 369] width 623 height 3
click at [182, 369] on span at bounding box center [417, 369] width 623 height 3
click at [342, 284] on video at bounding box center [417, 221] width 623 height 350
click at [1100, 19] on div "Settings" at bounding box center [1089, 23] width 36 height 13
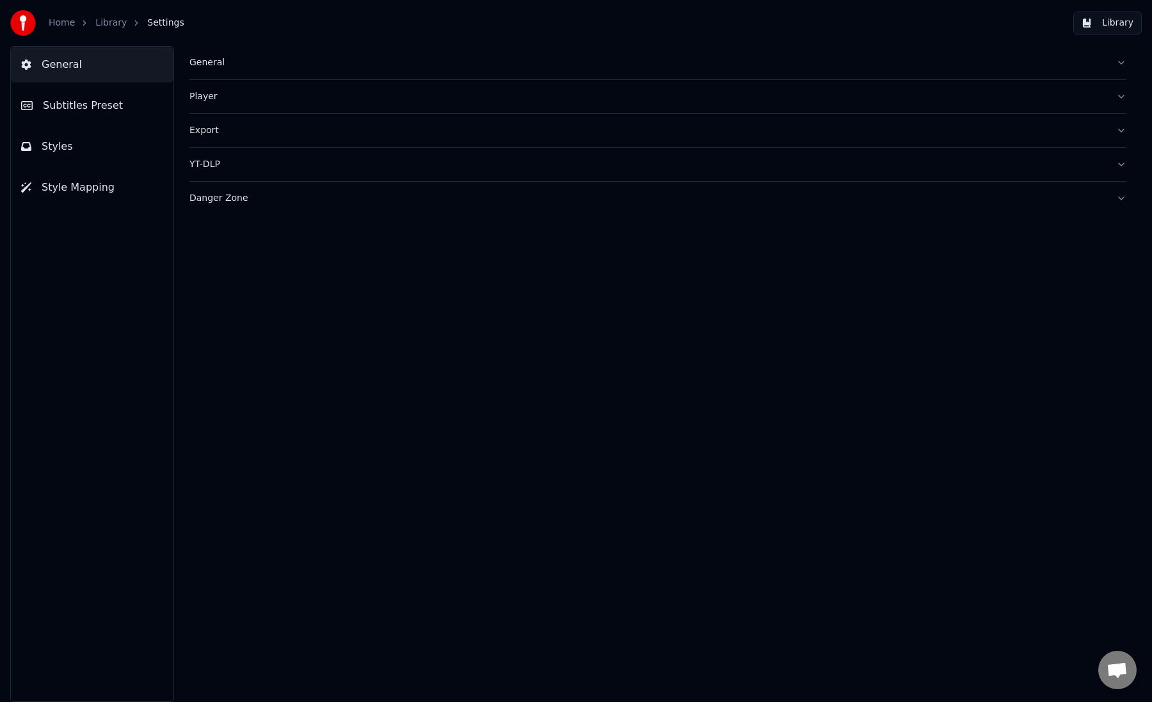
click at [104, 24] on link "Library" at bounding box center [110, 23] width 31 height 13
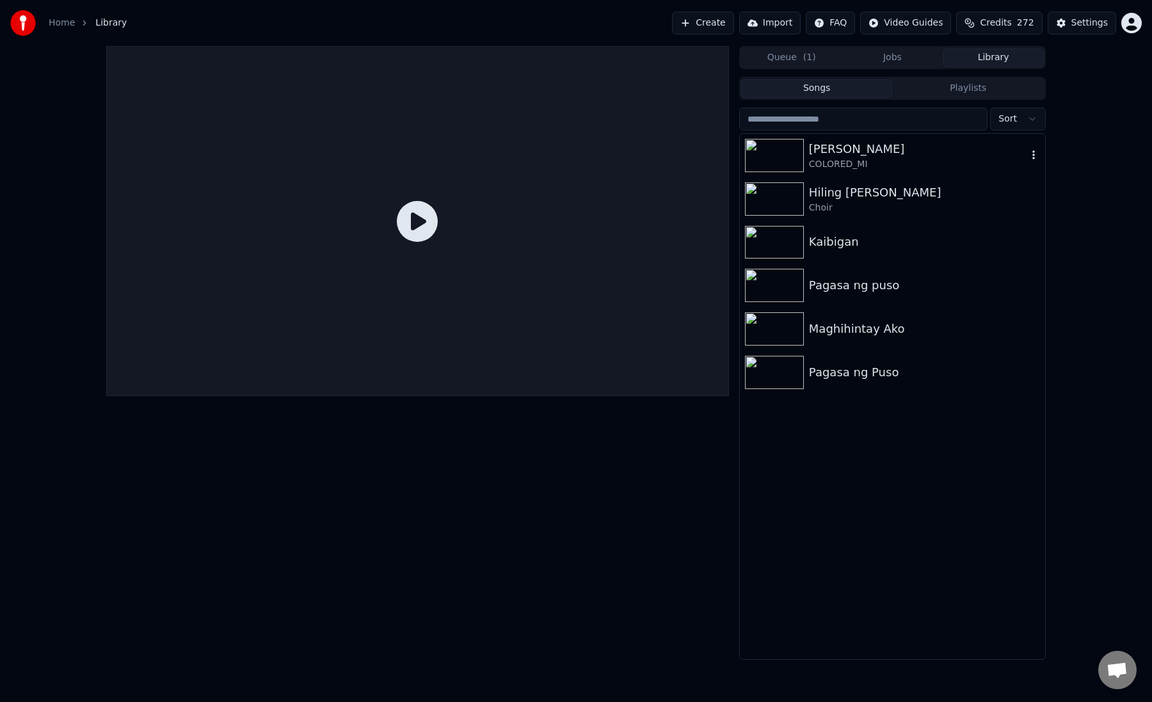
click at [851, 152] on div "[PERSON_NAME]" at bounding box center [918, 149] width 218 height 18
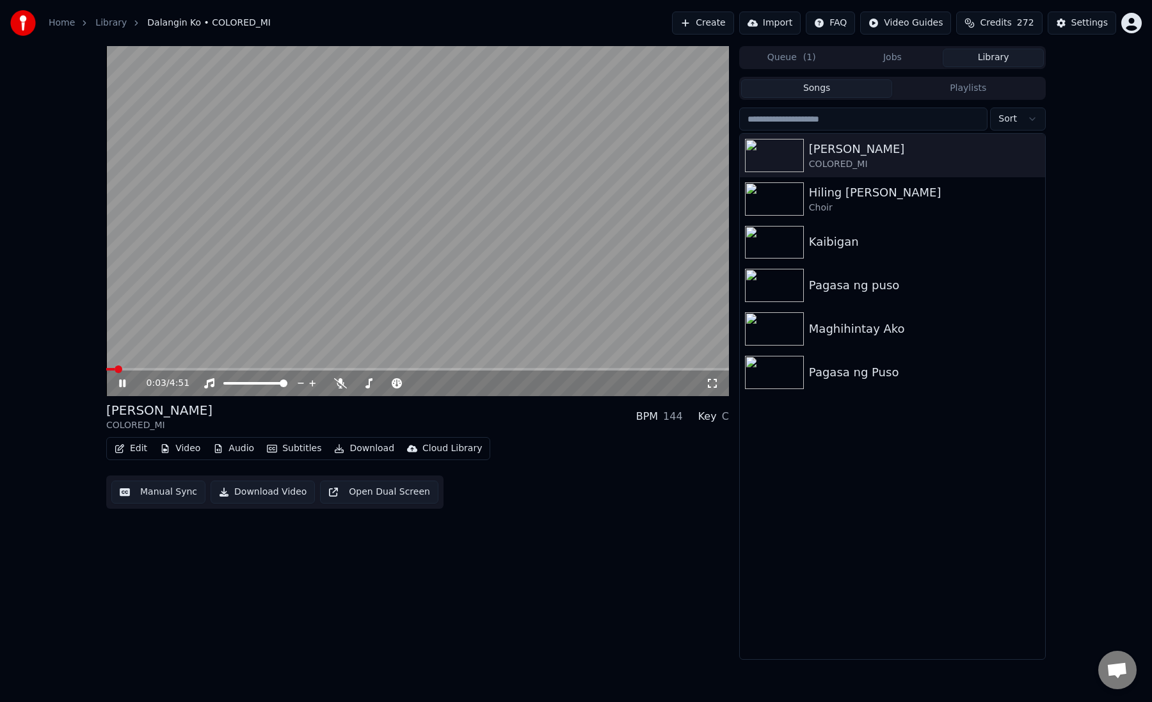
click at [394, 276] on video at bounding box center [417, 221] width 623 height 350
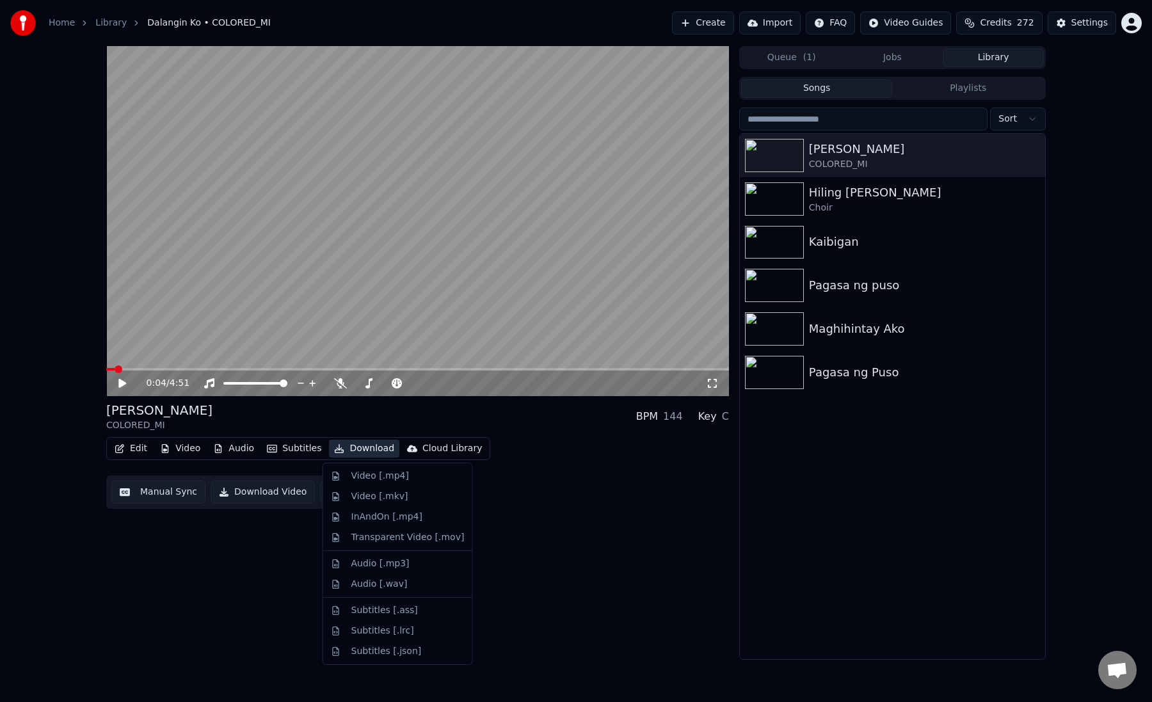
click at [353, 449] on button "Download" at bounding box center [364, 449] width 70 height 18
click at [378, 447] on button "Download" at bounding box center [364, 449] width 70 height 18
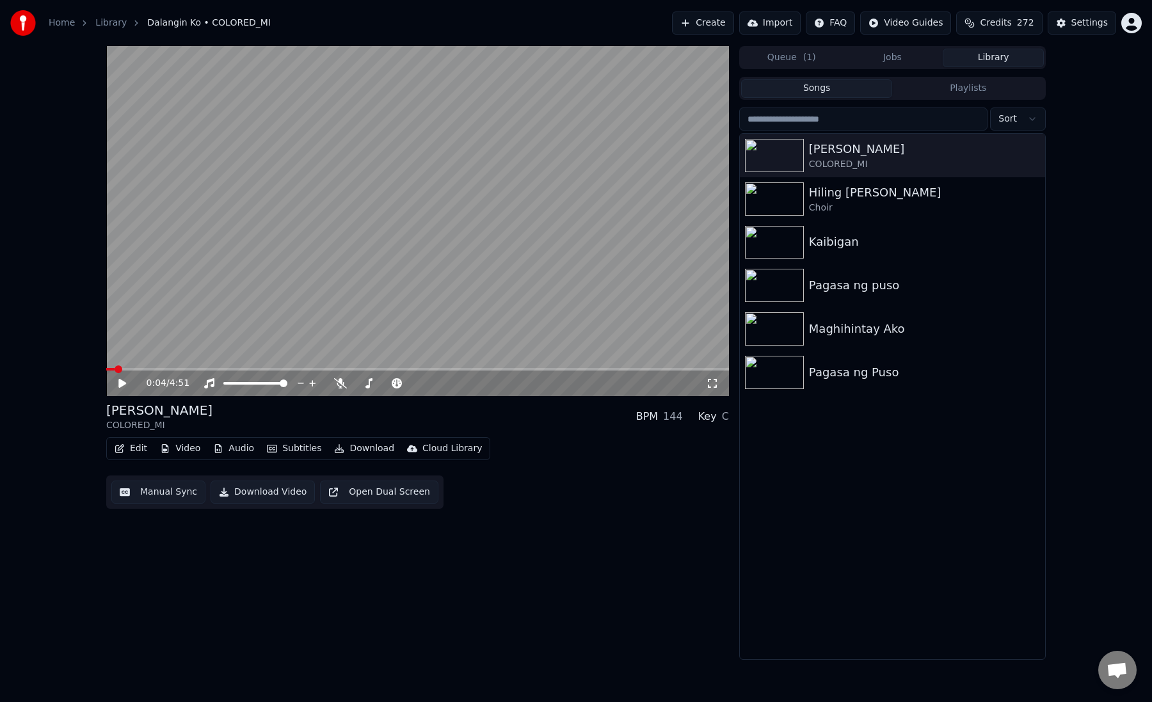
click at [378, 447] on button "Download" at bounding box center [364, 449] width 70 height 18
click at [559, 466] on div "Edit Video Audio Subtitles Download Cloud Library Manual Sync Download Video Op…" at bounding box center [417, 473] width 623 height 72
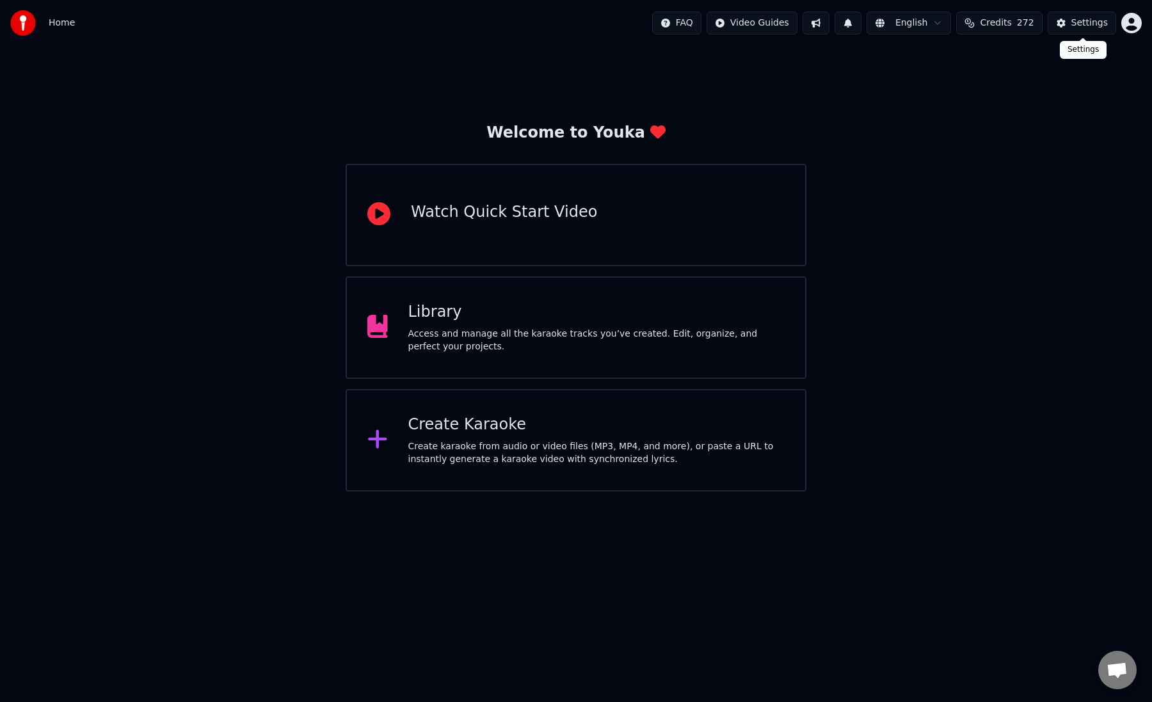
click at [1097, 27] on div "Settings" at bounding box center [1089, 23] width 36 height 13
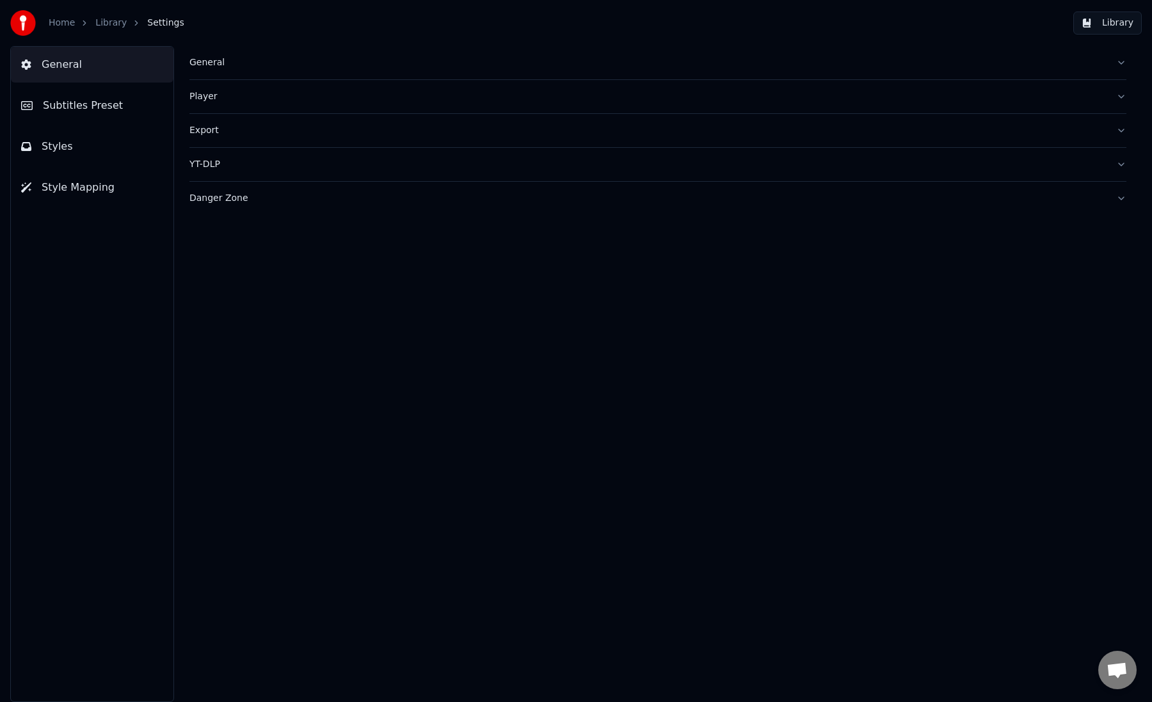
click at [461, 195] on div "Danger Zone" at bounding box center [647, 198] width 916 height 13
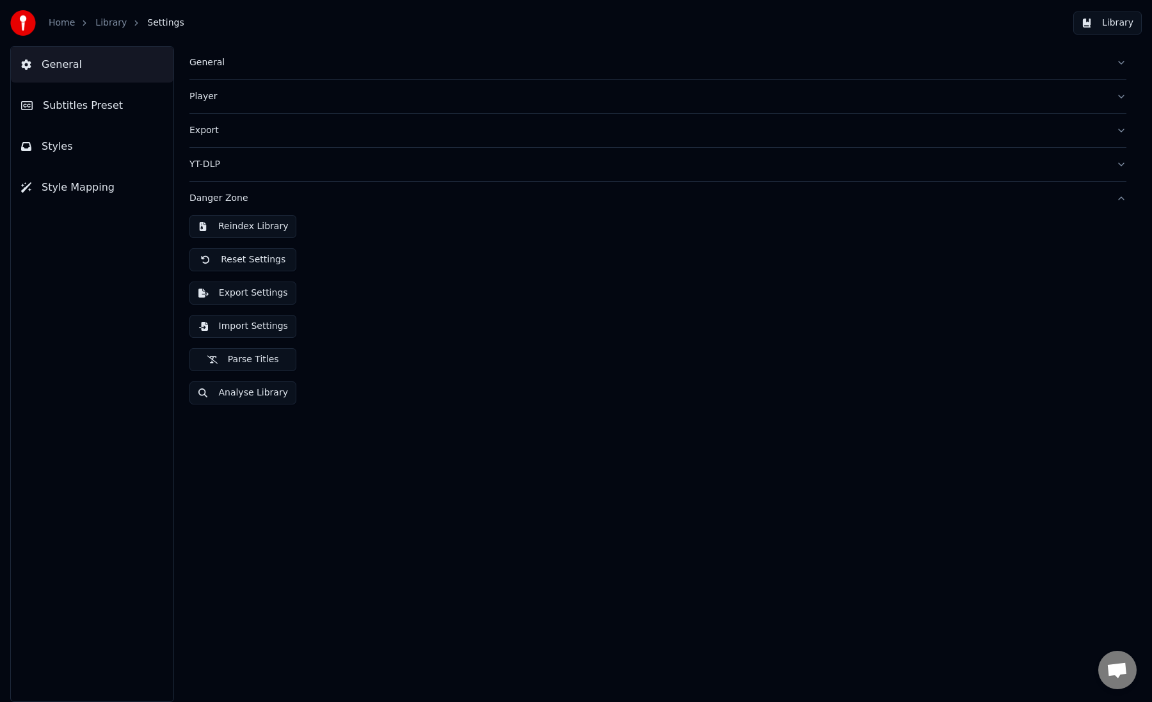
click at [461, 195] on div "Danger Zone" at bounding box center [647, 198] width 916 height 13
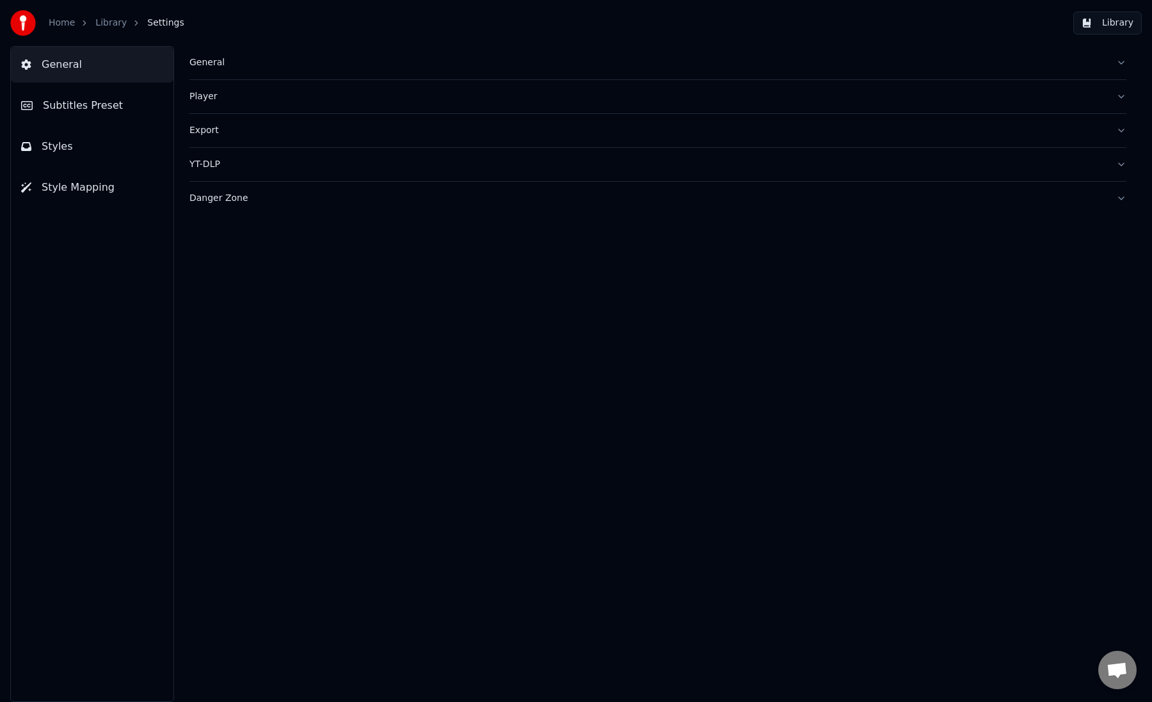
click at [454, 138] on button "Export" at bounding box center [657, 130] width 937 height 33
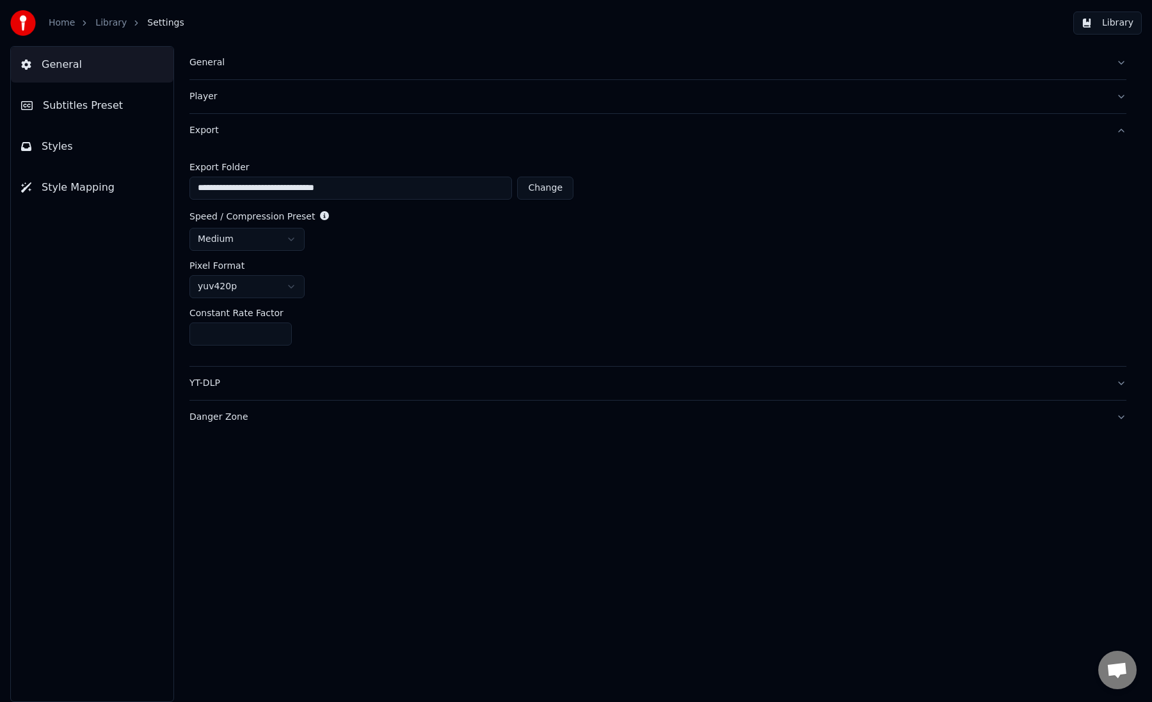
click at [454, 138] on button "Export" at bounding box center [657, 130] width 937 height 33
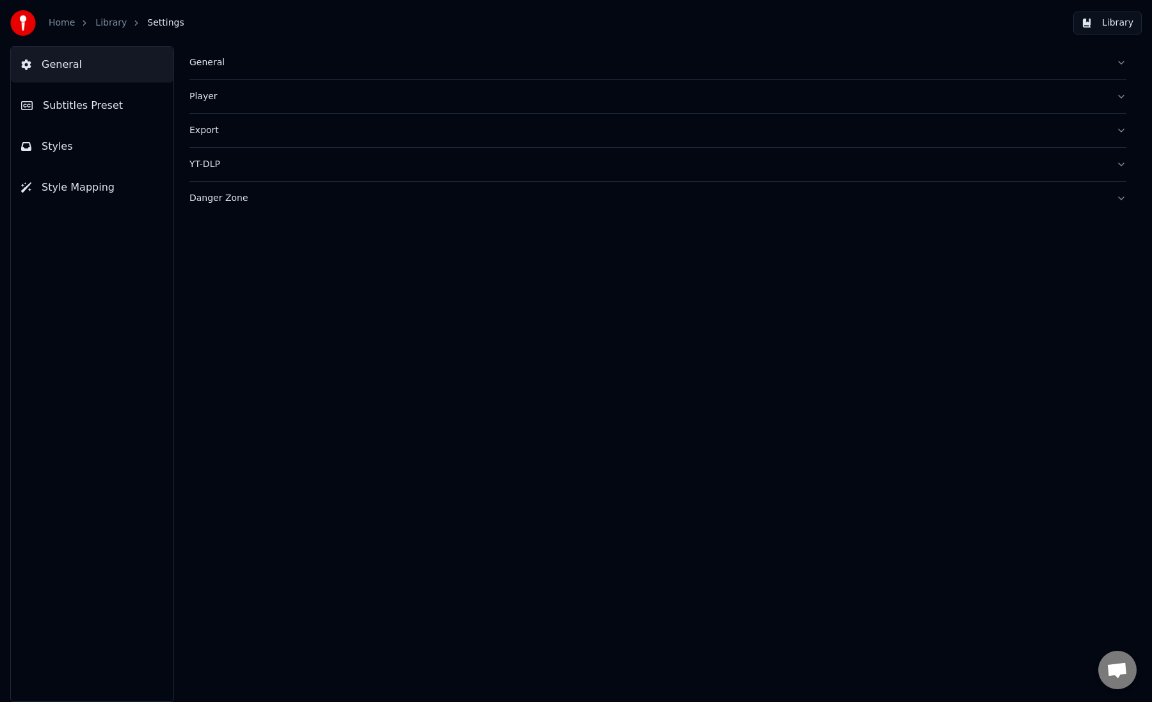
click at [438, 93] on div "Player" at bounding box center [647, 96] width 916 height 13
click at [427, 67] on div "General" at bounding box center [647, 62] width 916 height 13
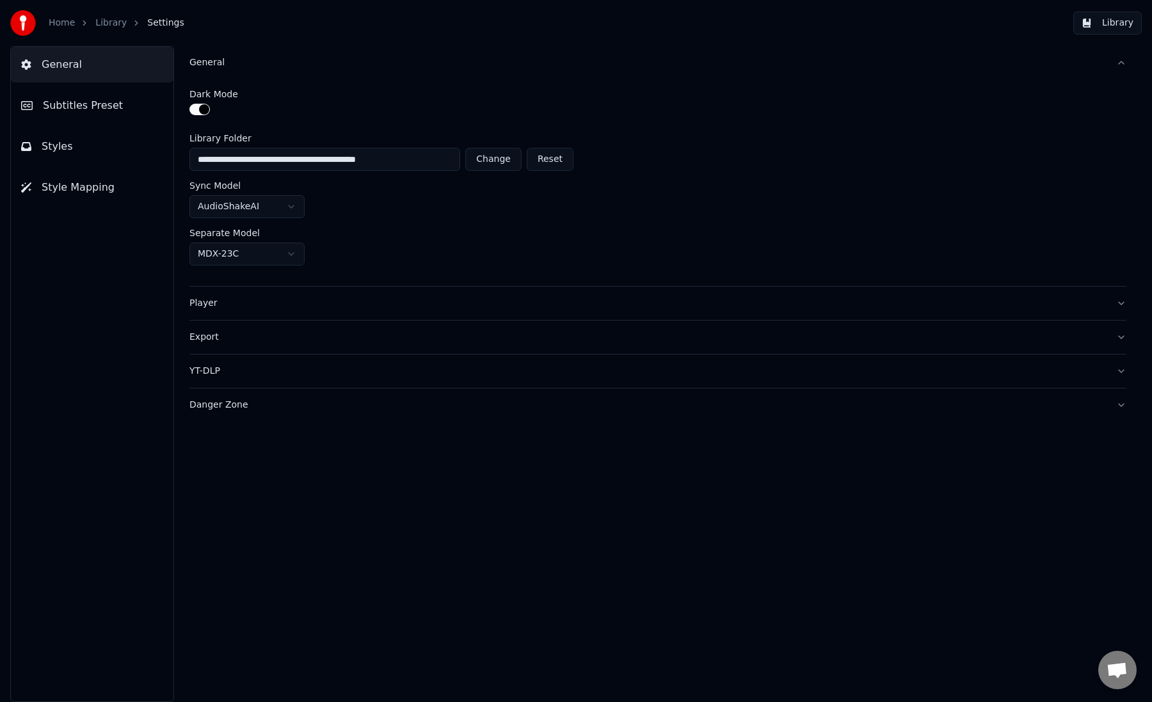
click at [427, 67] on div "General" at bounding box center [647, 62] width 916 height 13
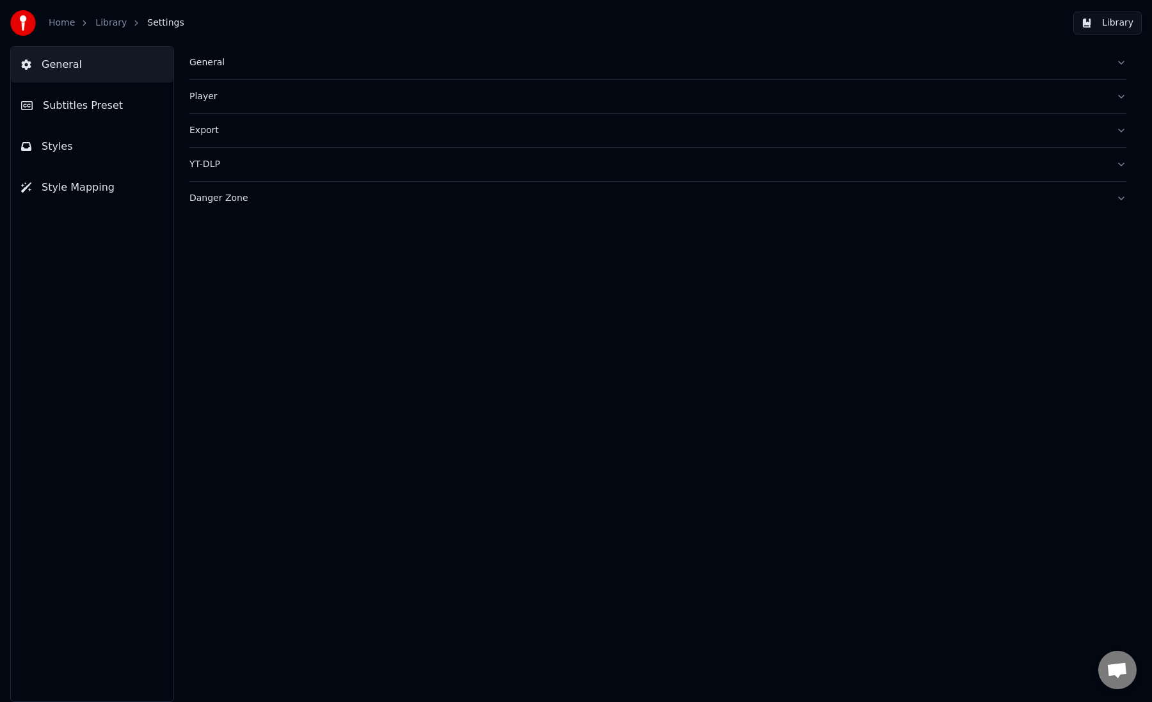
click at [76, 179] on button "Style Mapping" at bounding box center [92, 188] width 163 height 36
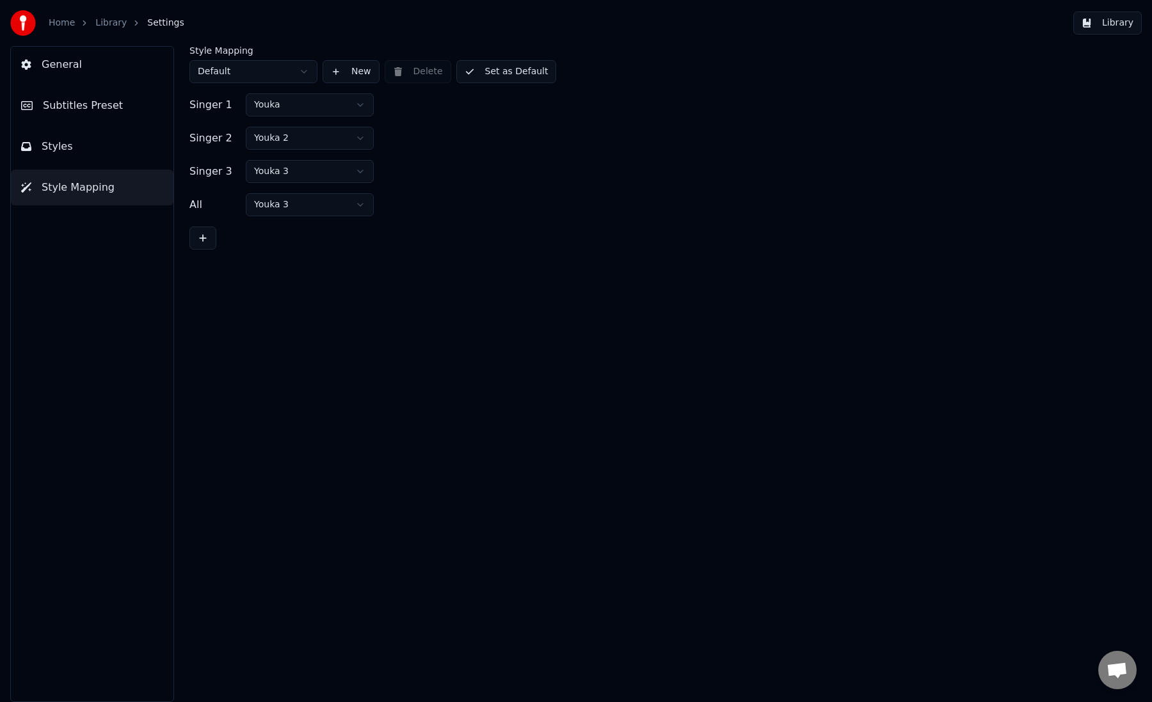
click at [89, 139] on button "Styles" at bounding box center [92, 147] width 163 height 36
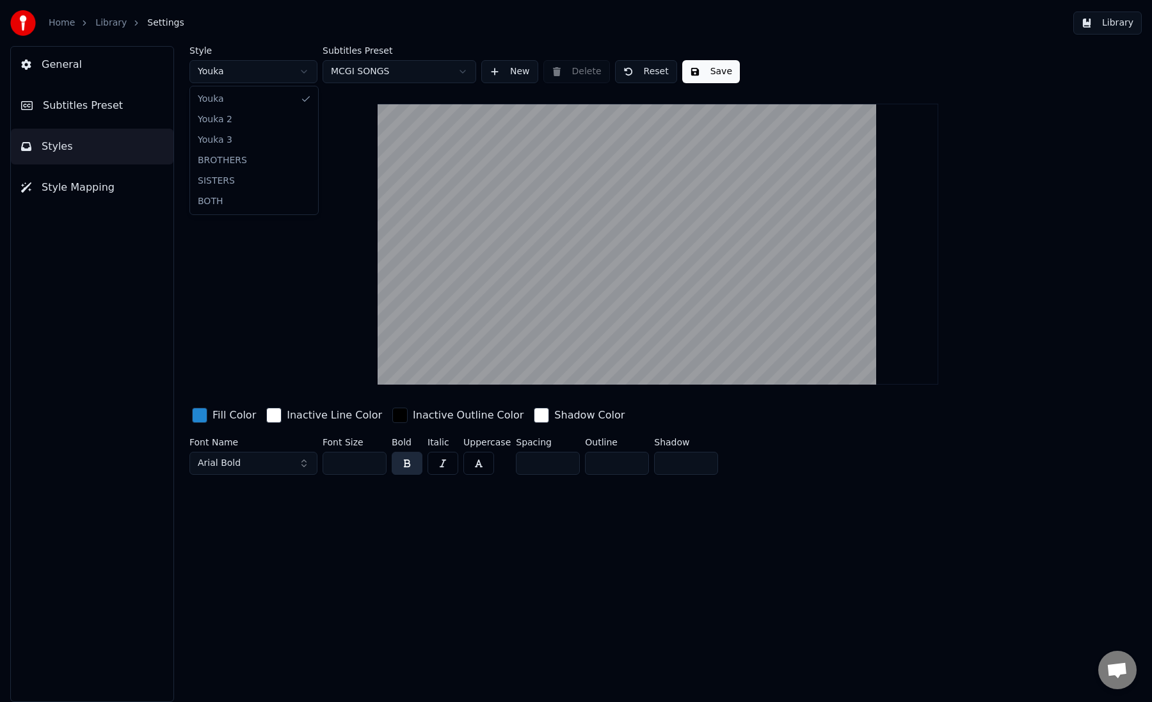
click at [259, 64] on html "Home Library Settings Library General Subtitles Preset Styles Style Mapping Sty…" at bounding box center [576, 351] width 1152 height 702
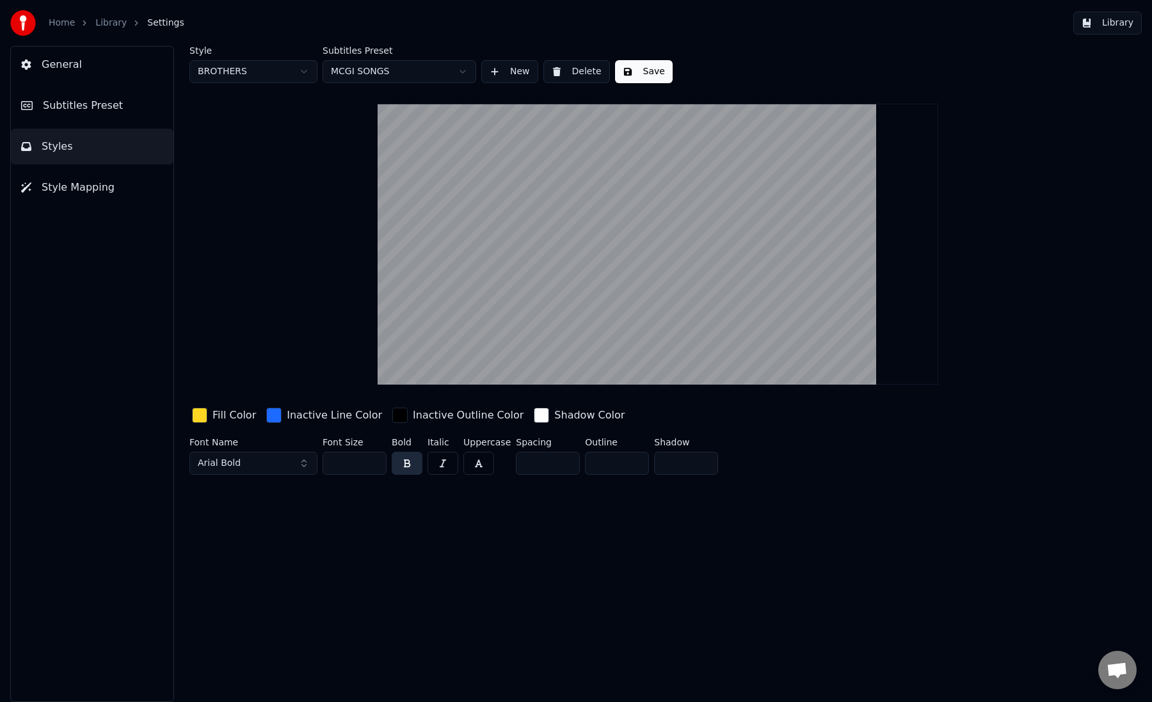
type input "***"
type input "*"
click at [131, 104] on button "Subtitles Preset" at bounding box center [92, 106] width 163 height 36
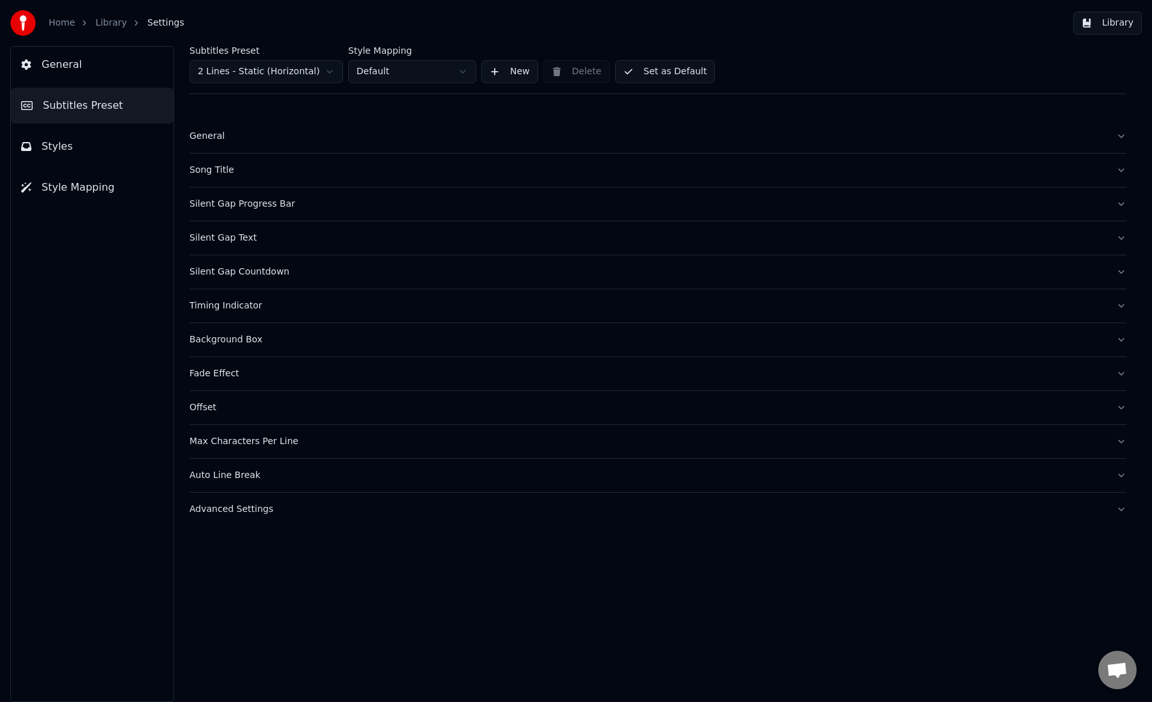
click at [326, 479] on div "Auto Line Break" at bounding box center [647, 475] width 916 height 13
click at [310, 663] on div "Advanced Settings" at bounding box center [647, 661] width 916 height 13
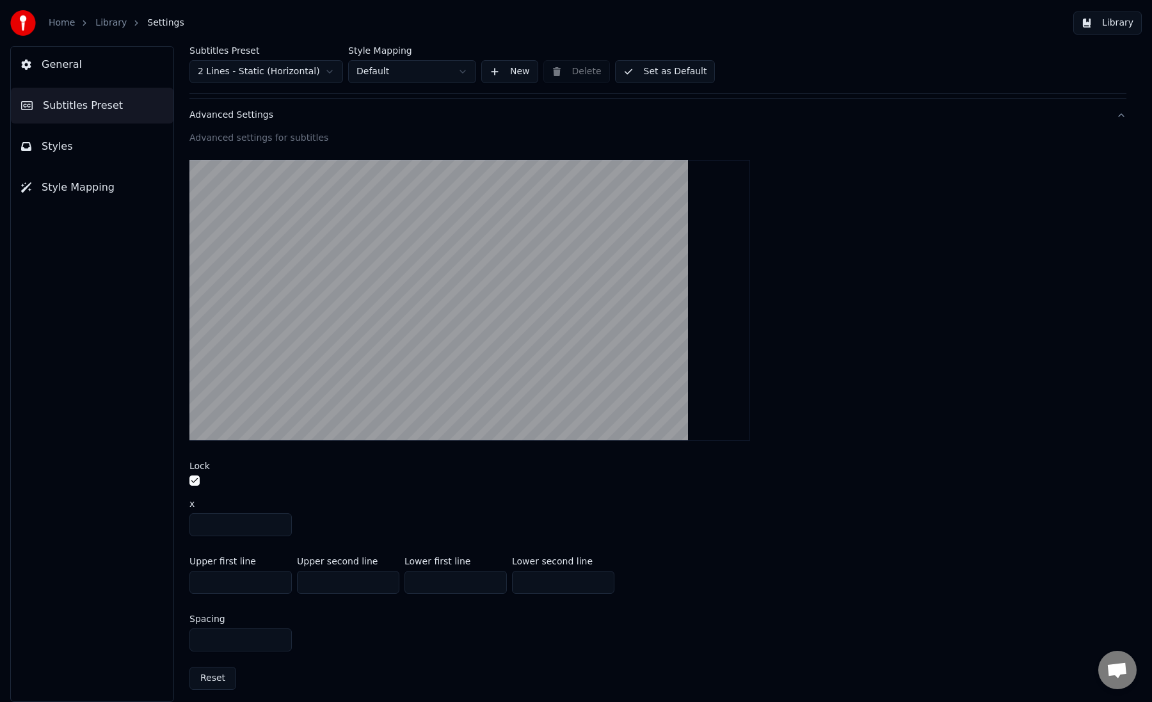
scroll to position [401, 0]
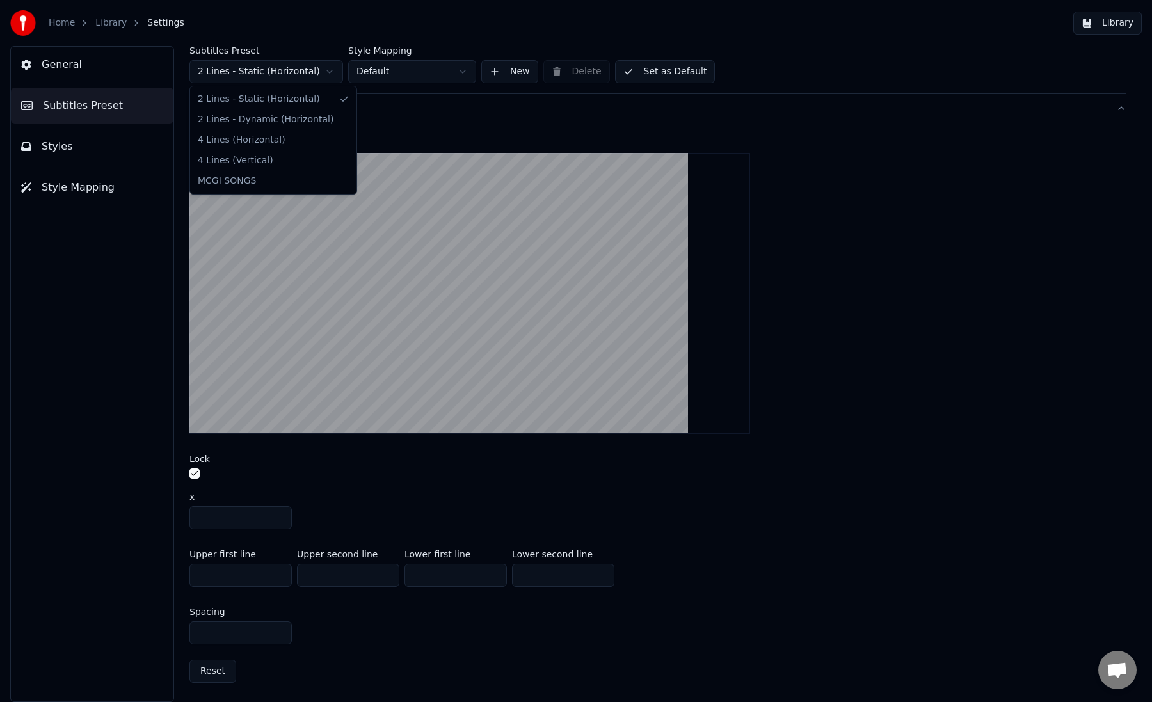
click at [299, 72] on html "Home Library Settings Library General Subtitles Preset Styles Style Mapping Sub…" at bounding box center [576, 351] width 1152 height 702
type input "***"
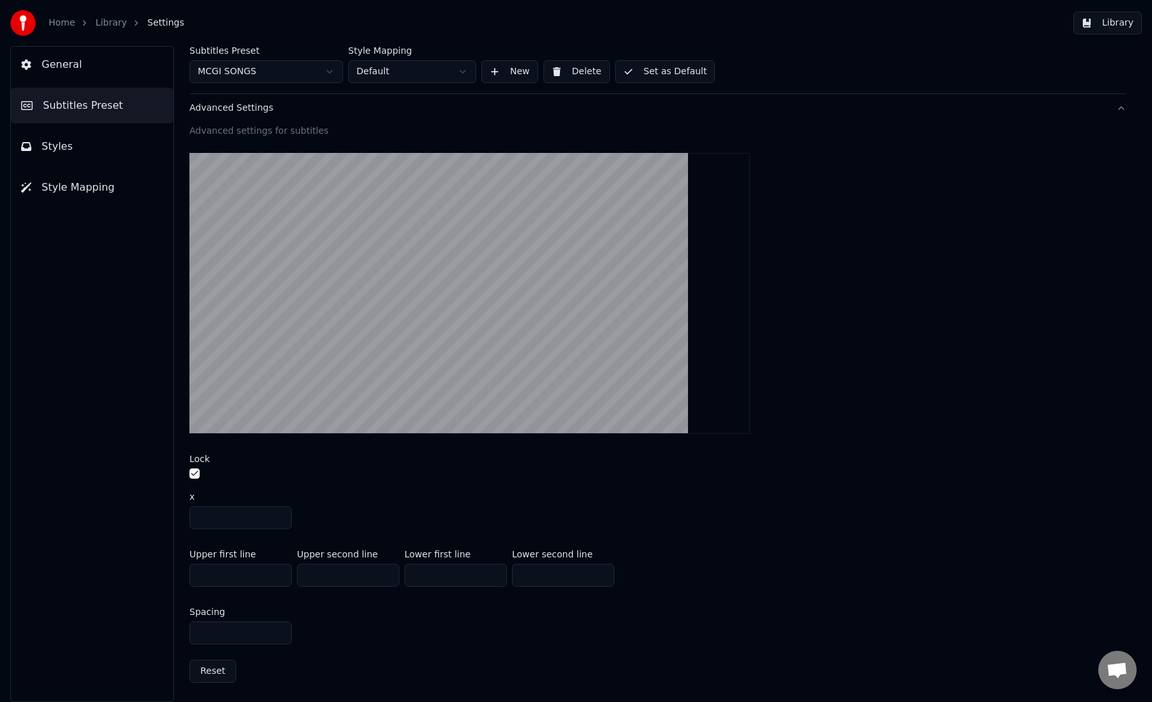
click at [108, 133] on button "Styles" at bounding box center [92, 147] width 163 height 36
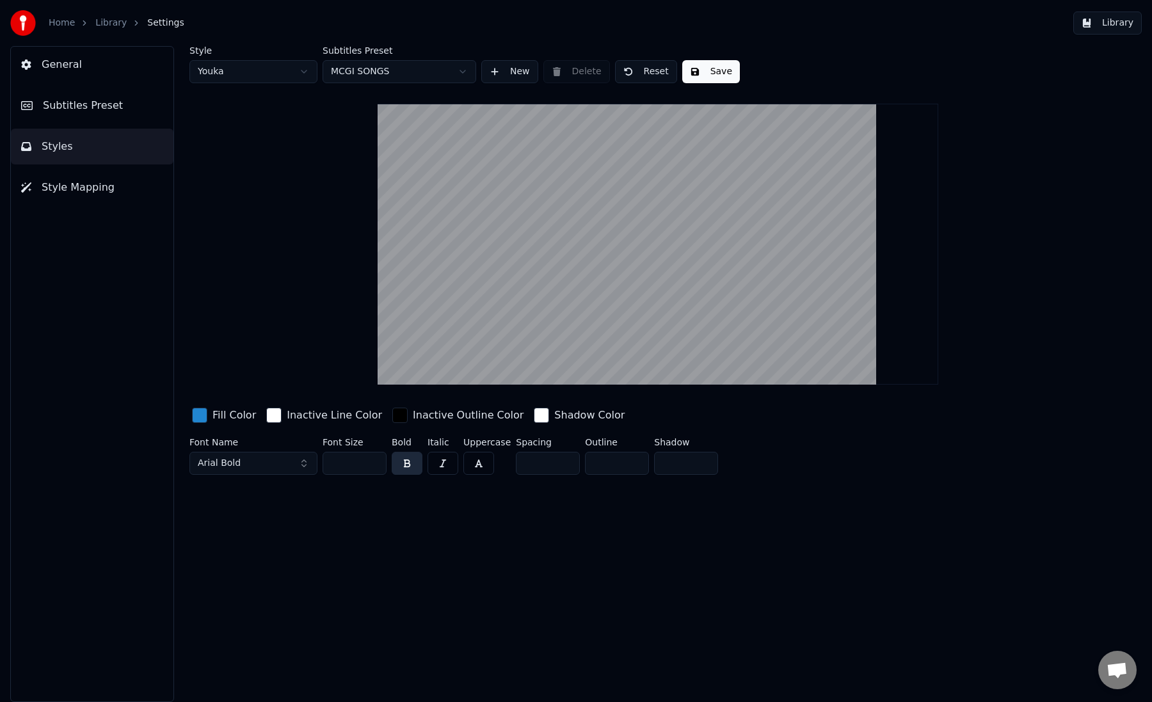
scroll to position [0, 0]
click at [247, 59] on div "Style Youka" at bounding box center [253, 64] width 128 height 37
click at [247, 68] on html "Home Library Settings Library General Subtitles Preset Styles Style Mapping Sty…" at bounding box center [576, 351] width 1152 height 702
type input "***"
type input "*"
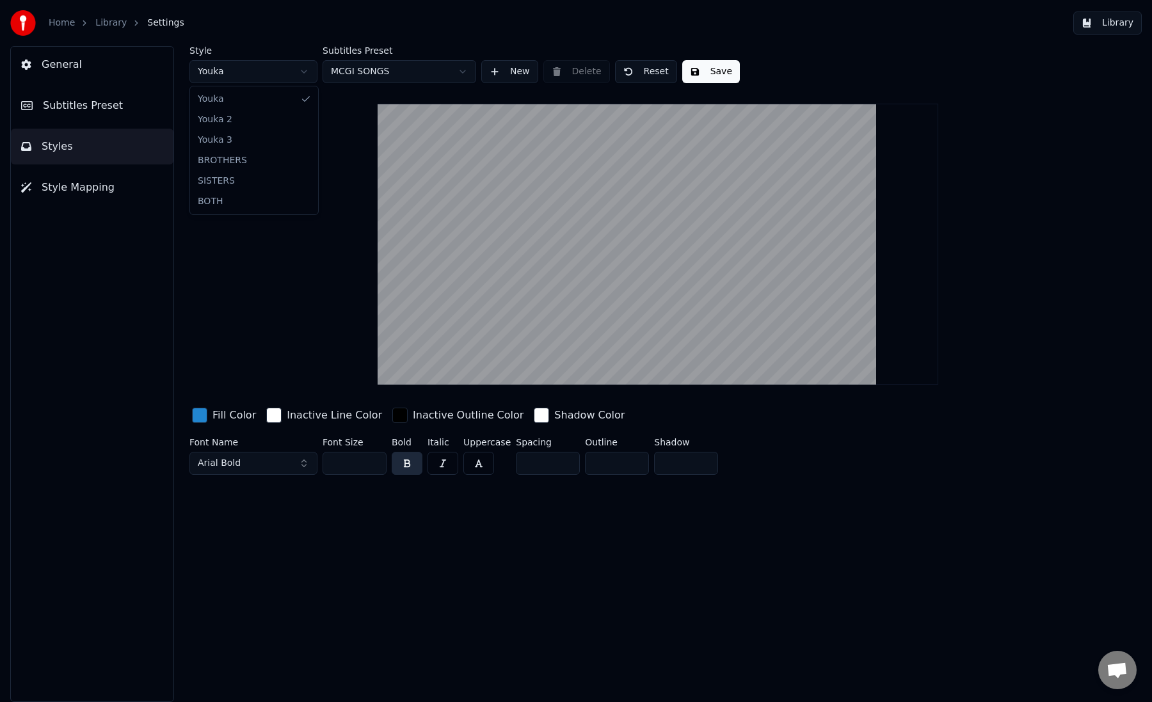
type input "*"
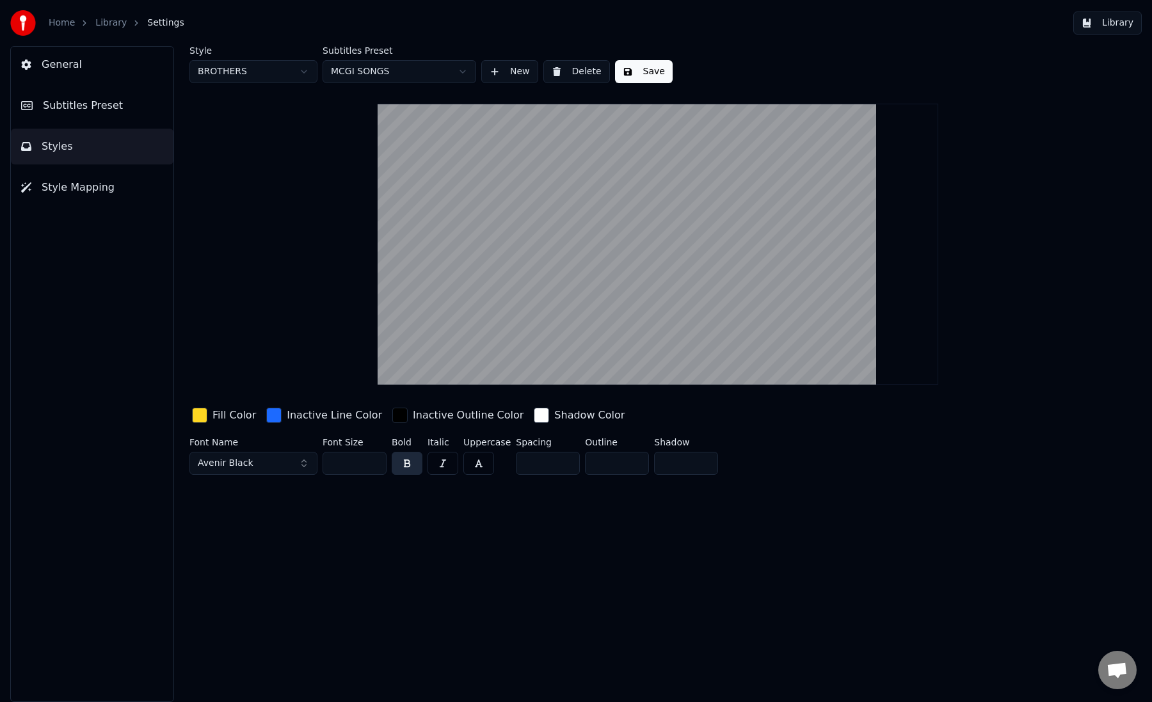
click at [123, 84] on div "General Subtitles Preset Styles Style Mapping" at bounding box center [92, 374] width 164 height 656
click at [122, 106] on button "Subtitles Preset" at bounding box center [92, 106] width 163 height 36
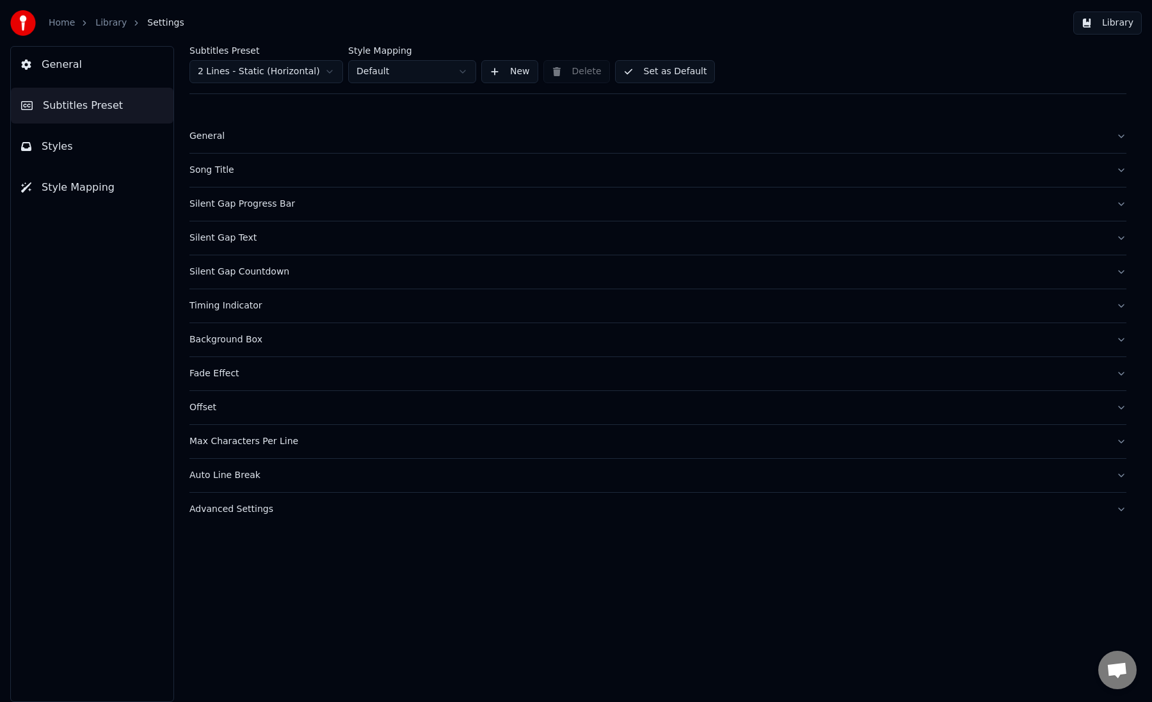
click at [364, 516] on button "Advanced Settings" at bounding box center [657, 509] width 937 height 33
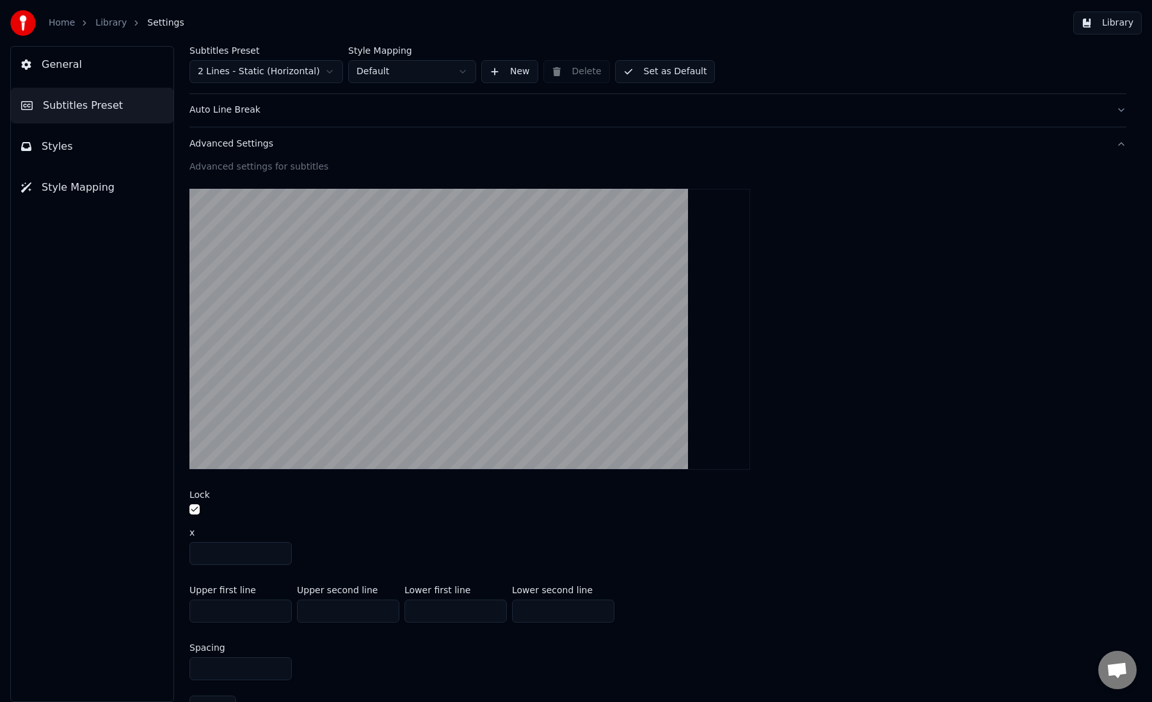
scroll to position [401, 0]
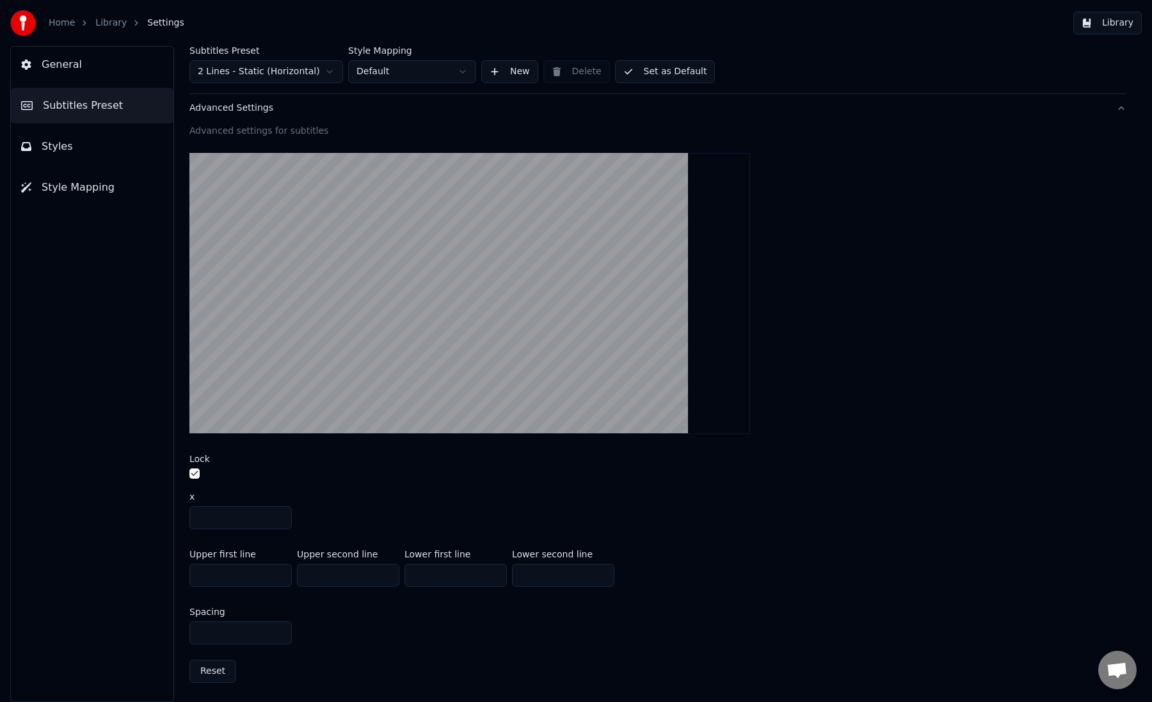
click at [303, 81] on html "Home Library Settings Library General Subtitles Preset Styles Style Mapping Sub…" at bounding box center [576, 351] width 1152 height 702
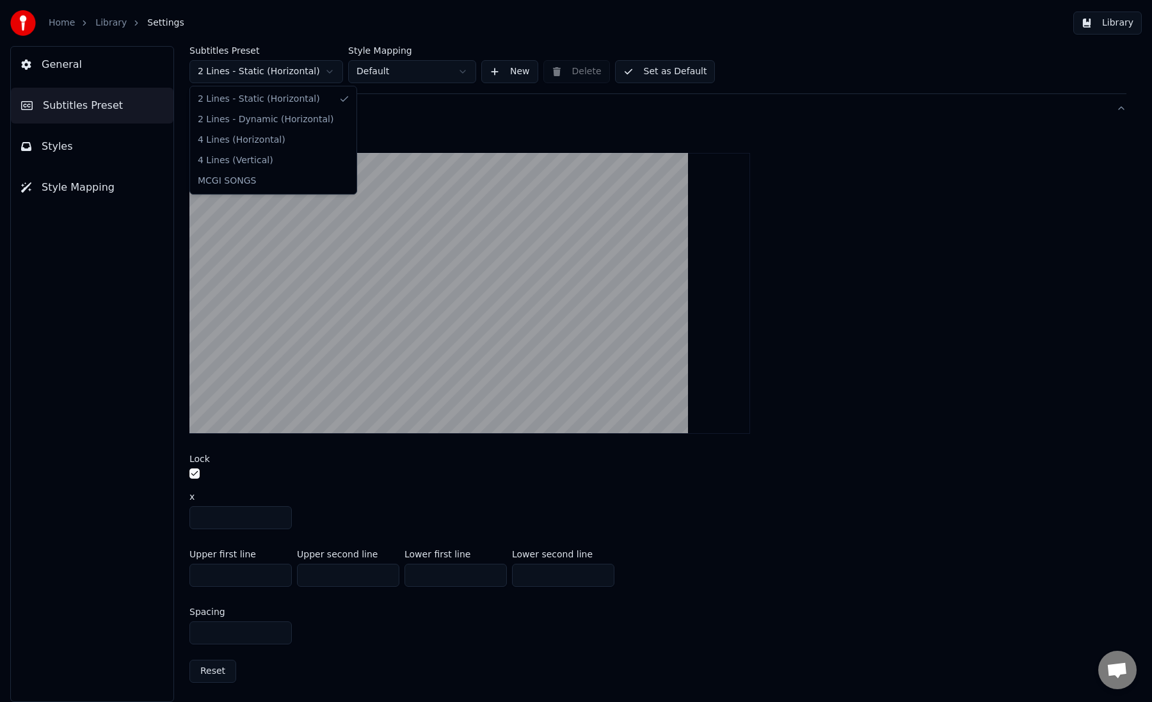
type input "***"
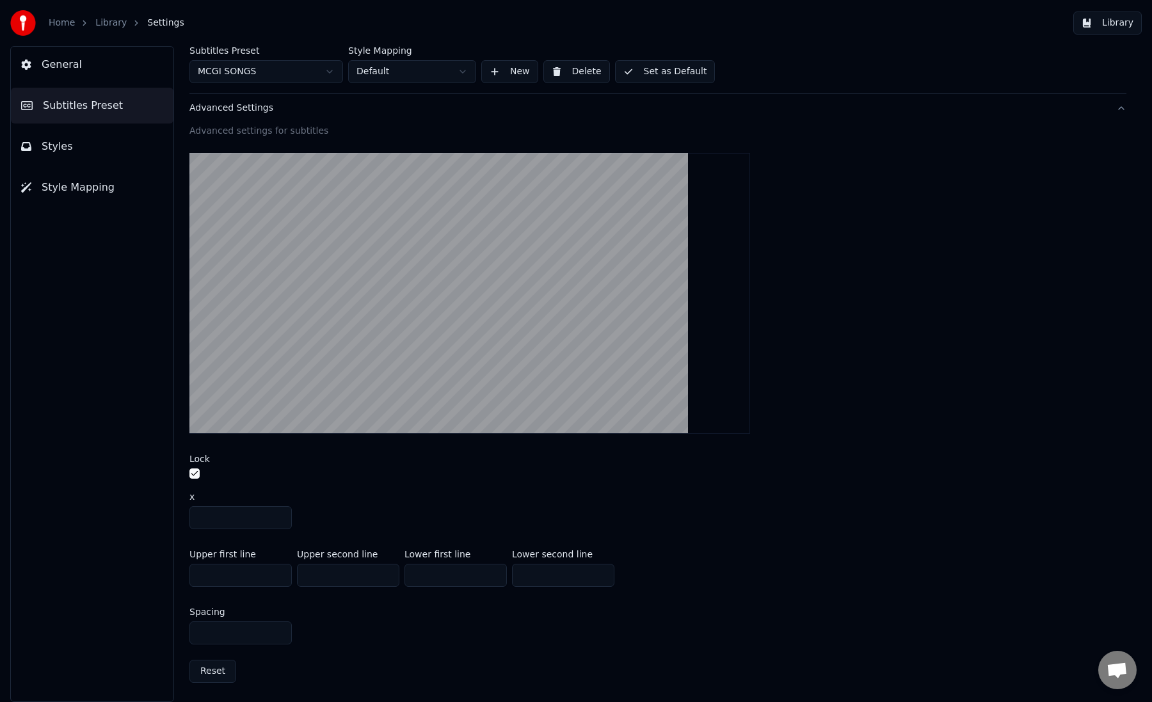
click at [296, 67] on html "Home Library Settings Library General Subtitles Preset Styles Style Mapping Sub…" at bounding box center [576, 351] width 1152 height 702
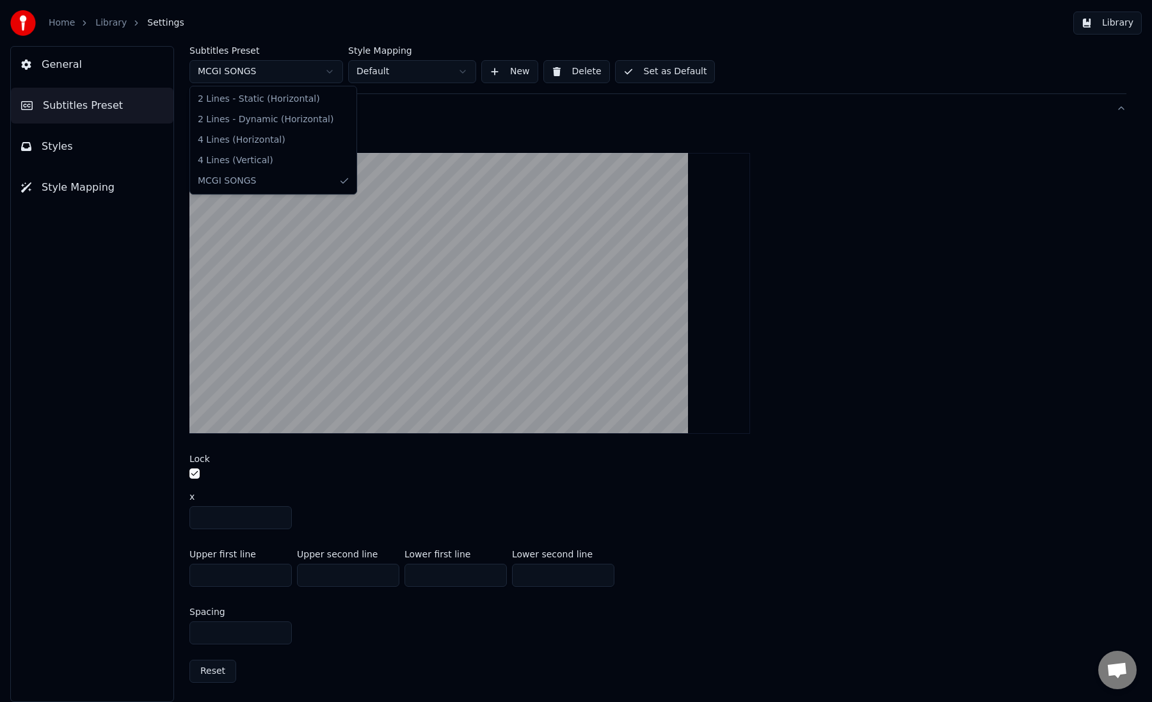
type input "***"
type input "****"
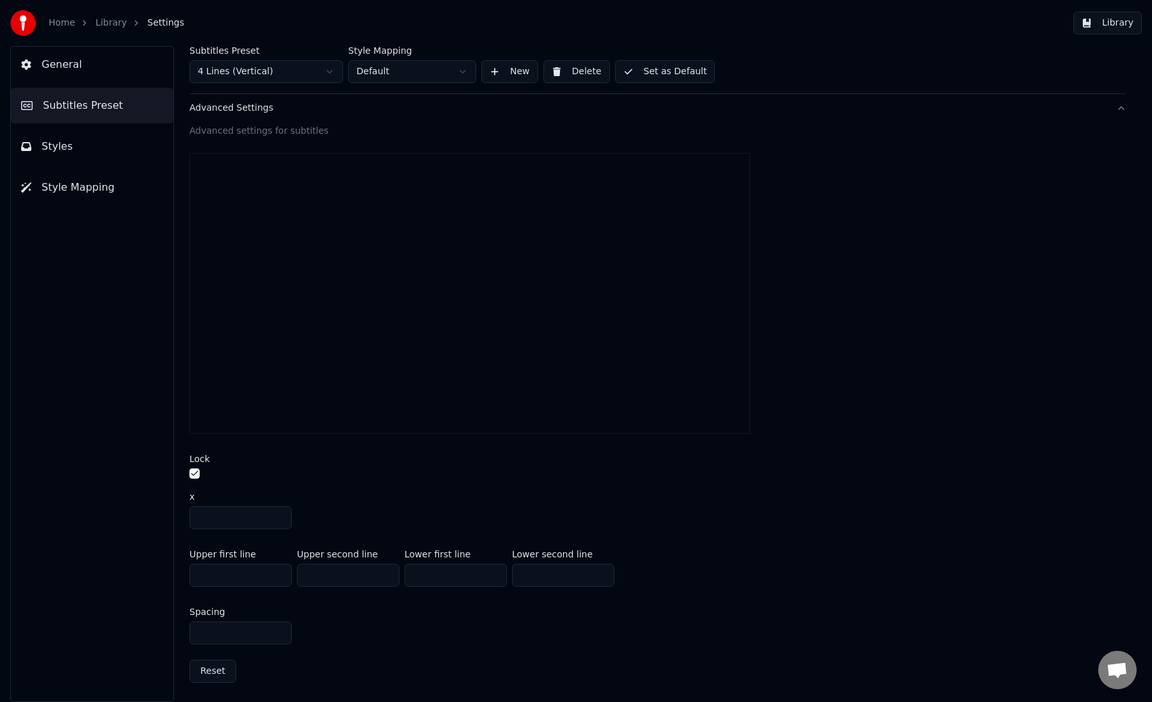
click at [273, 67] on html "Home Library Settings Library General Subtitles Preset Styles Style Mapping Sub…" at bounding box center [576, 351] width 1152 height 702
type input "***"
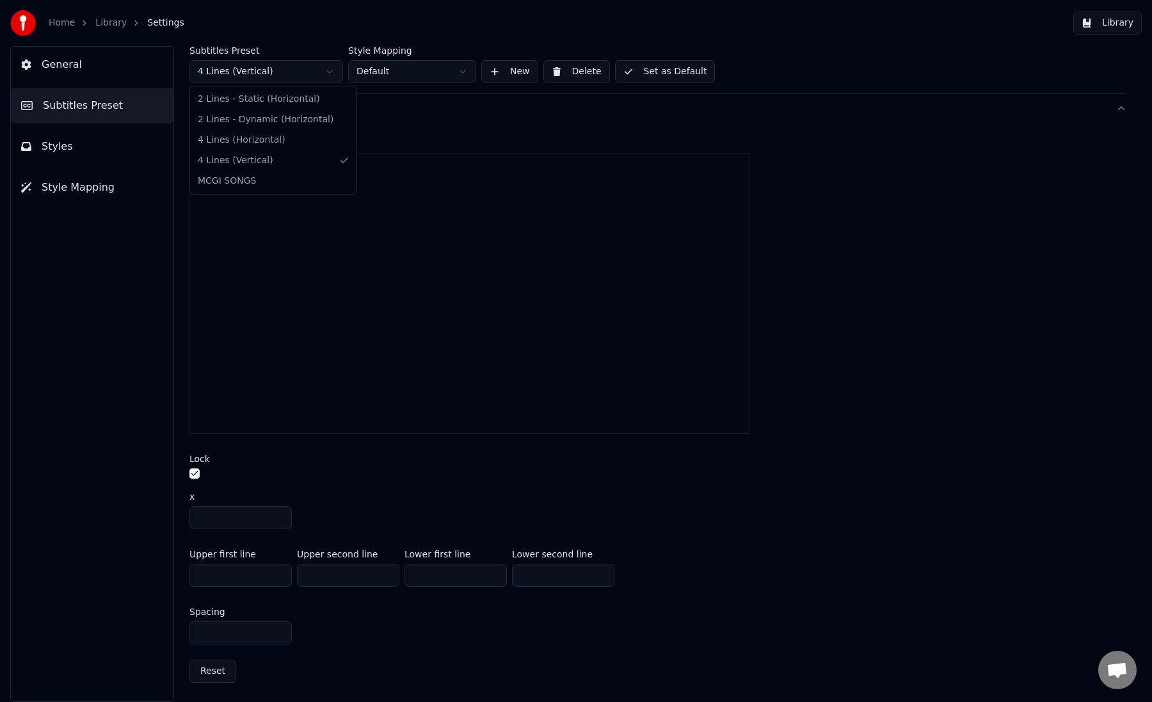
type input "***"
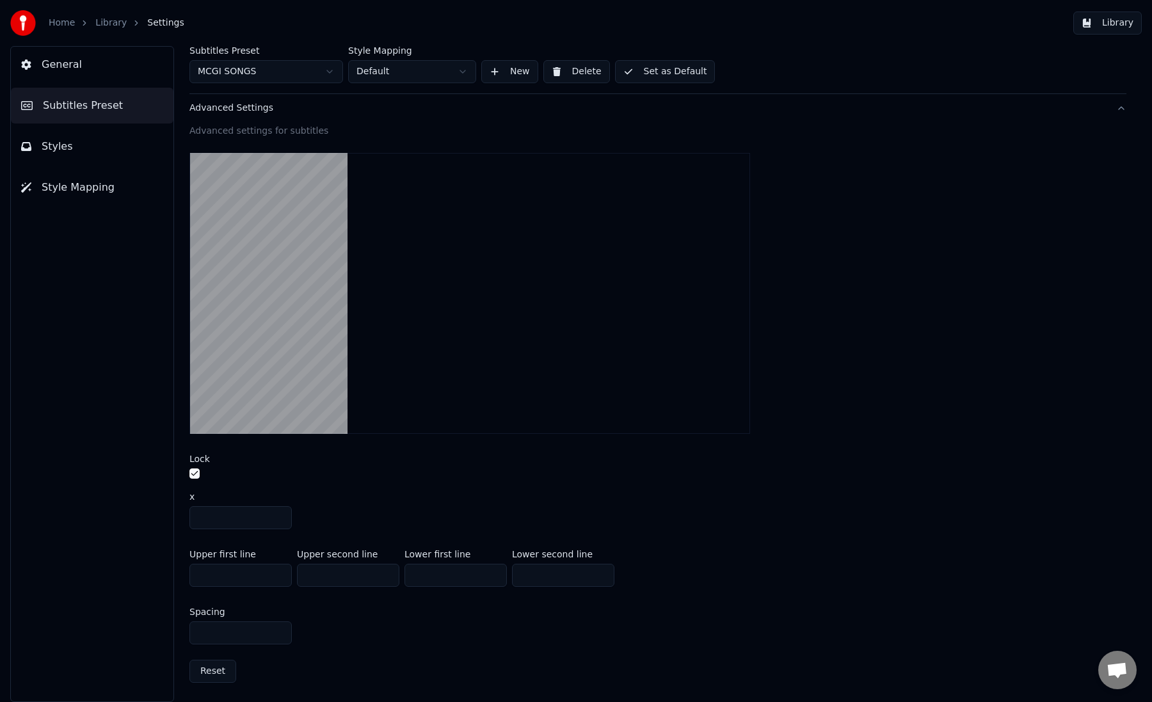
click at [136, 73] on button "General" at bounding box center [92, 65] width 163 height 36
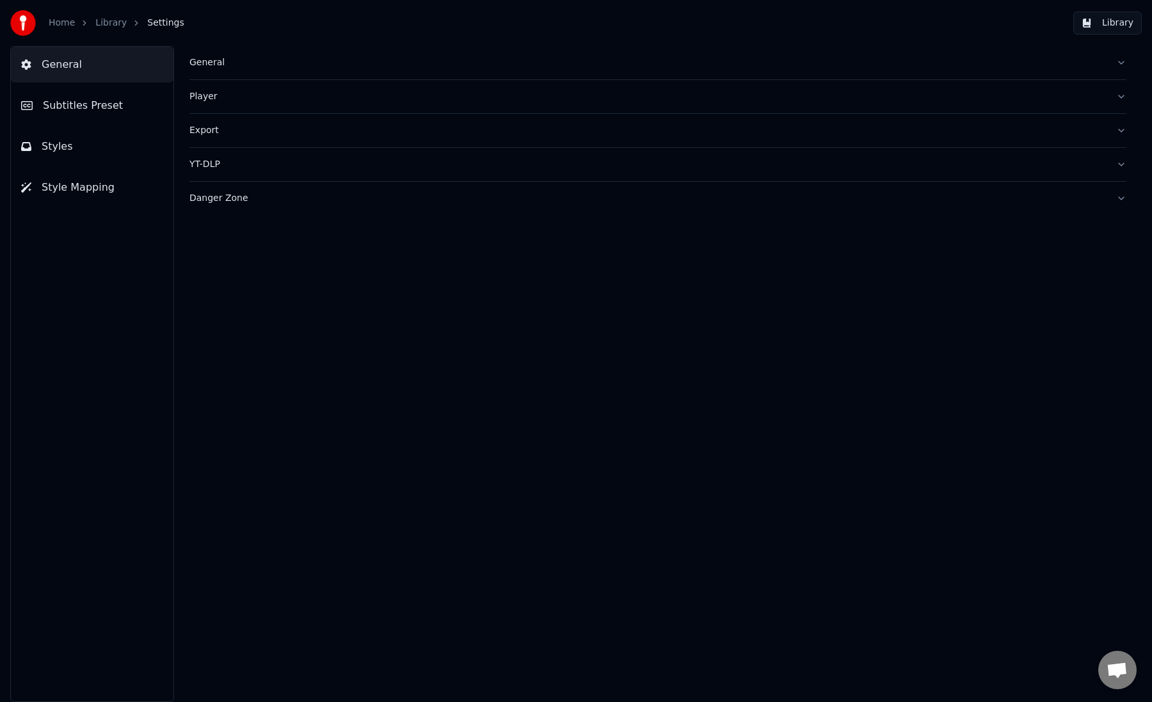
scroll to position [0, 0]
click at [134, 109] on button "Subtitles Preset" at bounding box center [92, 106] width 163 height 36
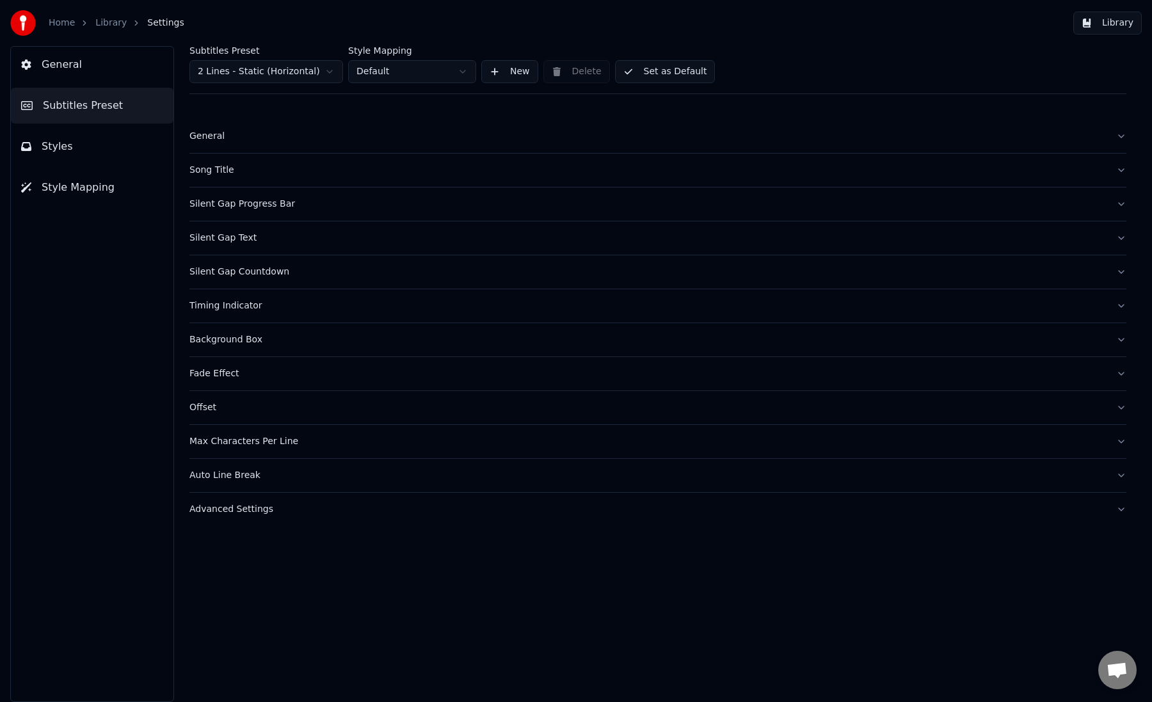
click at [366, 174] on div "Song Title" at bounding box center [647, 170] width 916 height 13
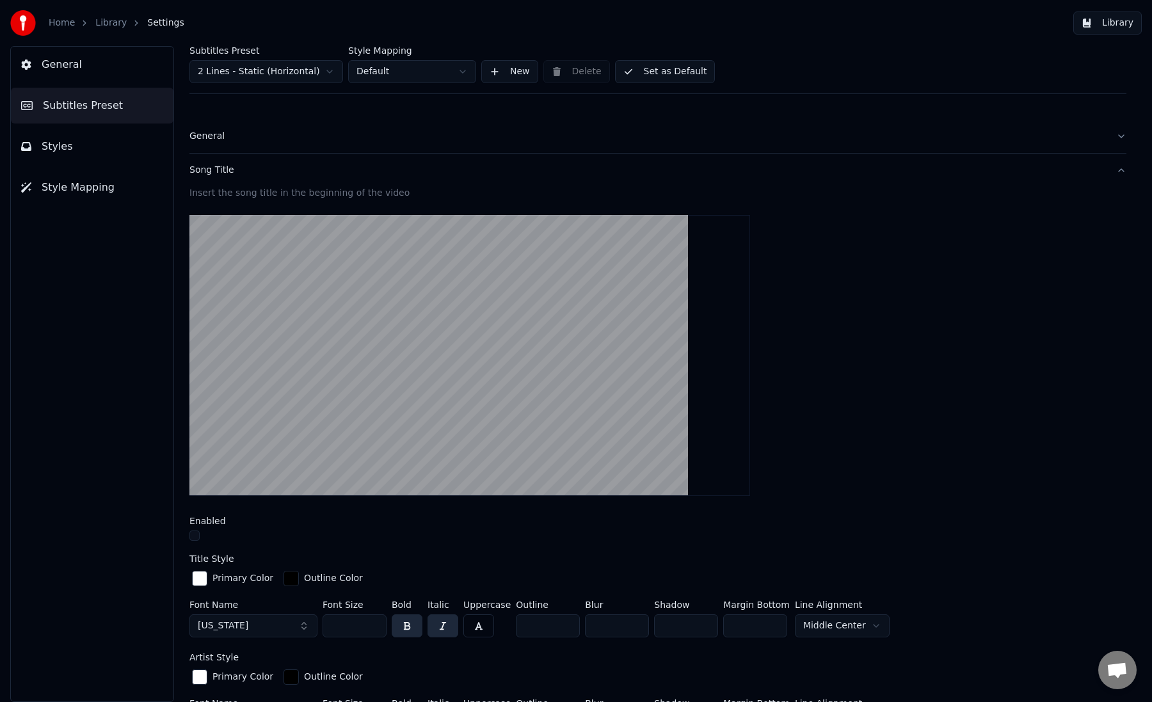
click at [366, 174] on div "Song Title" at bounding box center [647, 170] width 916 height 13
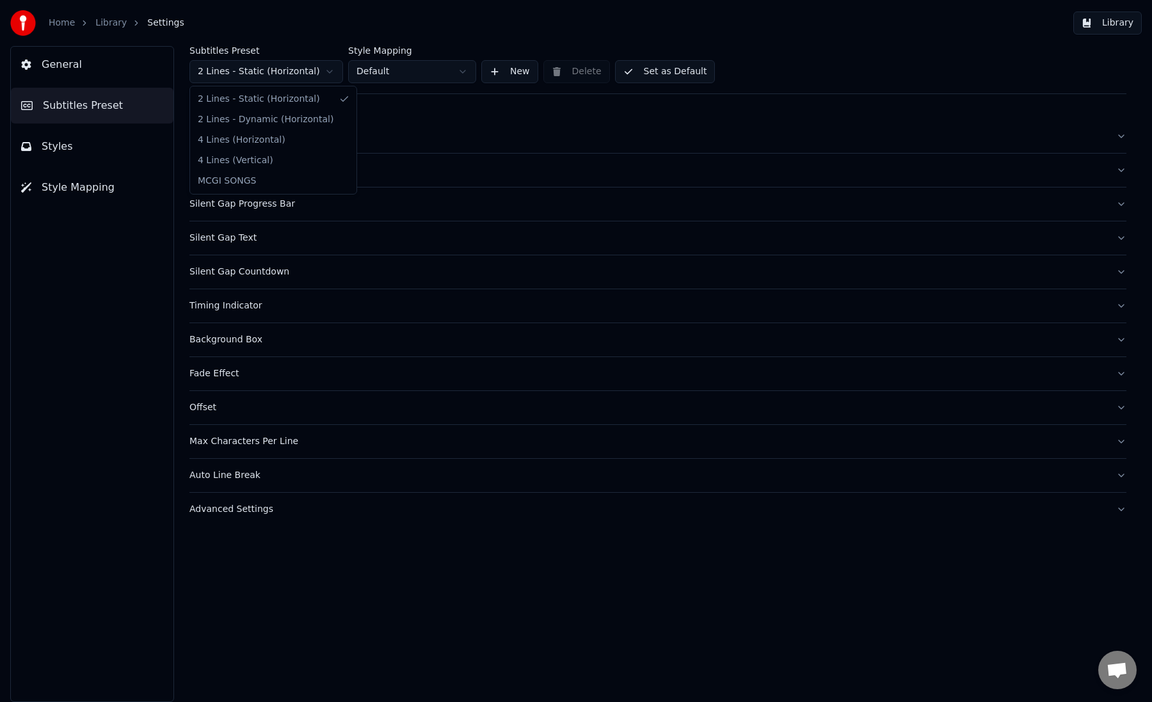
click at [305, 77] on html "Home Library Settings Library General Subtitles Preset Styles Style Mapping Sub…" at bounding box center [576, 351] width 1152 height 702
click at [306, 132] on div "General" at bounding box center [647, 136] width 916 height 13
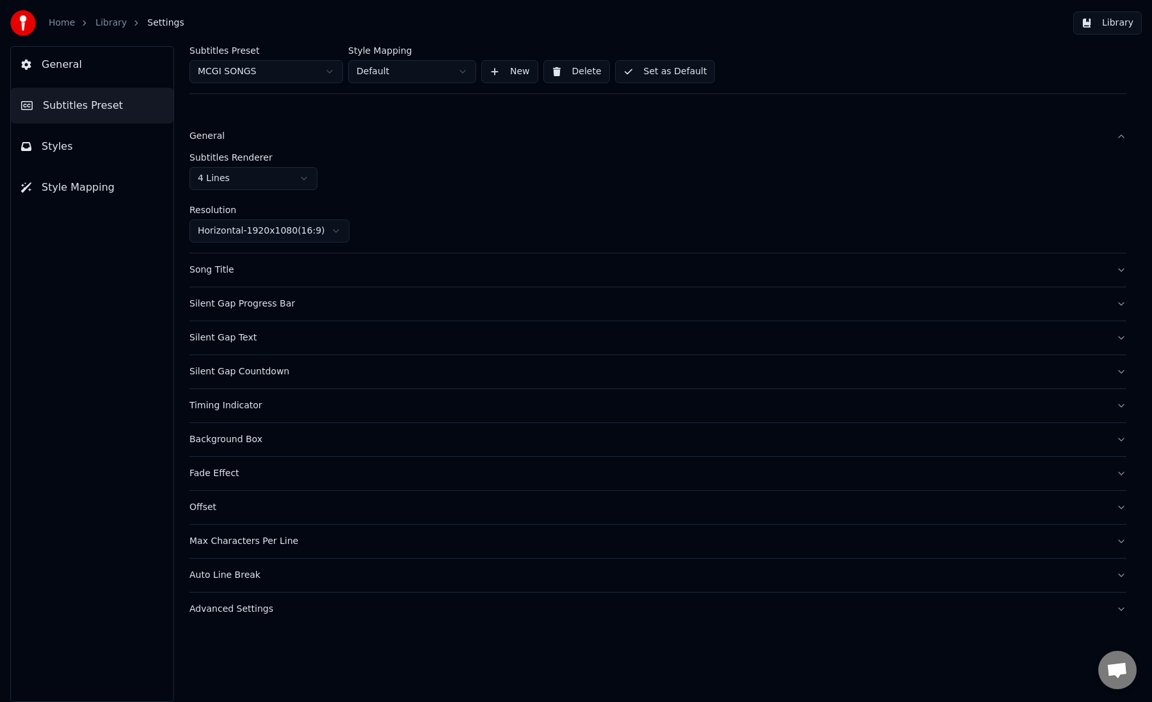
click at [311, 175] on html "Home Library Settings Library General Subtitles Preset Styles Style Mapping Sub…" at bounding box center [576, 351] width 1152 height 702
click at [283, 615] on div "Advanced Settings" at bounding box center [647, 609] width 916 height 13
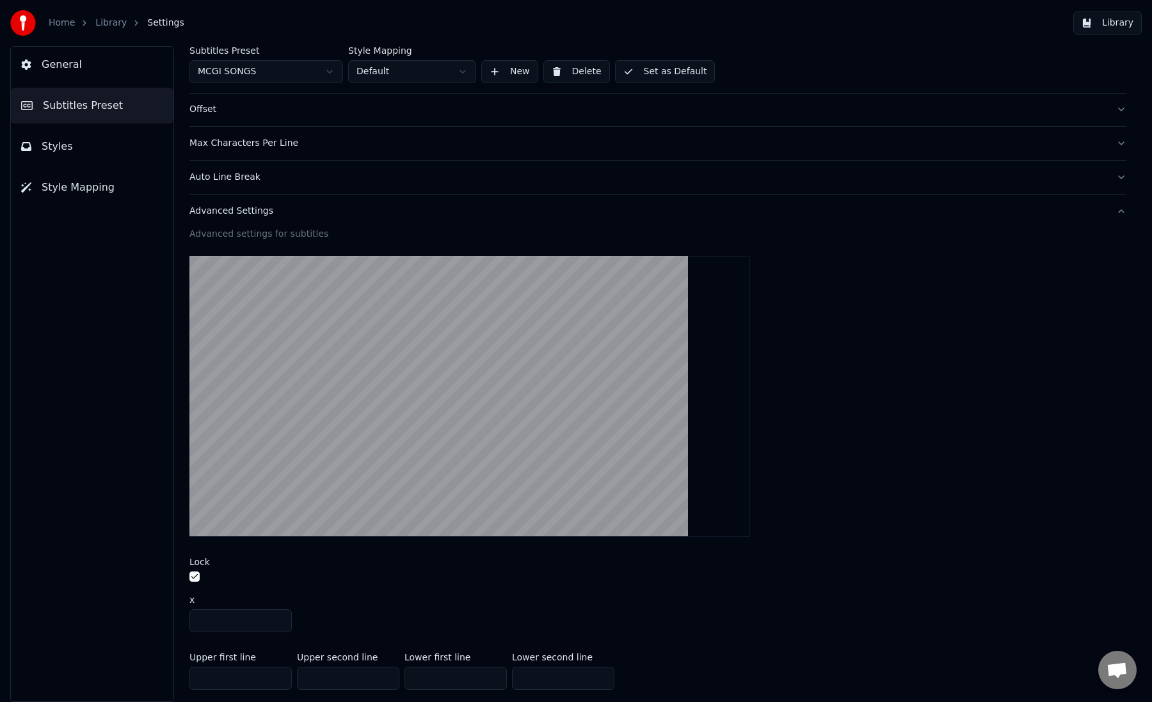
scroll to position [218, 0]
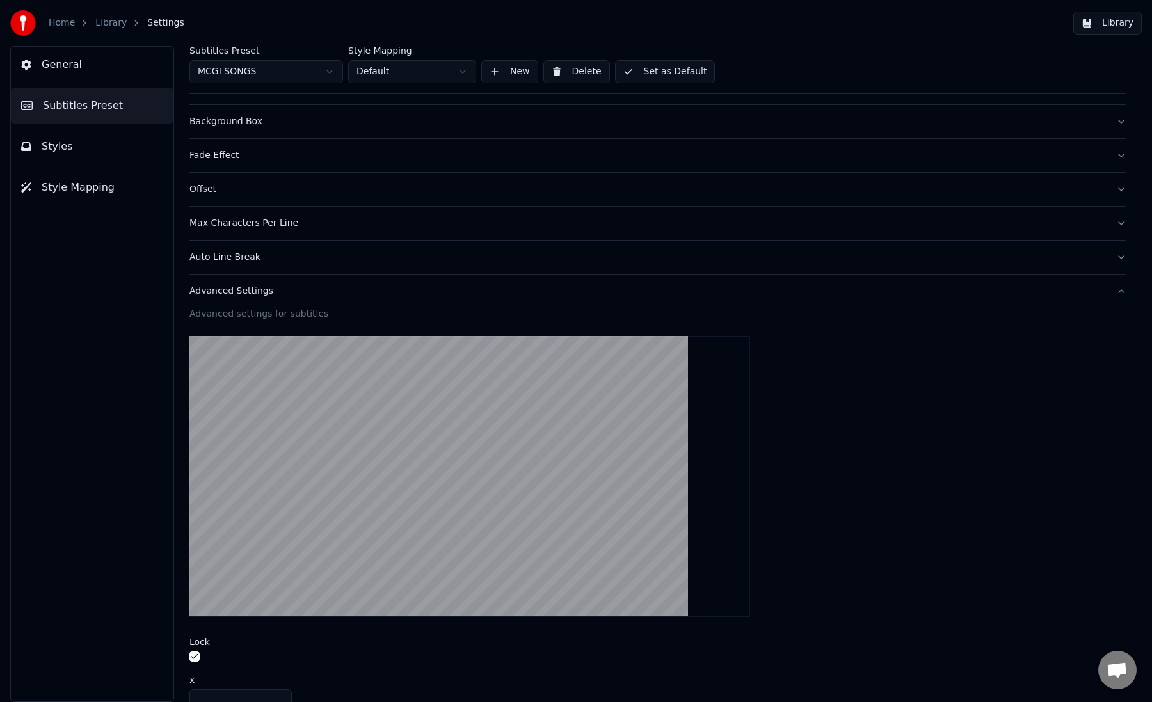
click at [286, 259] on div "Auto Line Break" at bounding box center [647, 257] width 916 height 13
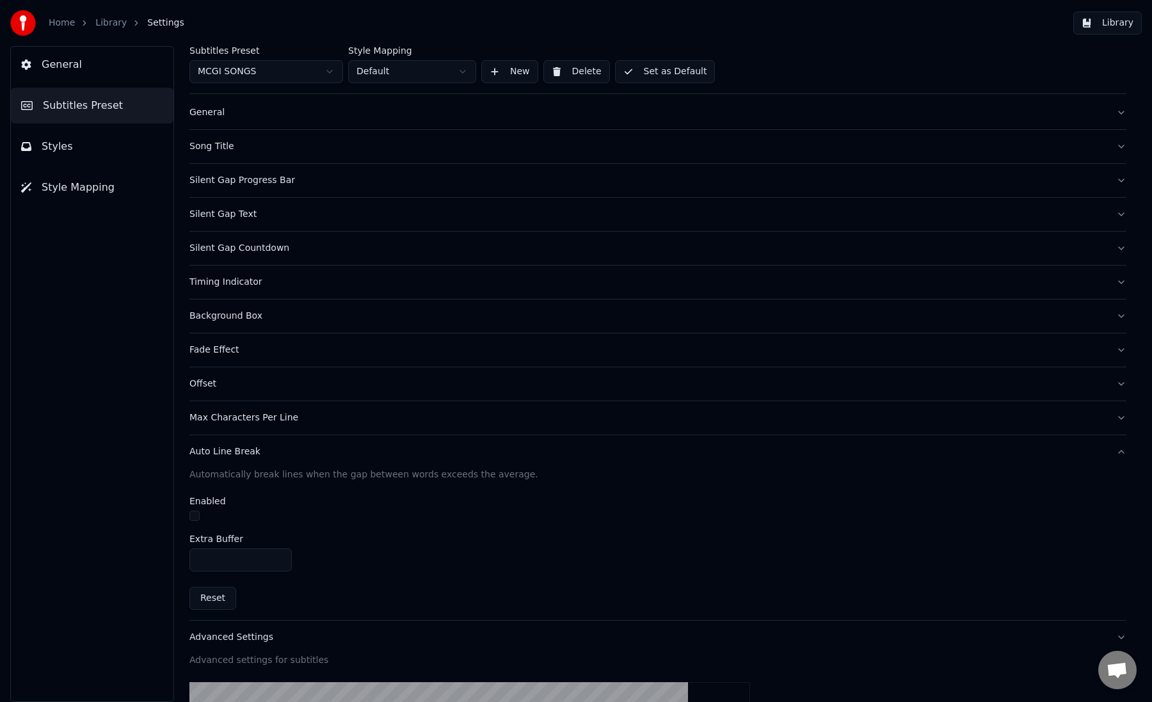
scroll to position [0, 0]
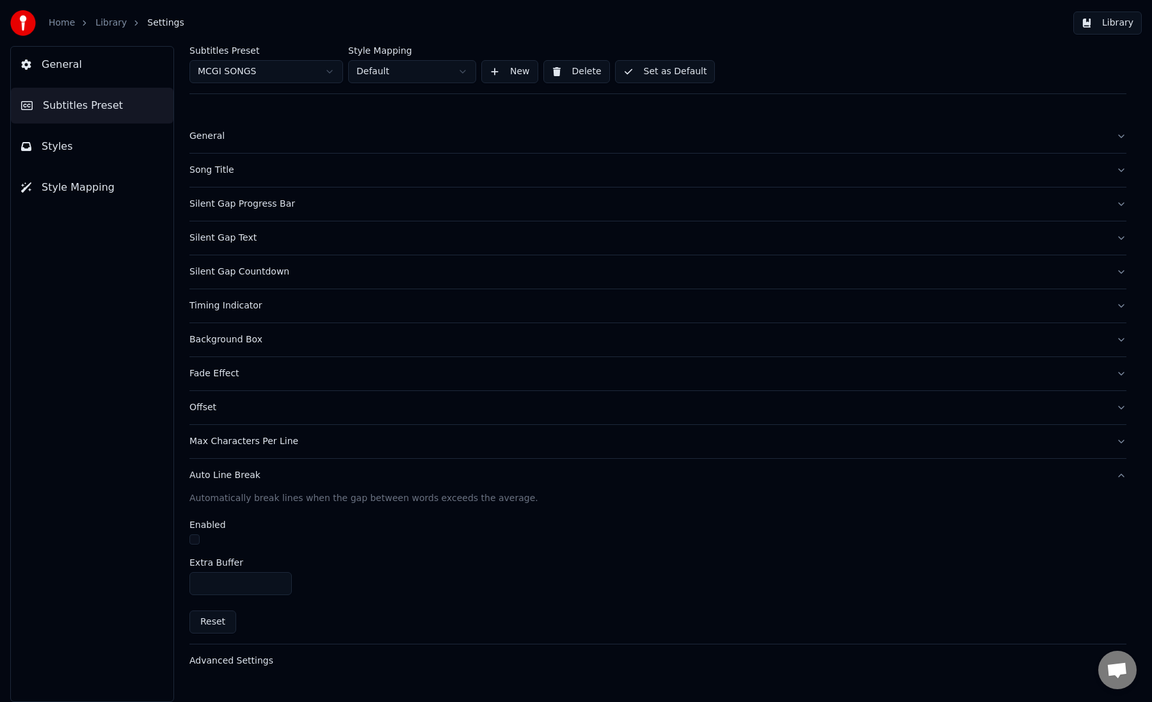
click at [119, 28] on link "Library" at bounding box center [110, 23] width 31 height 13
